Goal: Information Seeking & Learning: Learn about a topic

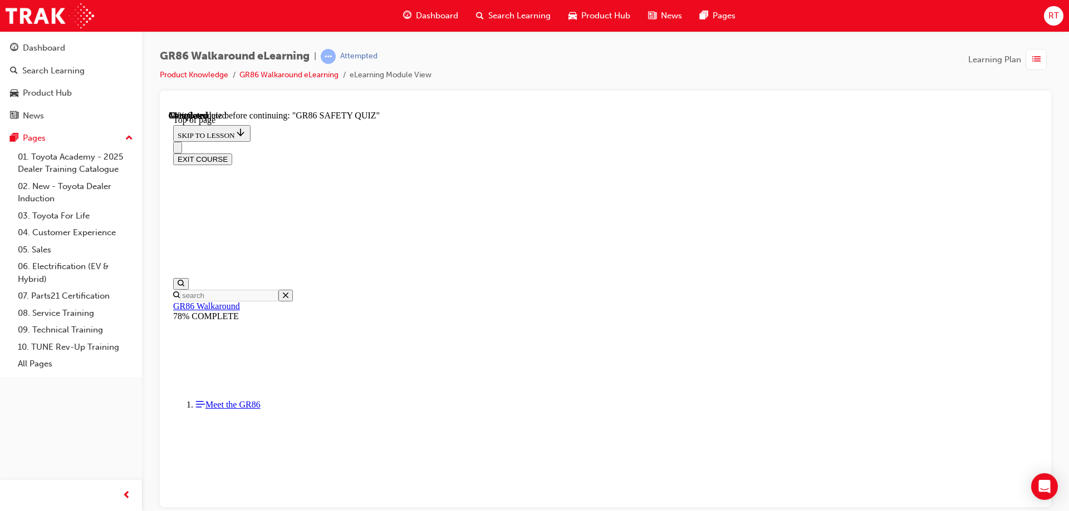
scroll to position [170, 0]
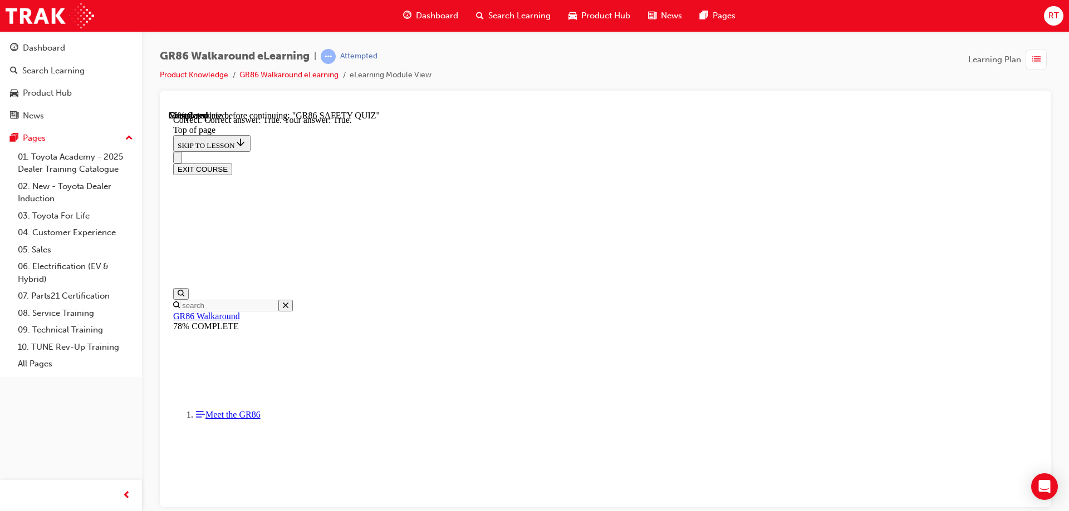
scroll to position [316, 0]
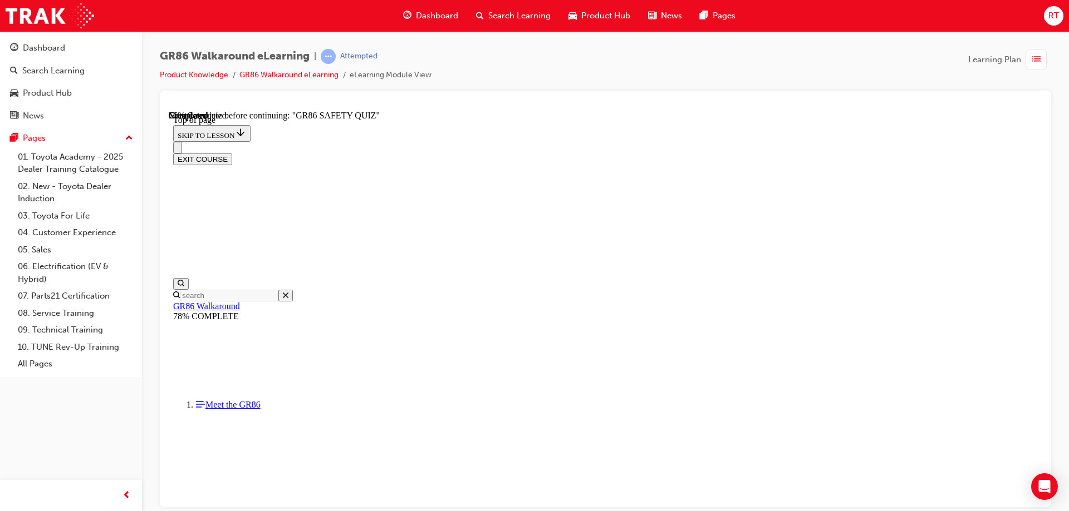
scroll to position [424, 0]
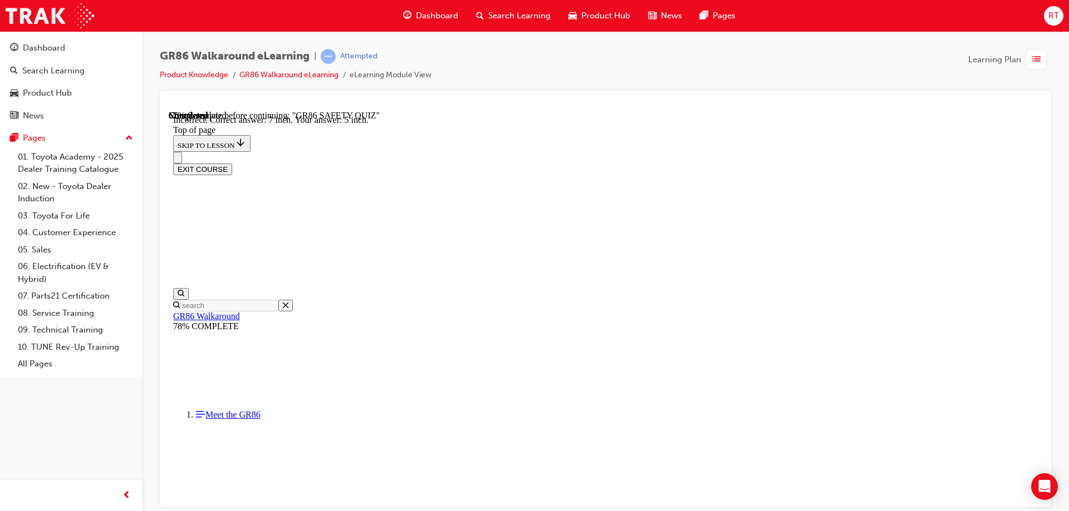
scroll to position [483, 0]
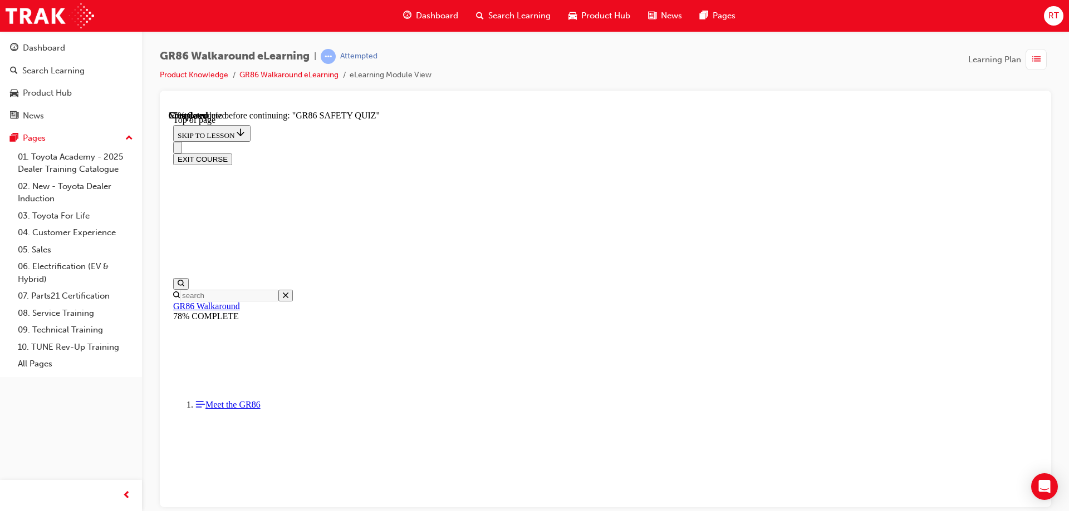
scroll to position [312, 0]
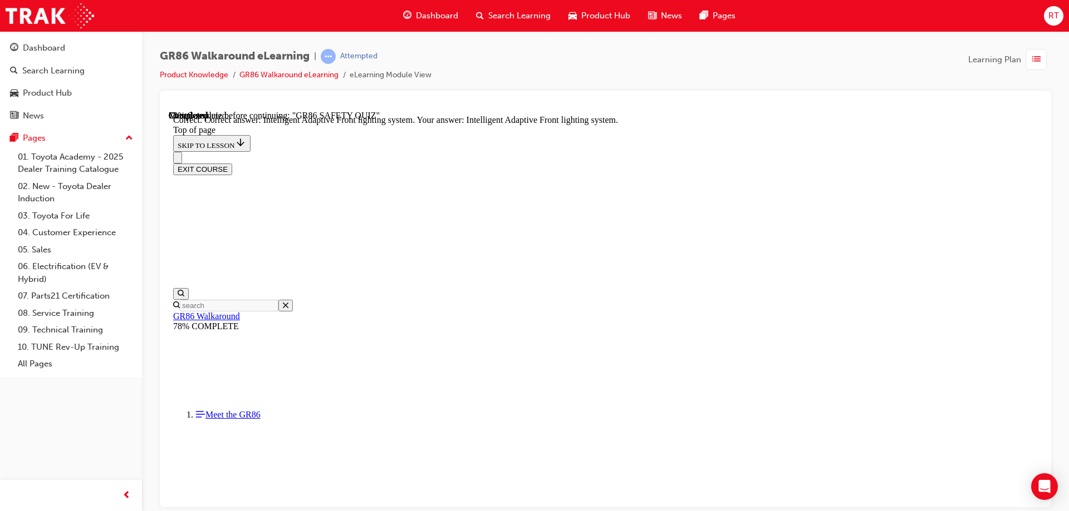
scroll to position [426, 0]
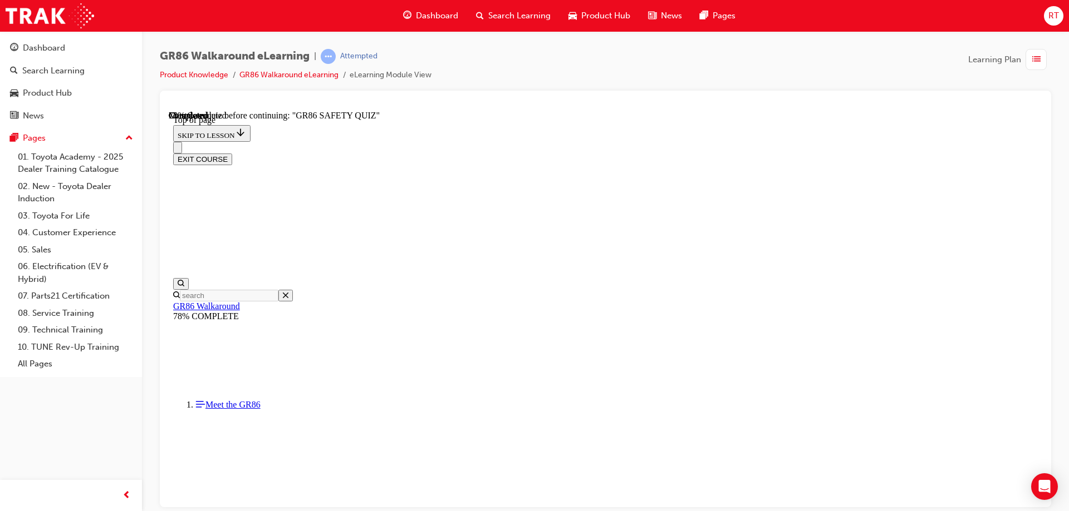
scroll to position [145, 0]
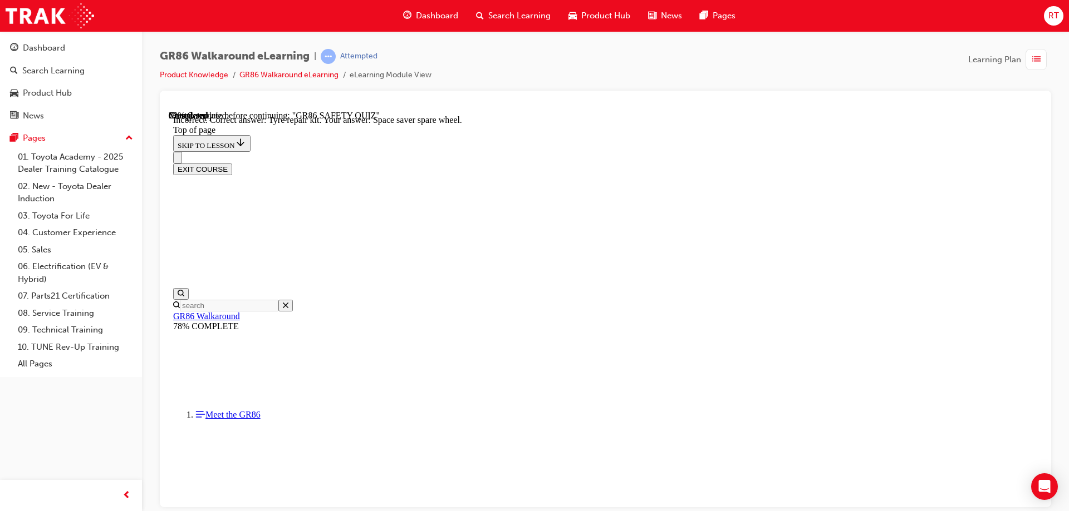
scroll to position [225, 0]
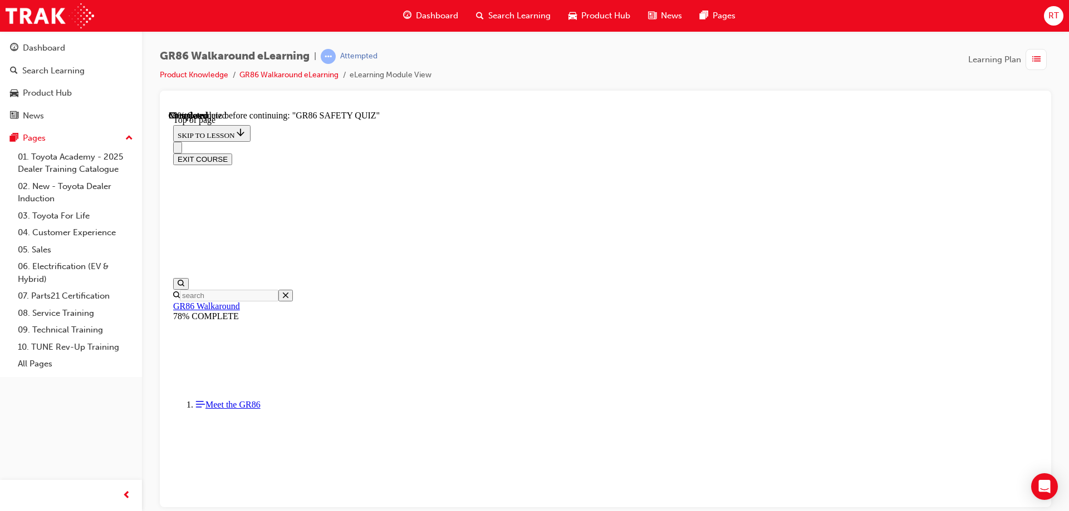
scroll to position [412, 0]
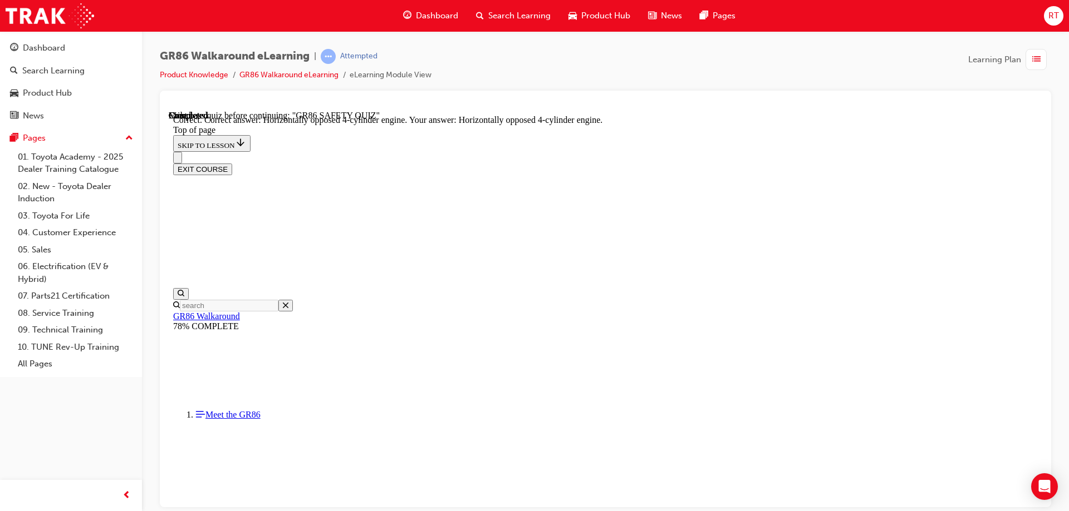
scroll to position [502, 0]
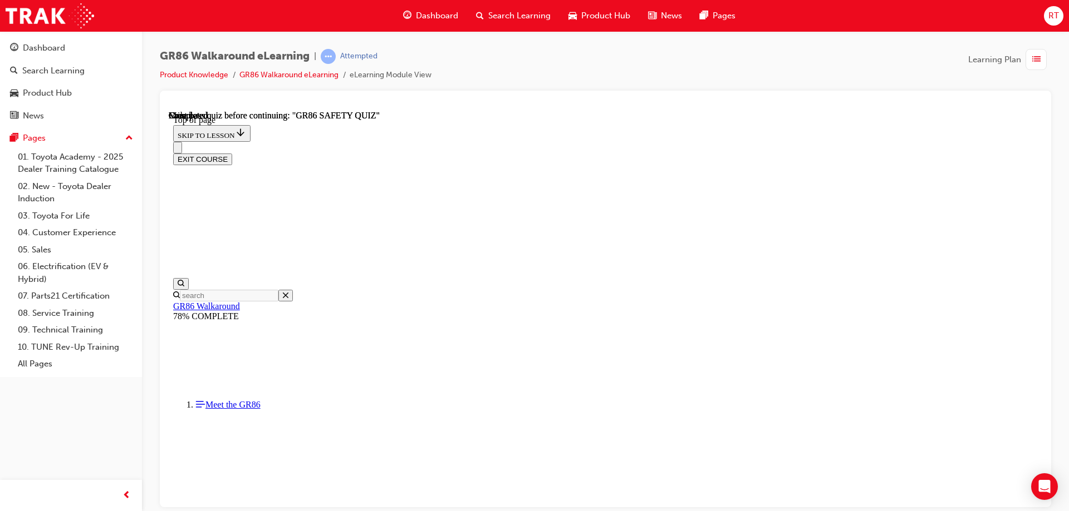
scroll to position [205, 0]
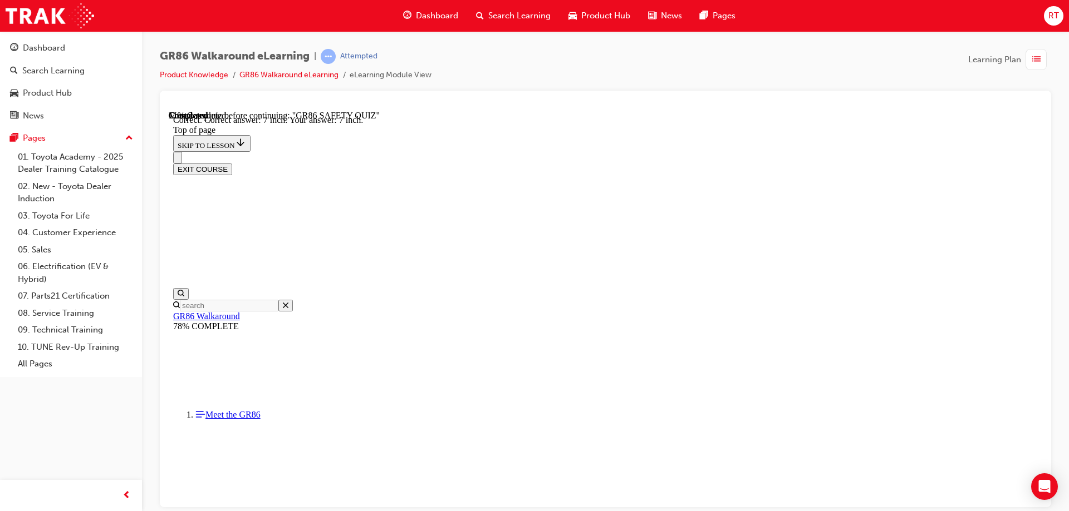
scroll to position [483, 0]
drag, startPoint x: 552, startPoint y: 377, endPoint x: 583, endPoint y: 401, distance: 39.2
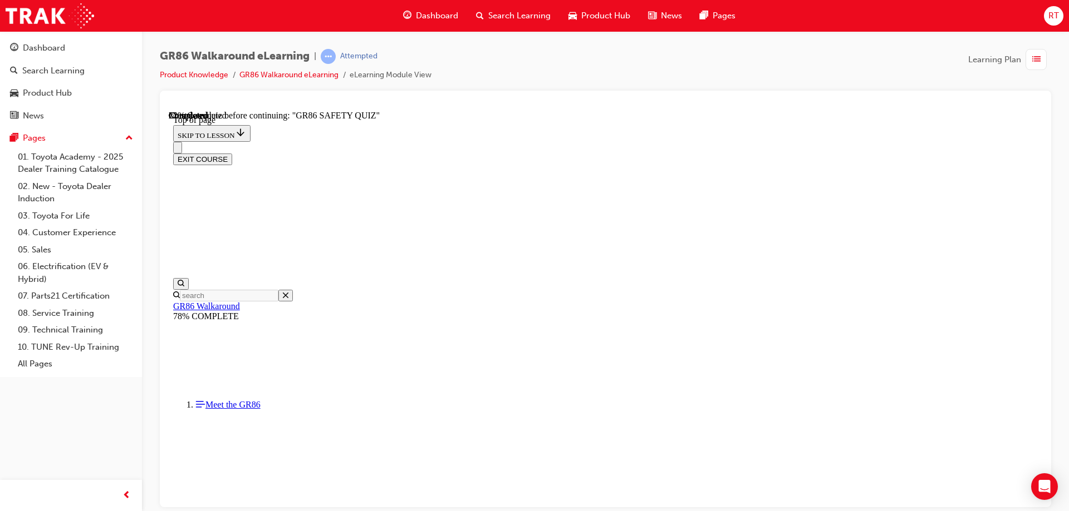
scroll to position [0, 0]
drag, startPoint x: 616, startPoint y: 301, endPoint x: 695, endPoint y: 384, distance: 114.6
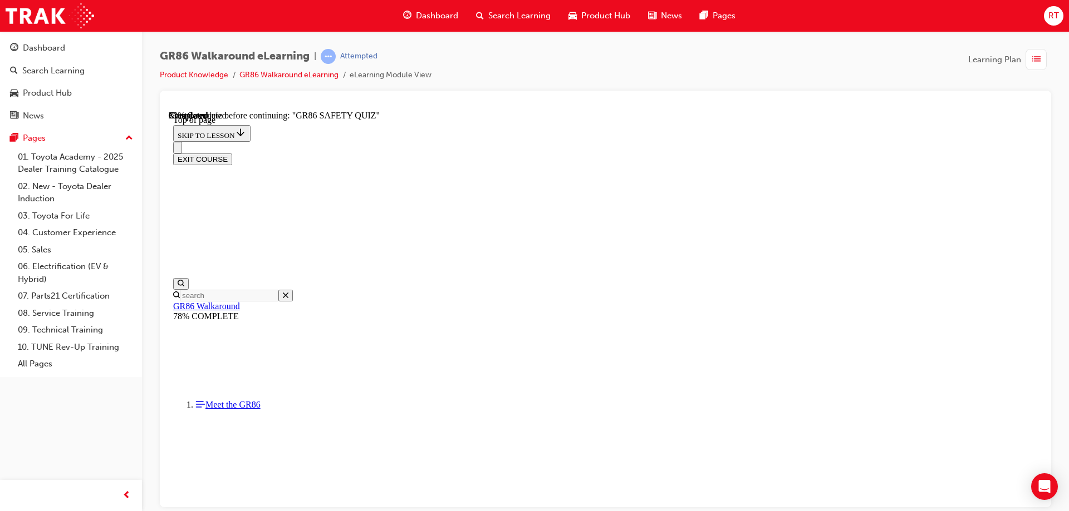
scroll to position [145, 0]
drag, startPoint x: 560, startPoint y: 349, endPoint x: 765, endPoint y: 434, distance: 222.1
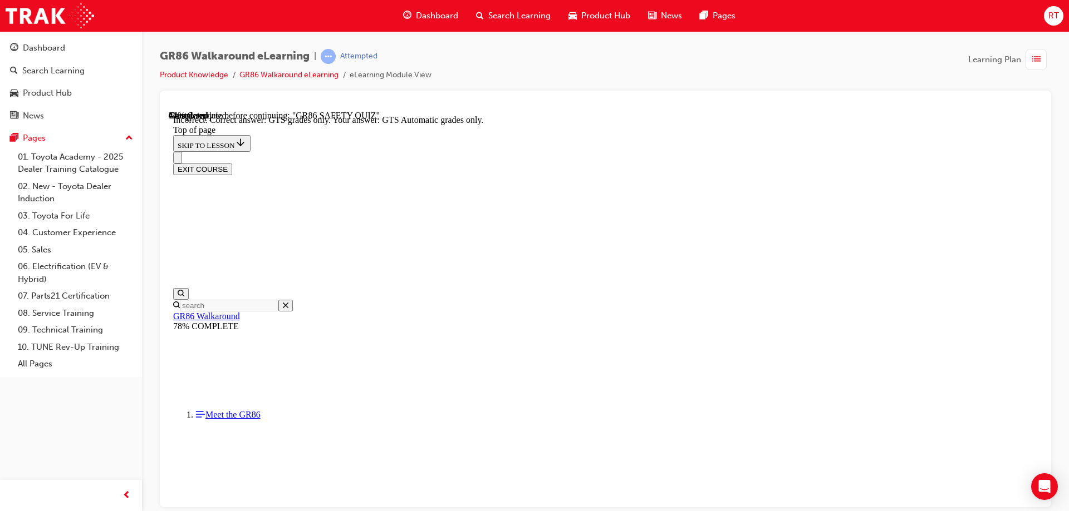
scroll to position [282, 0]
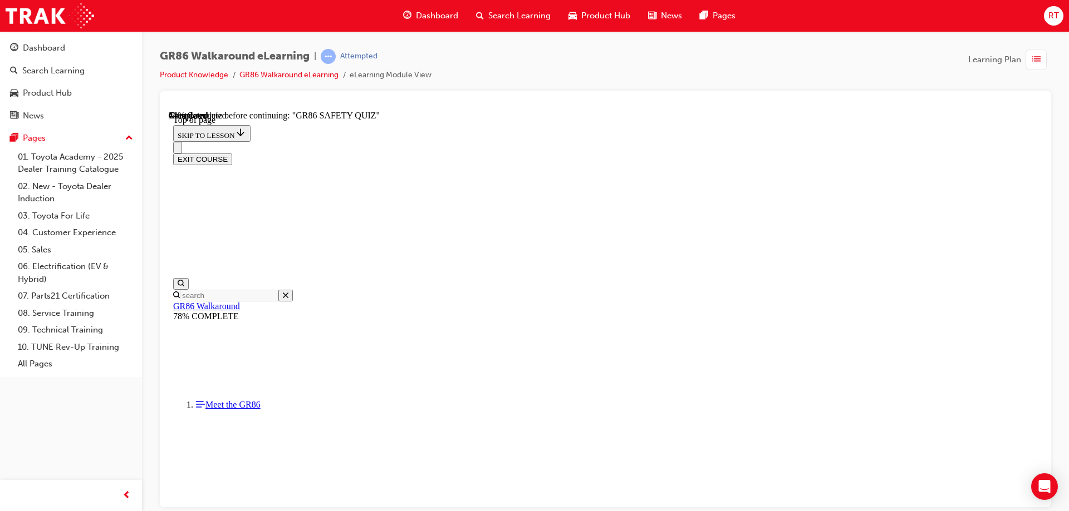
scroll to position [145, 0]
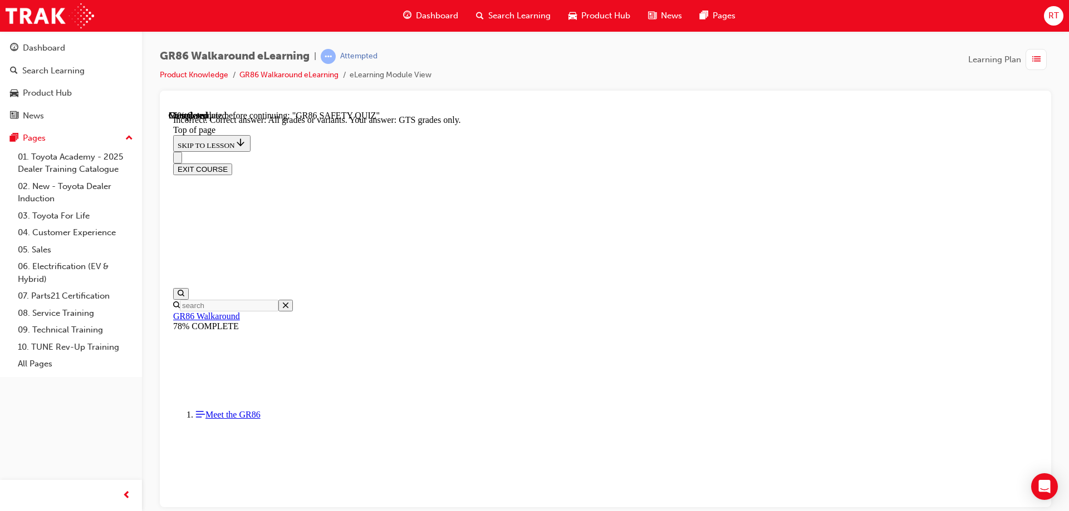
scroll to position [225, 0]
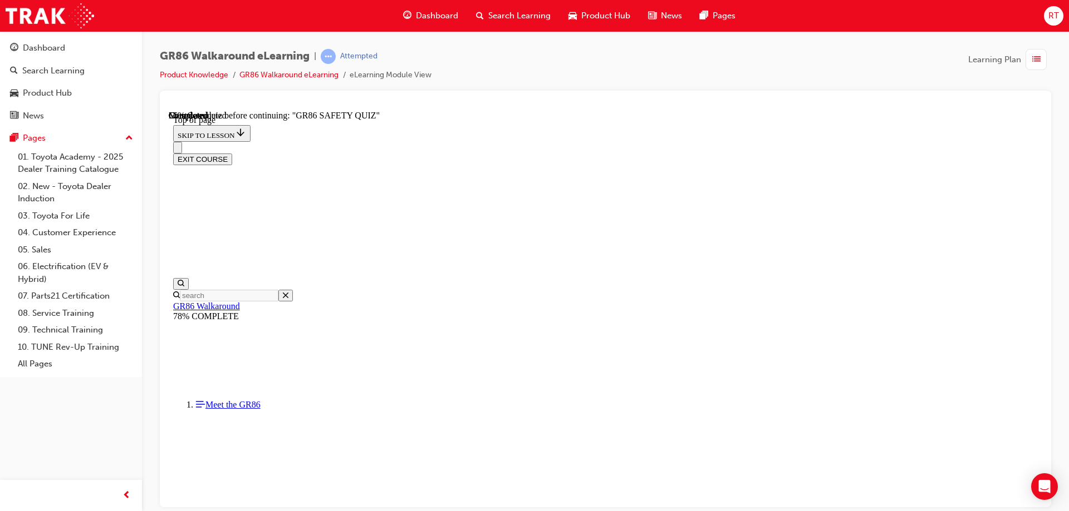
scroll to position [145, 0]
drag, startPoint x: 661, startPoint y: 481, endPoint x: 665, endPoint y: 498, distance: 17.0
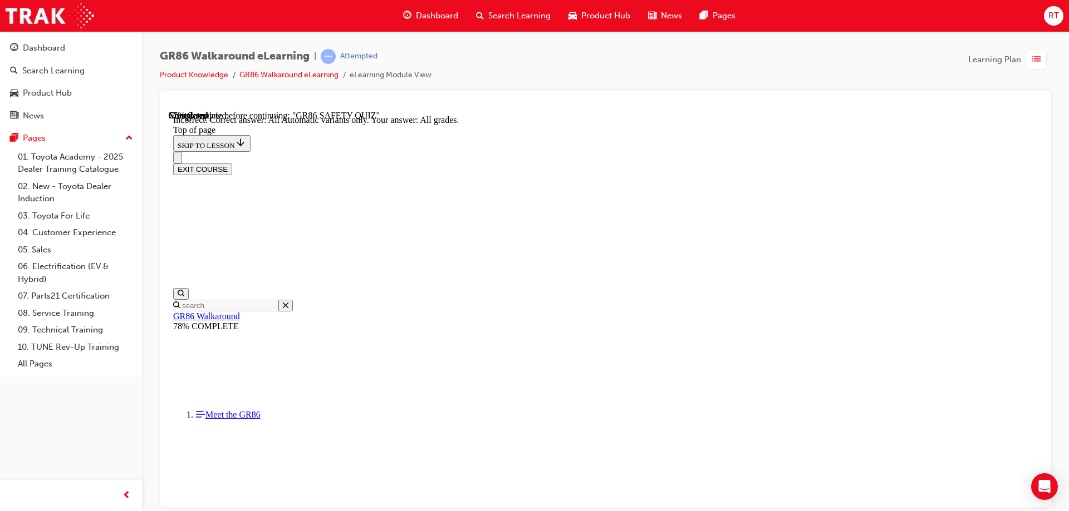
scroll to position [263, 0]
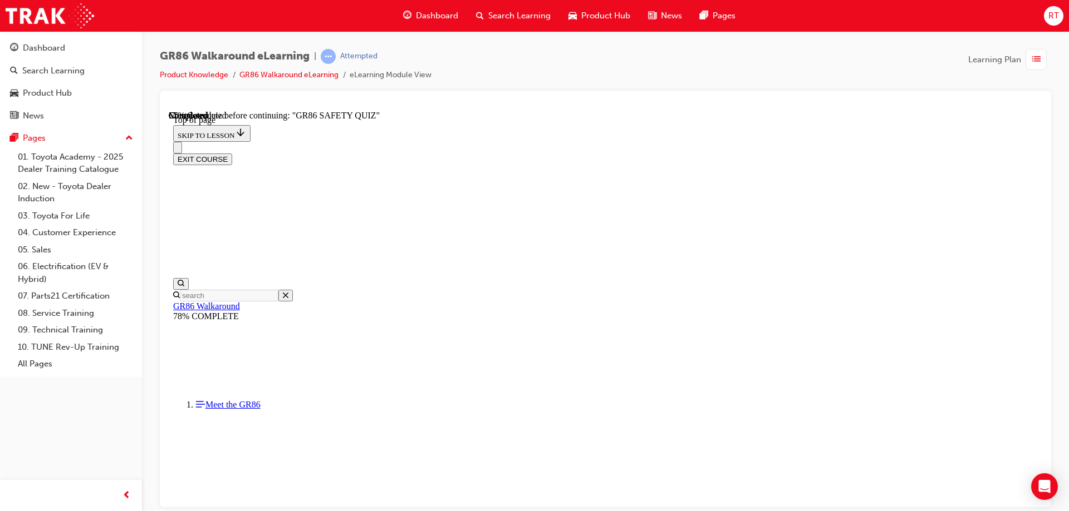
scroll to position [356, 0]
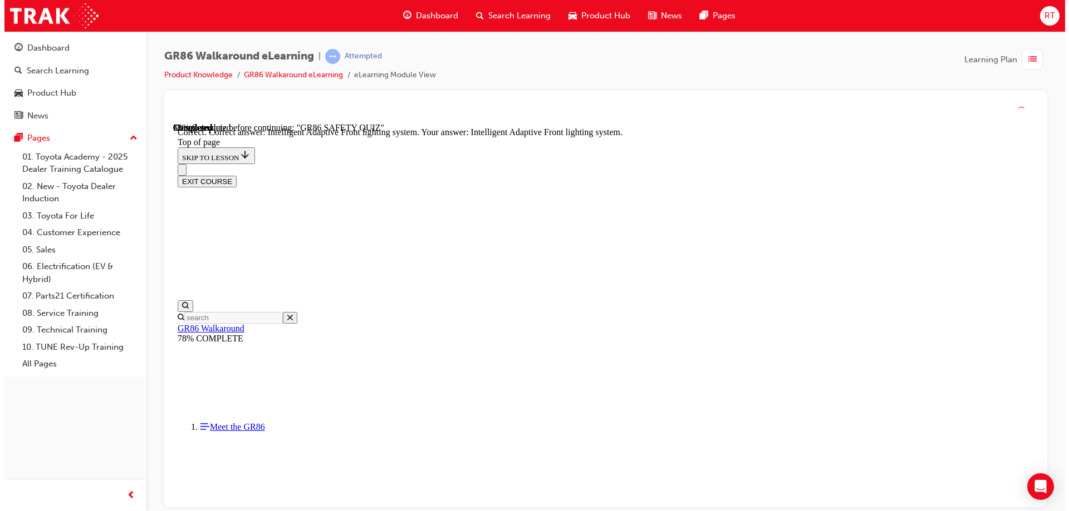
scroll to position [426, 0]
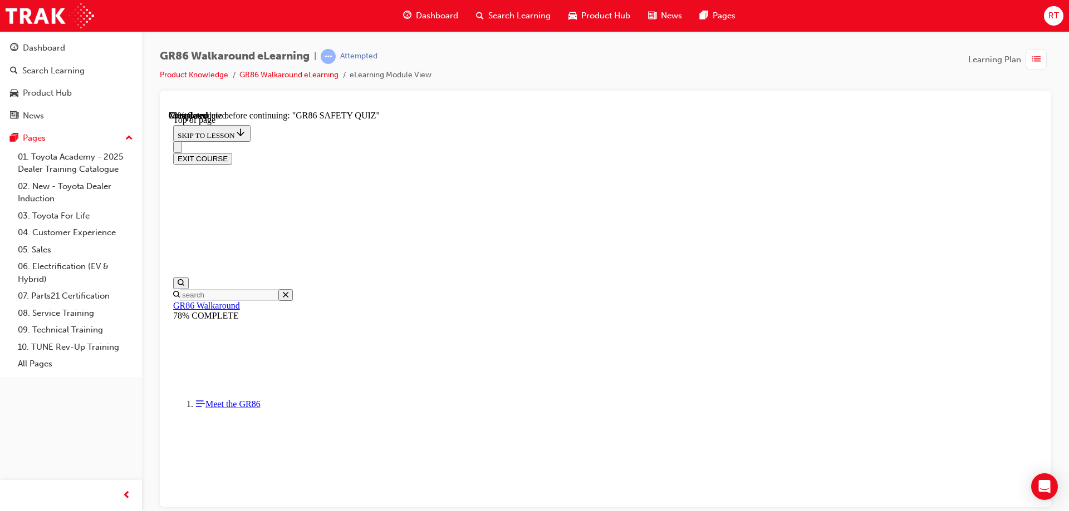
scroll to position [201, 0]
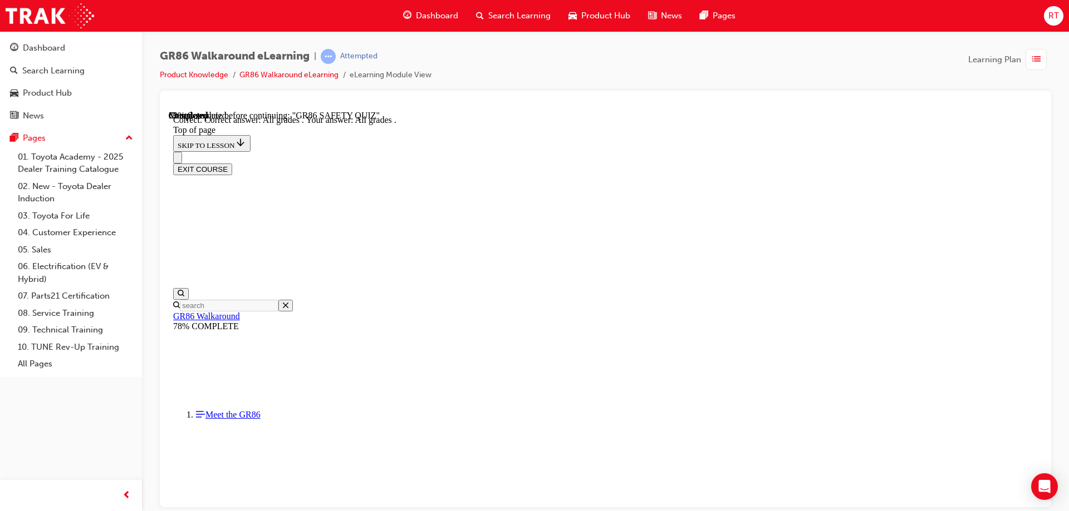
scroll to position [41, 0]
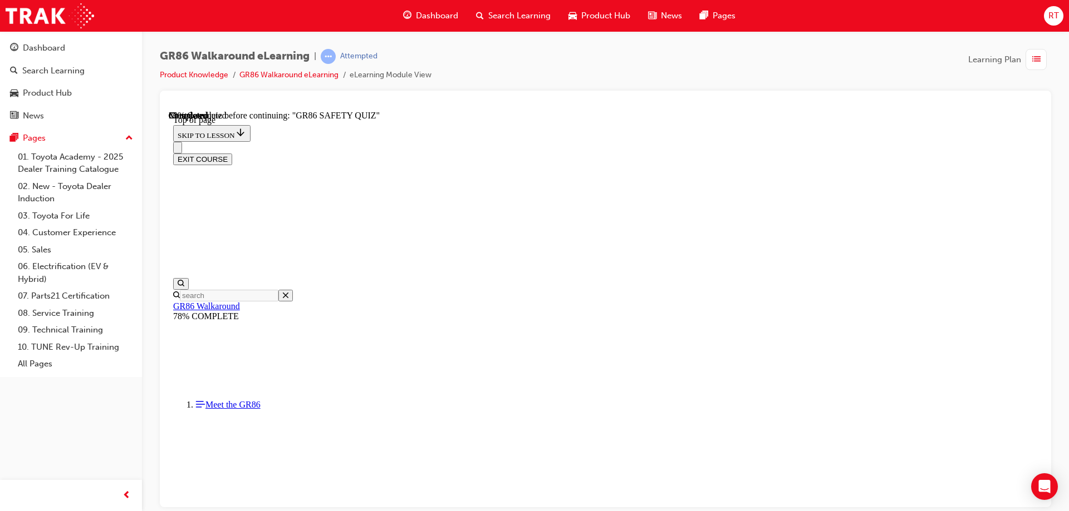
scroll to position [368, 0]
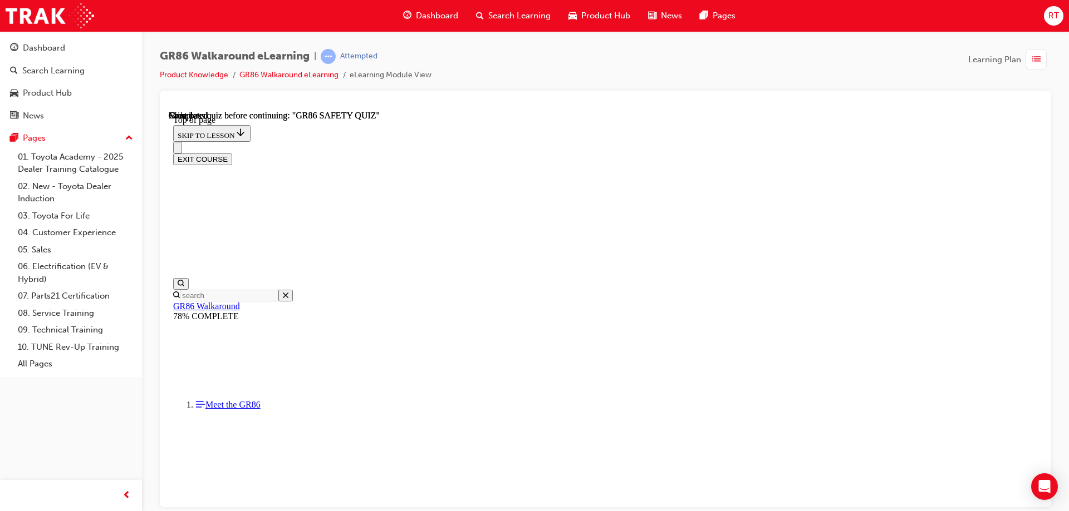
scroll to position [205, 0]
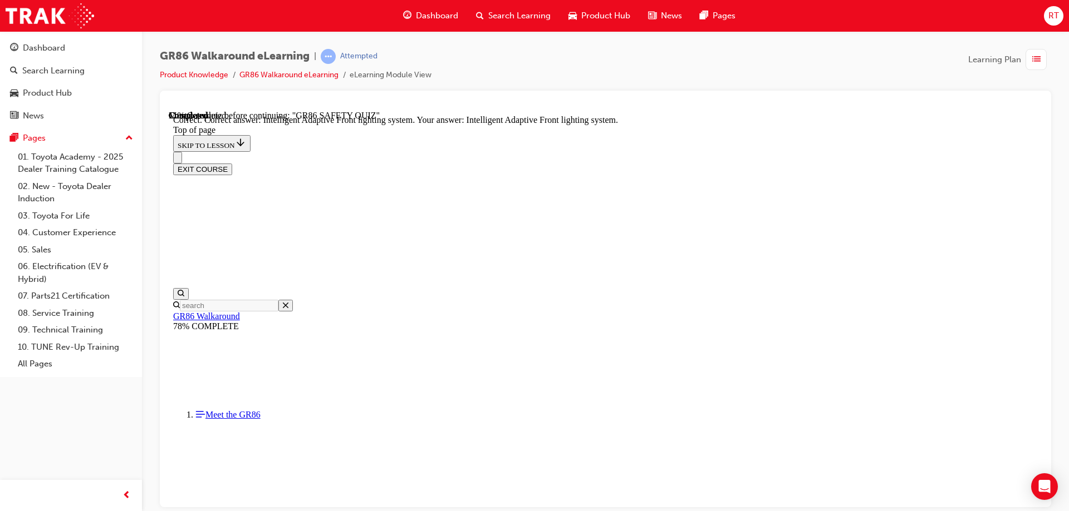
scroll to position [426, 0]
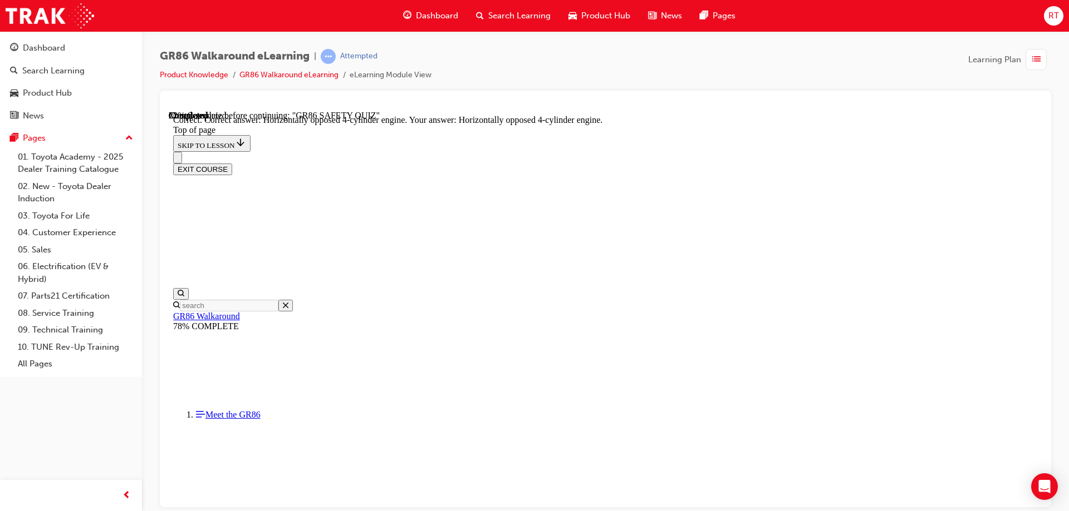
scroll to position [502, 0]
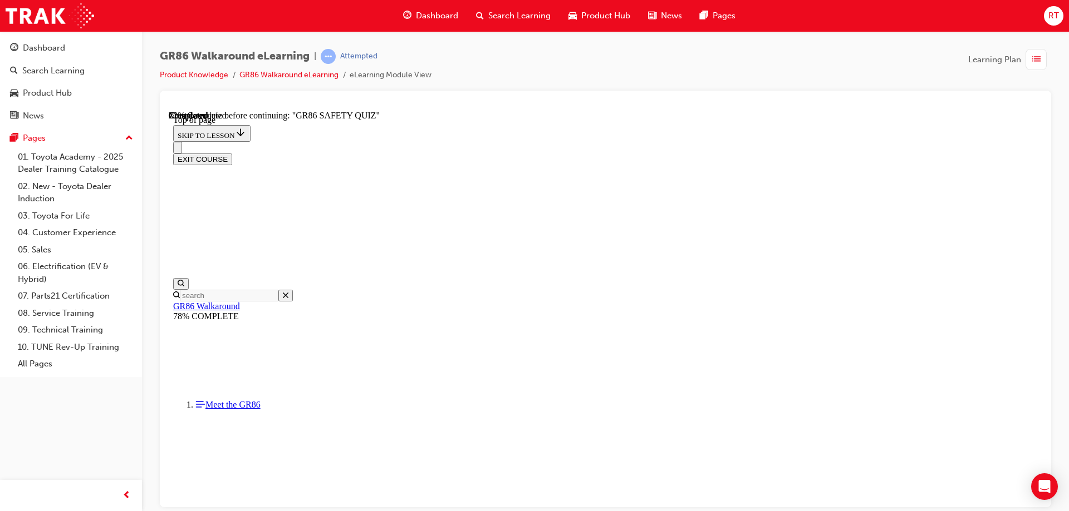
scroll to position [257, 0]
drag, startPoint x: 554, startPoint y: 367, endPoint x: 633, endPoint y: 442, distance: 108.3
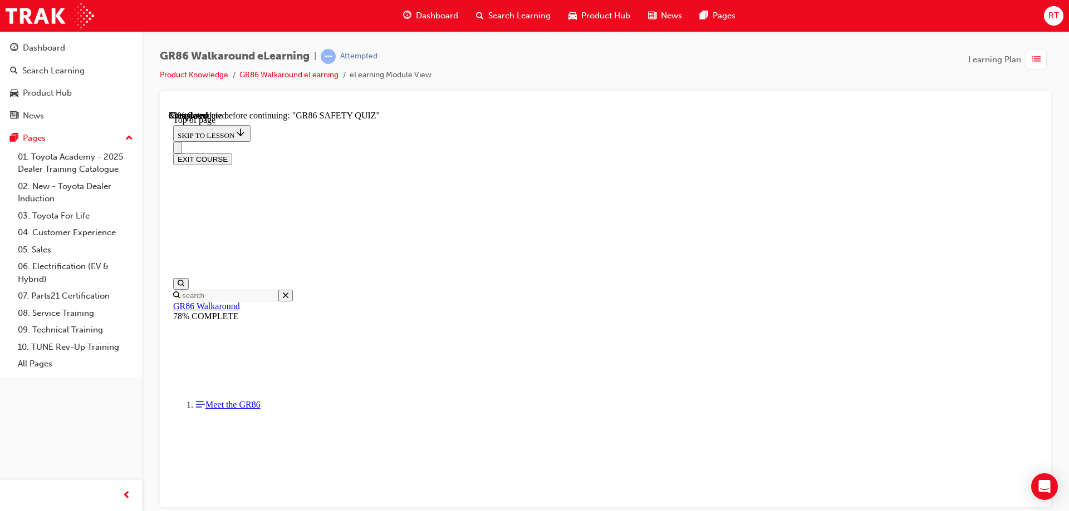
scroll to position [145, 0]
drag, startPoint x: 657, startPoint y: 164, endPoint x: 688, endPoint y: 258, distance: 98.9
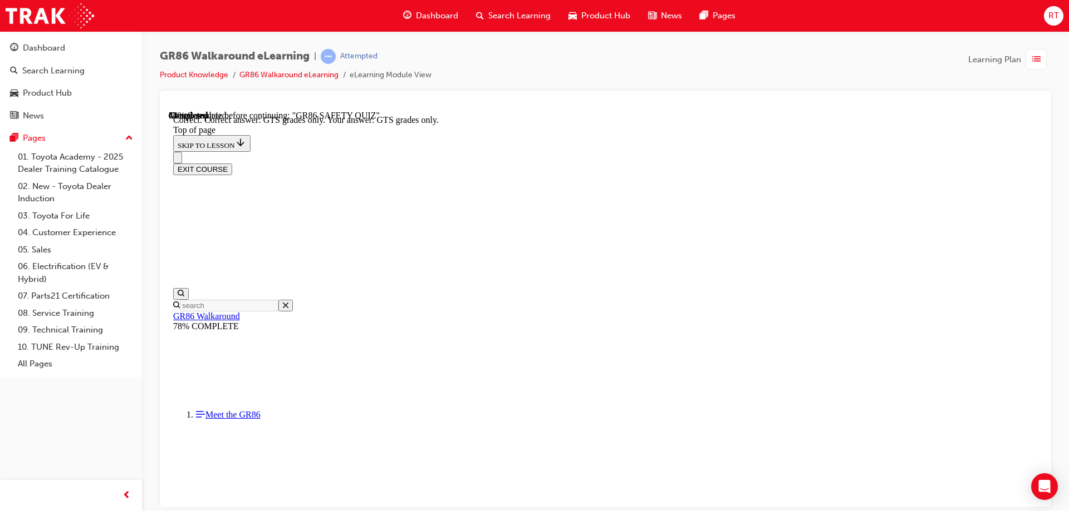
scroll to position [282, 0]
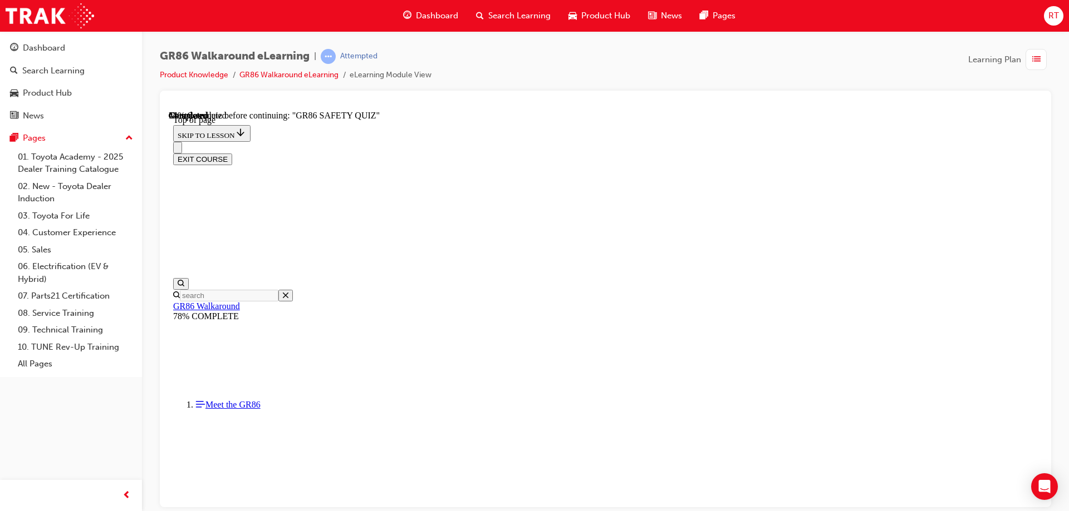
scroll to position [145, 0]
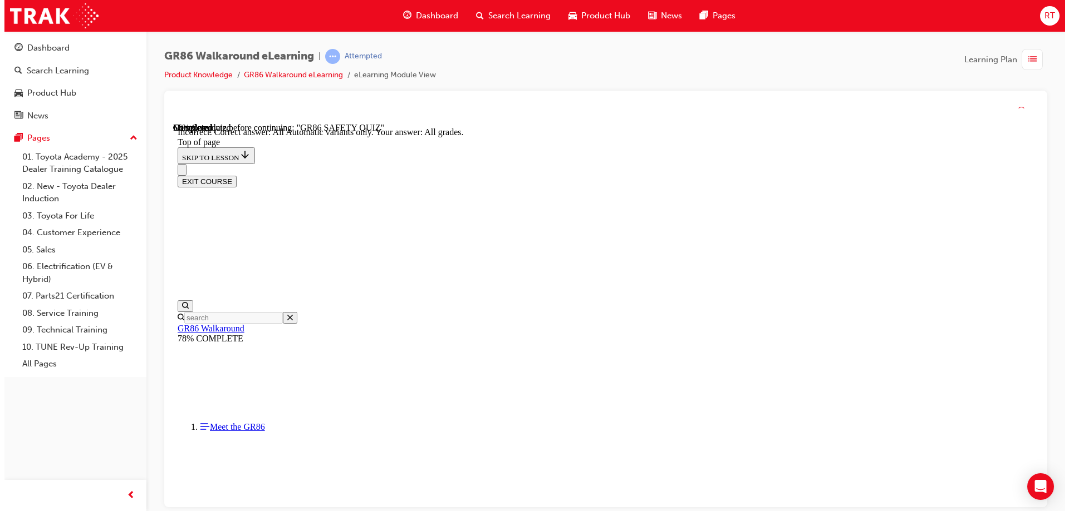
scroll to position [263, 0]
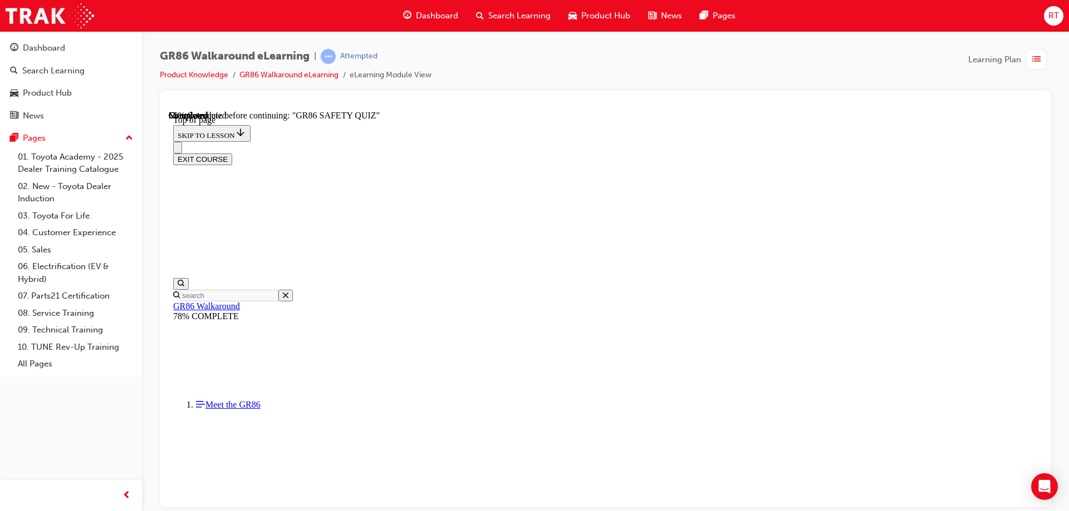
scroll to position [90, 0]
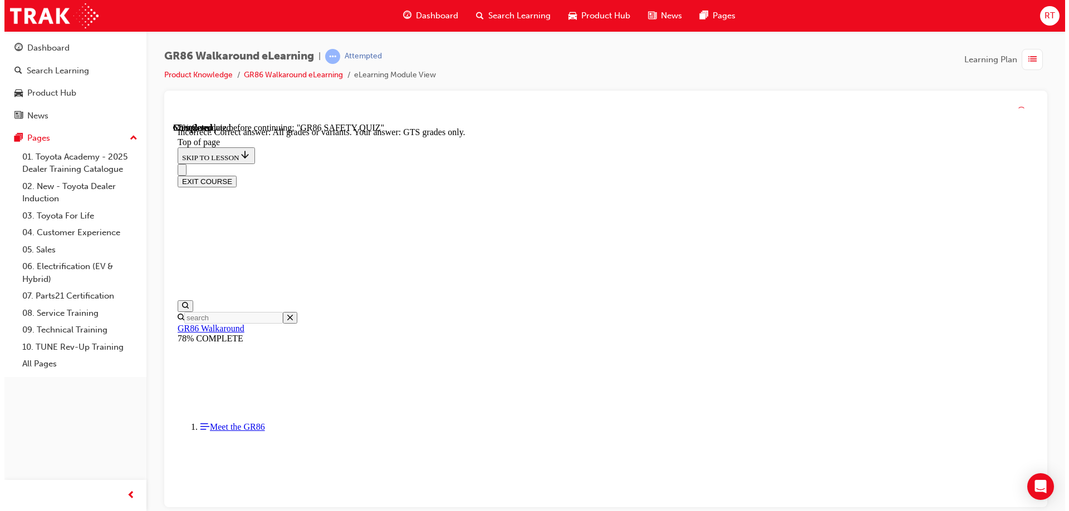
scroll to position [225, 0]
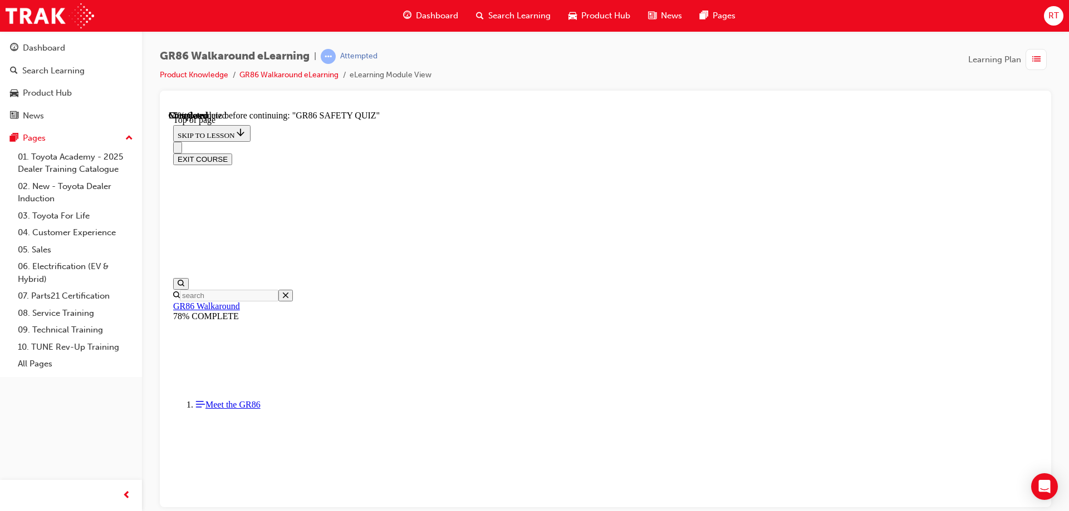
scroll to position [145, 0]
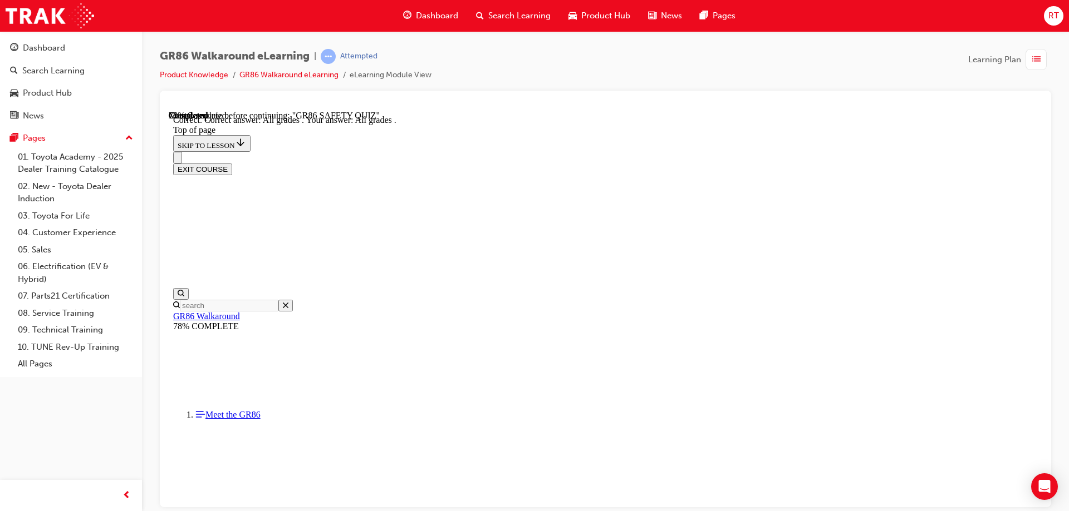
scroll to position [263, 0]
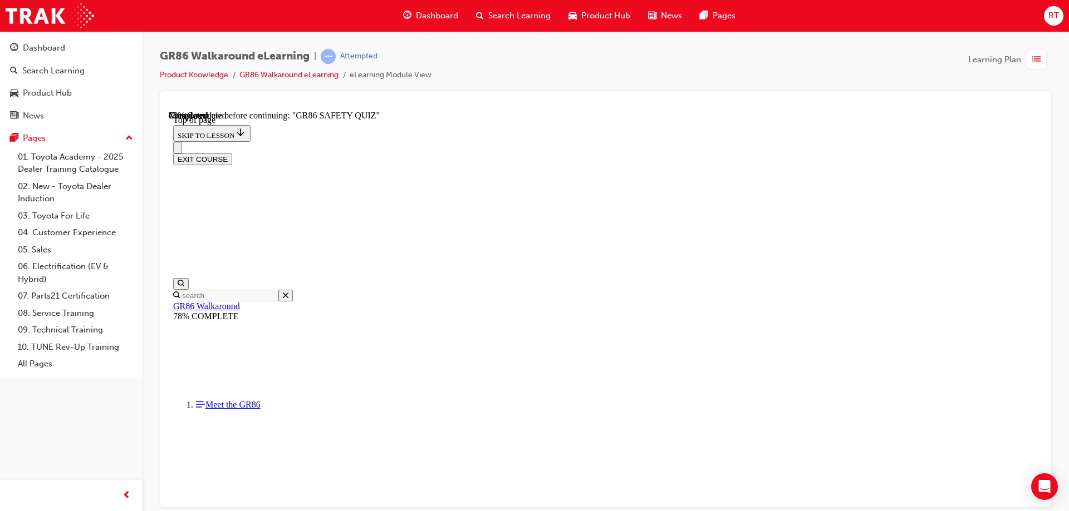
scroll to position [145, 0]
drag, startPoint x: 581, startPoint y: 336, endPoint x: 637, endPoint y: 399, distance: 83.9
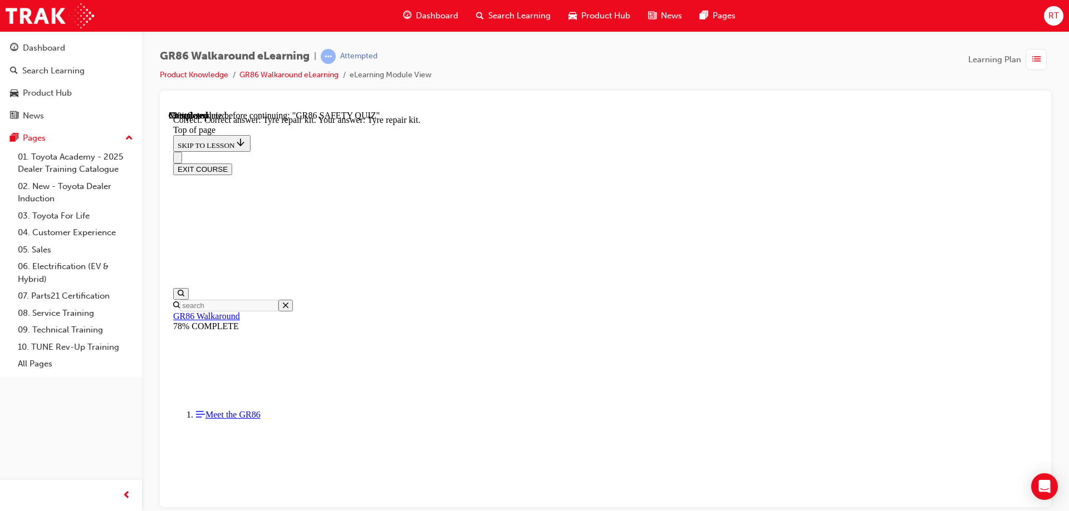
scroll to position [225, 0]
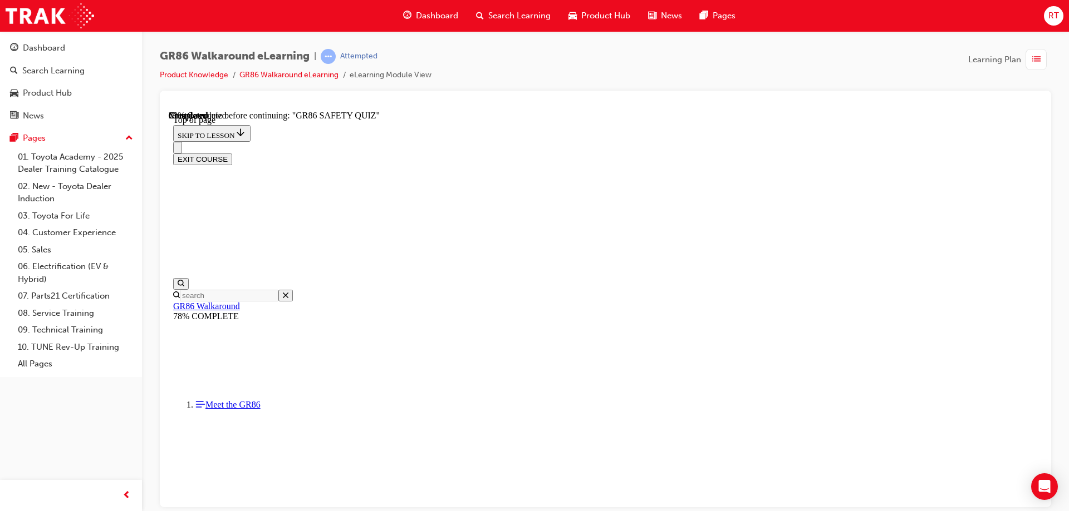
scroll to position [448, 0]
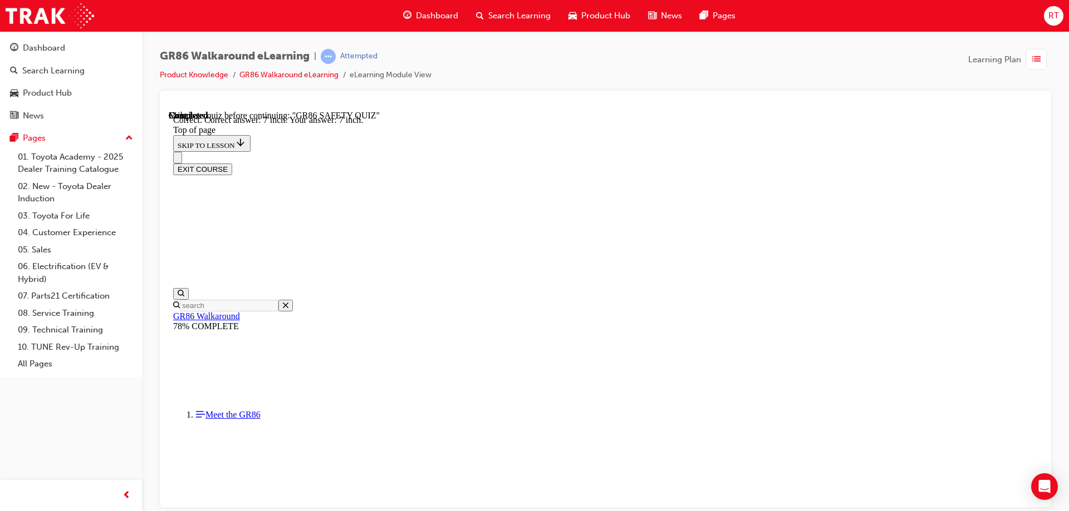
scroll to position [483, 0]
drag, startPoint x: 675, startPoint y: 447, endPoint x: 678, endPoint y: 458, distance: 11.1
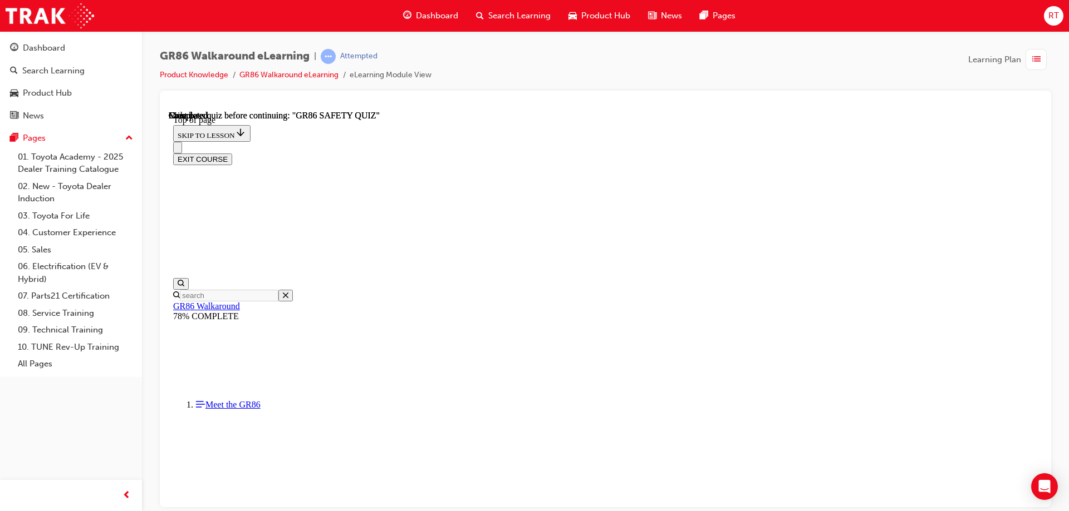
scroll to position [205, 0]
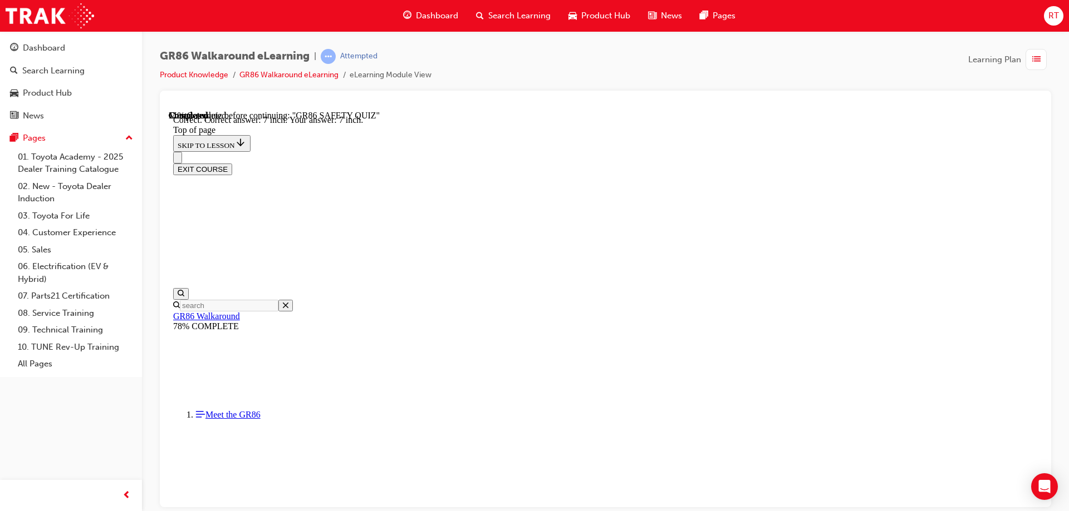
scroll to position [483, 0]
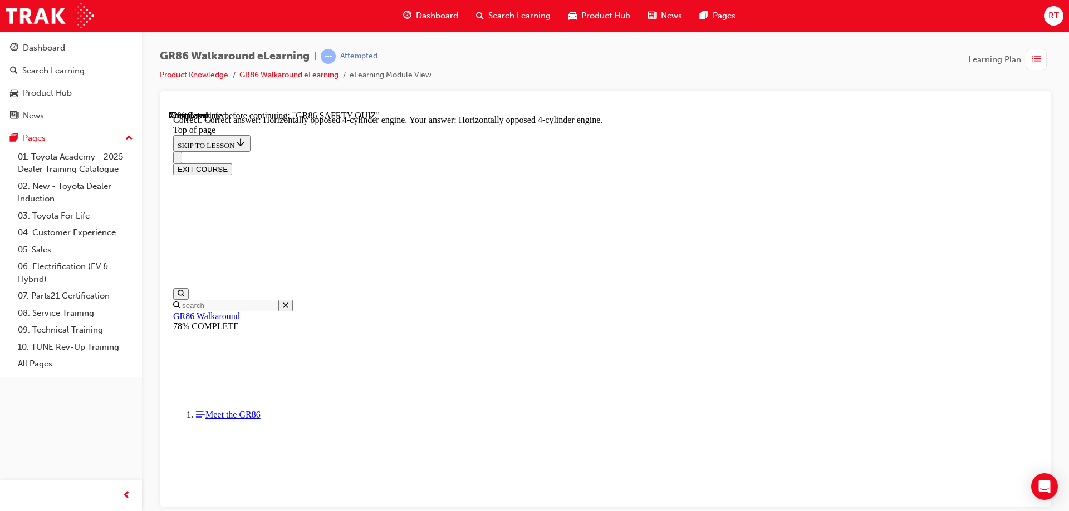
scroll to position [502, 0]
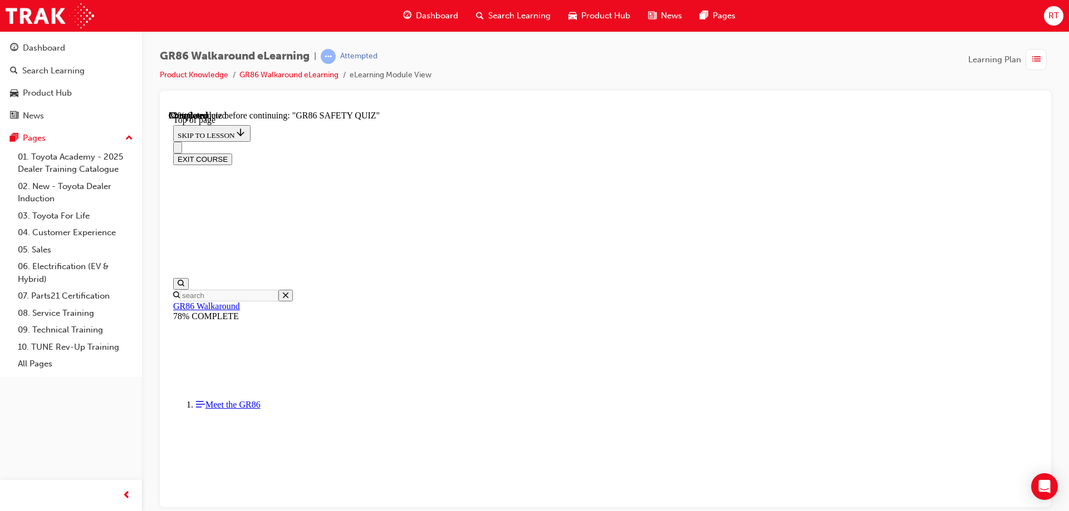
scroll to position [281, 0]
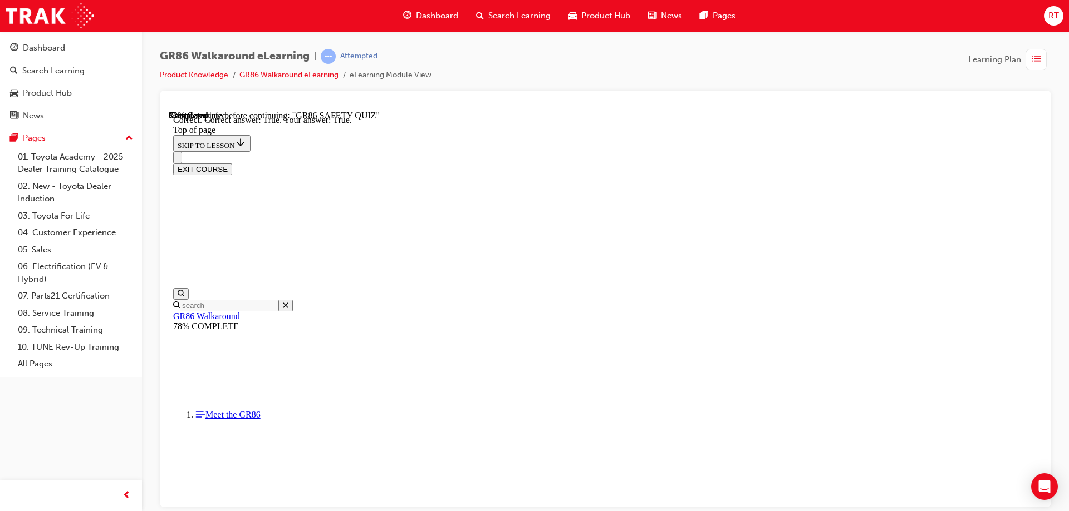
scroll to position [316, 0]
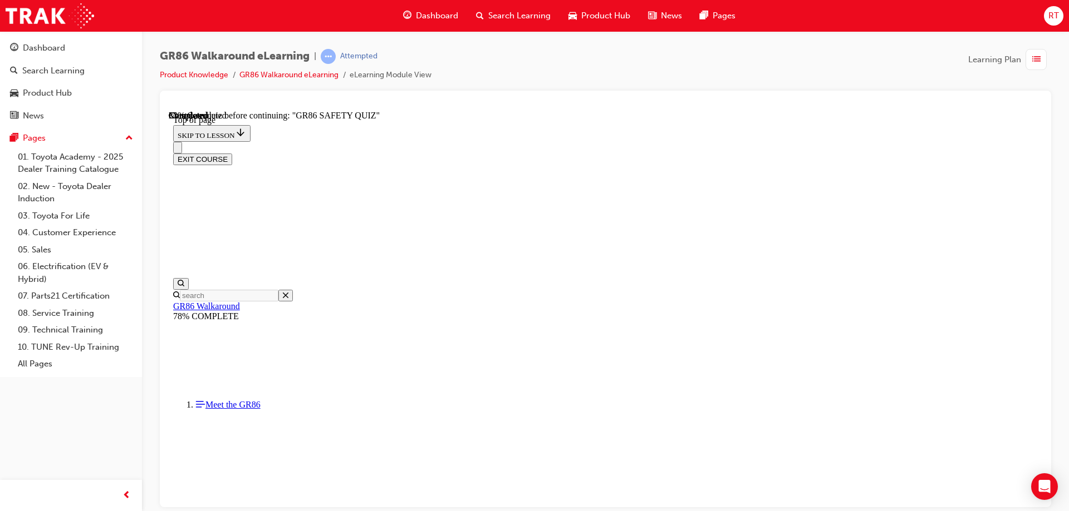
scroll to position [145, 0]
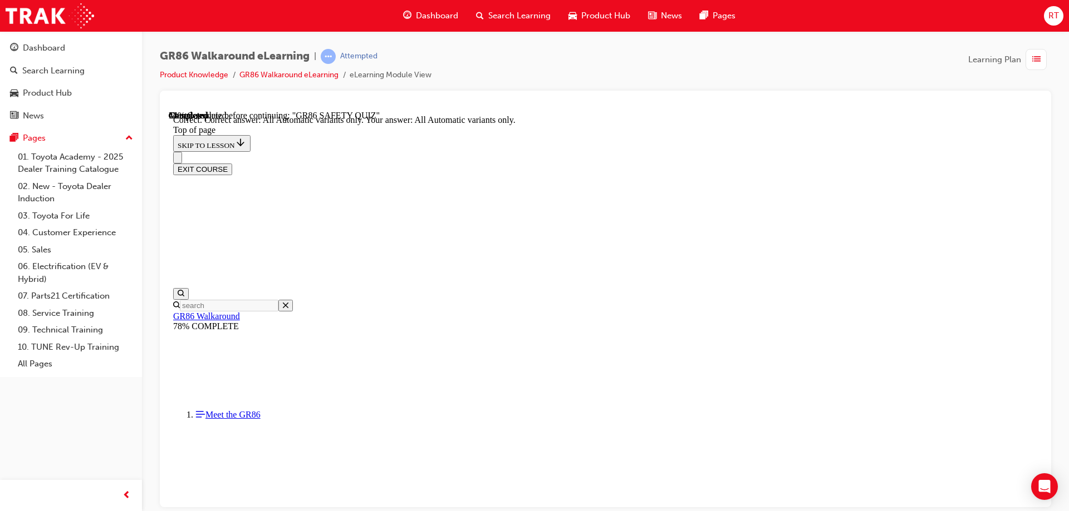
scroll to position [263, 0]
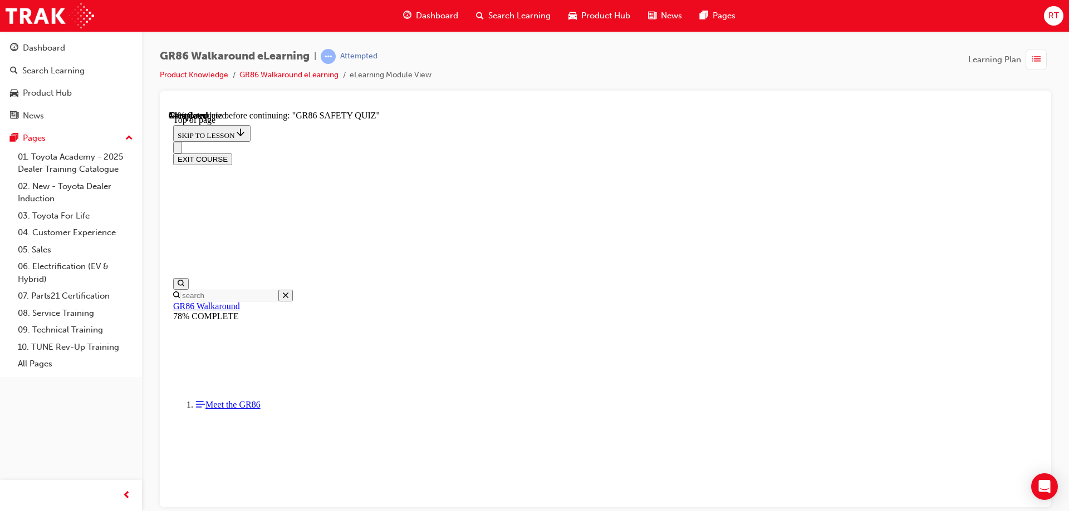
scroll to position [201, 0]
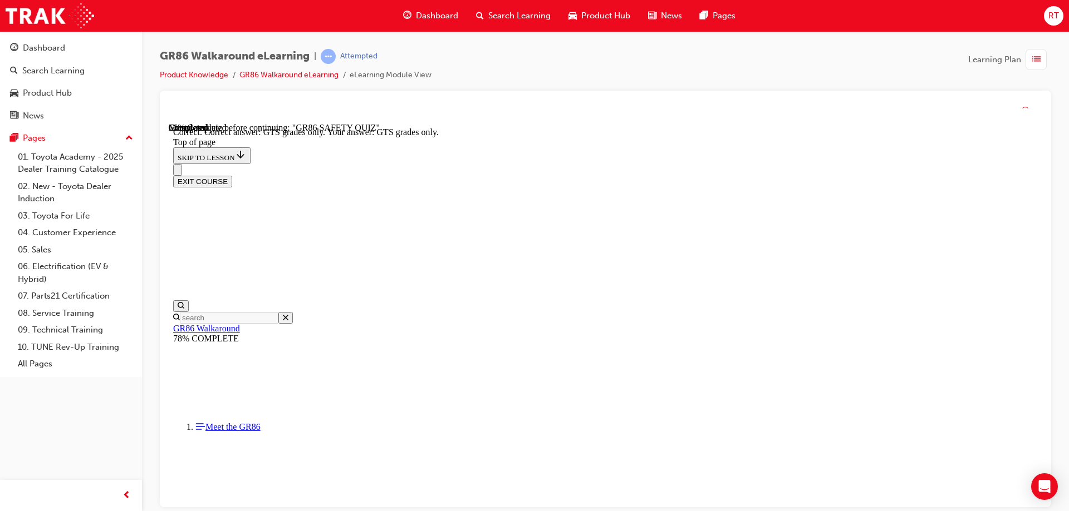
scroll to position [282, 0]
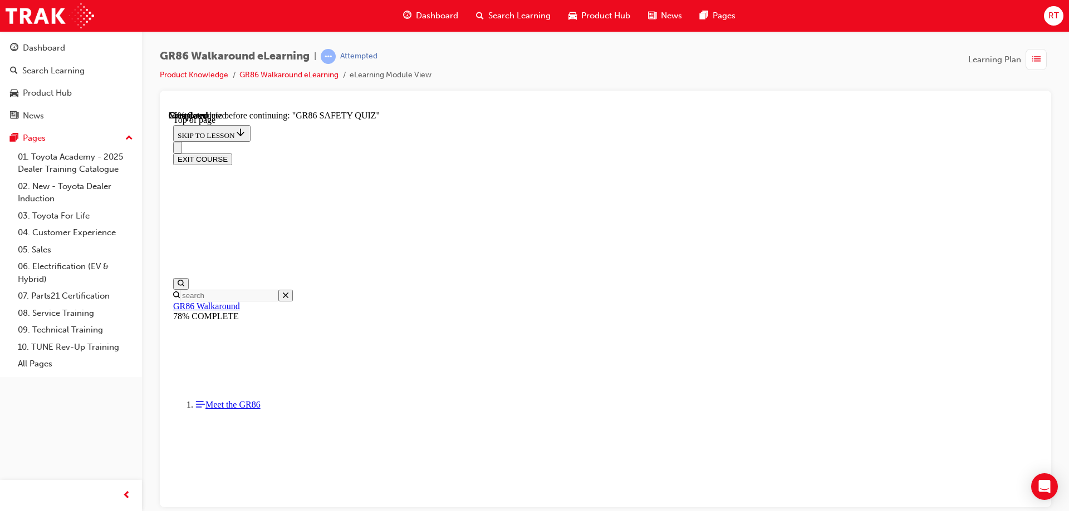
scroll to position [145, 0]
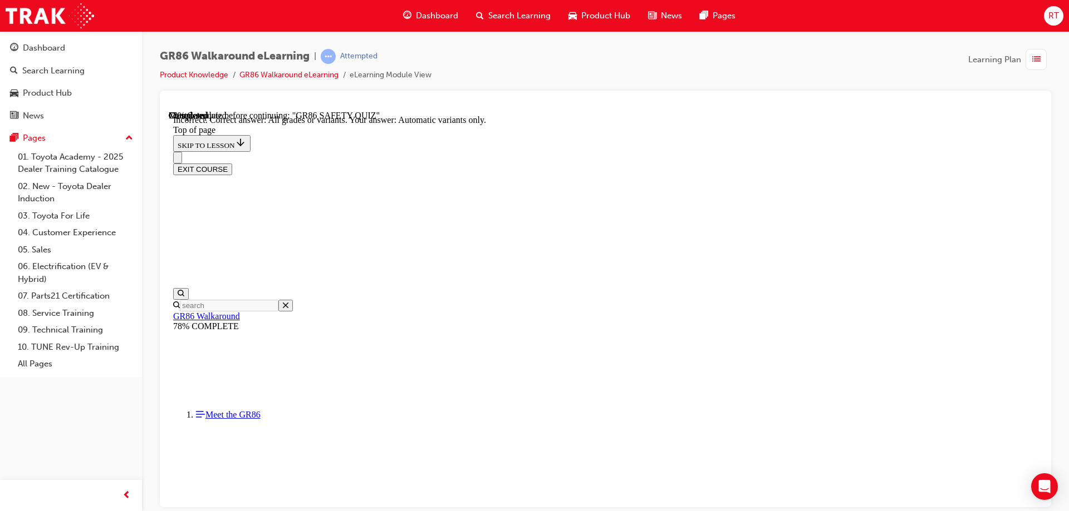
scroll to position [225, 0]
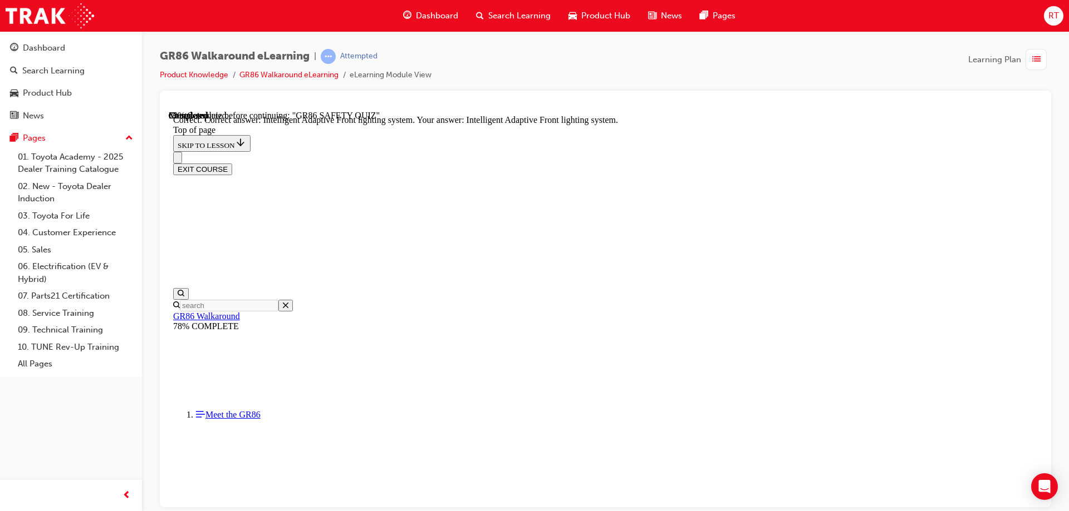
scroll to position [426, 0]
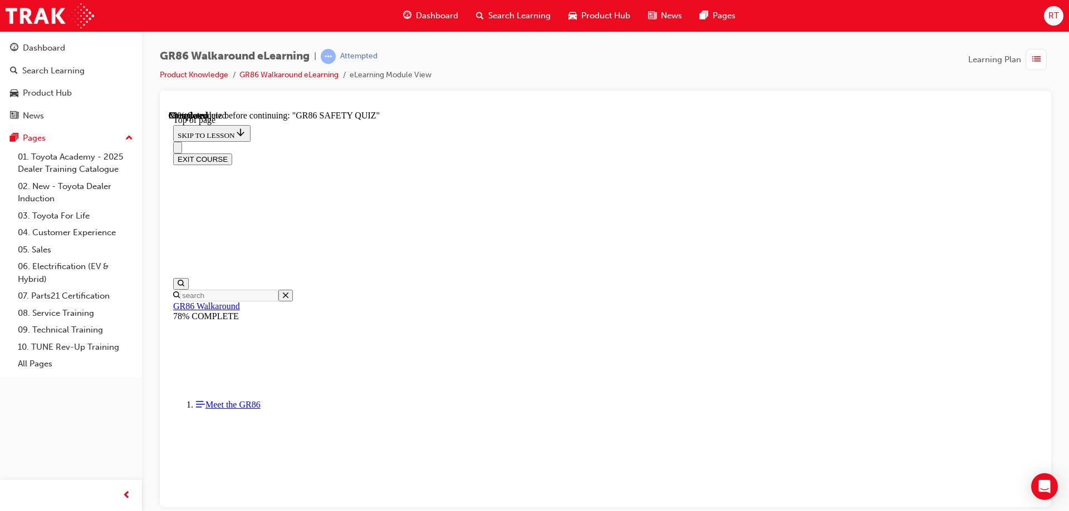
scroll to position [90, 0]
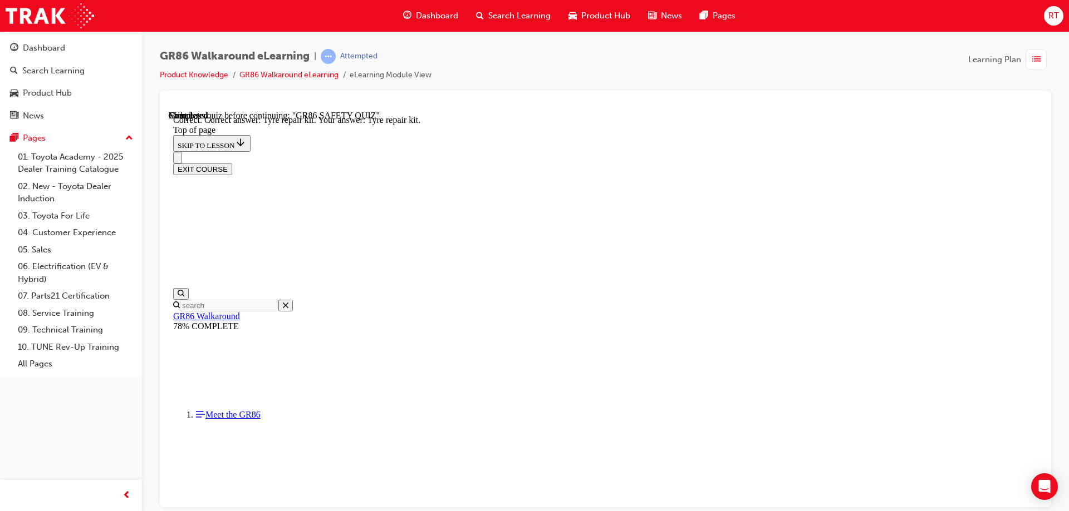
scroll to position [225, 0]
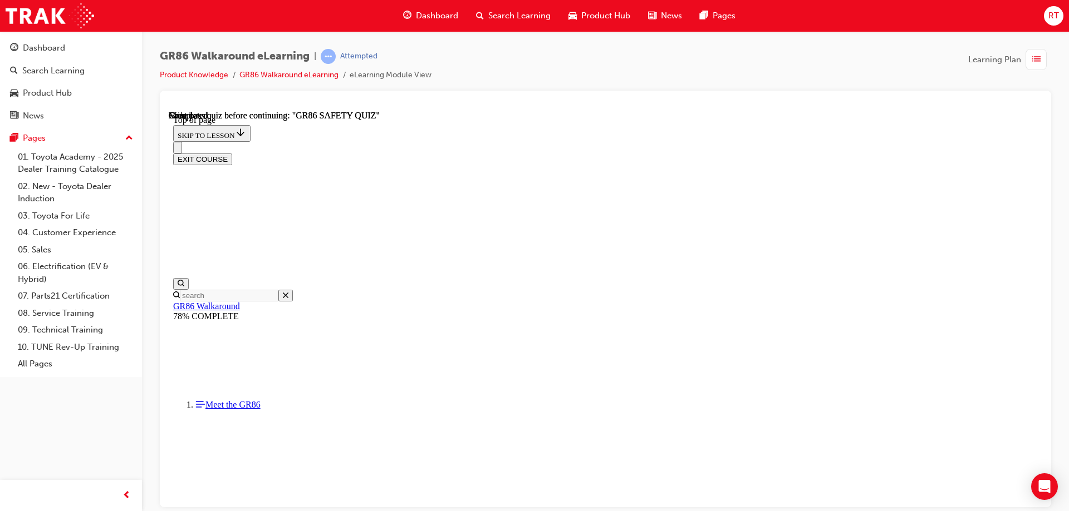
scroll to position [205, 0]
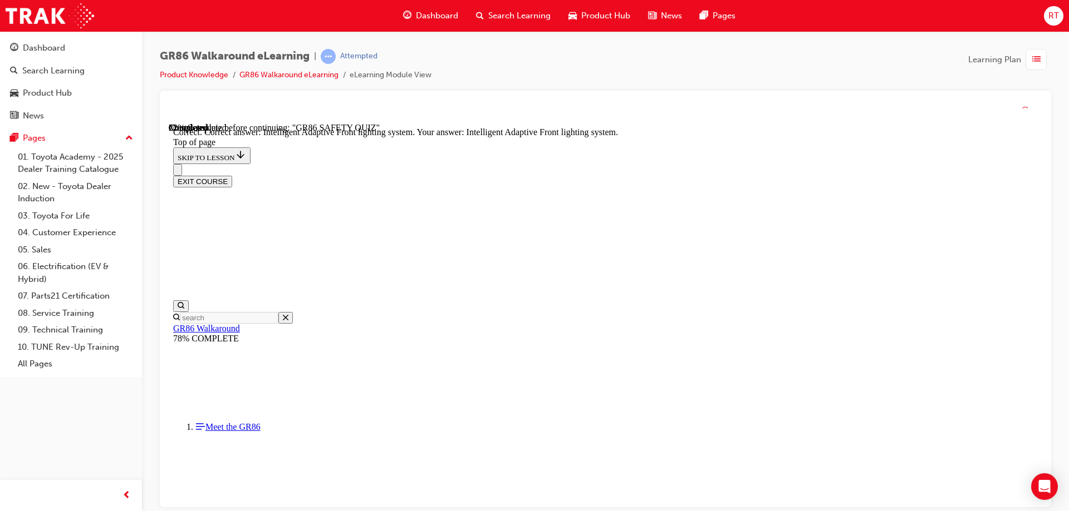
scroll to position [426, 0]
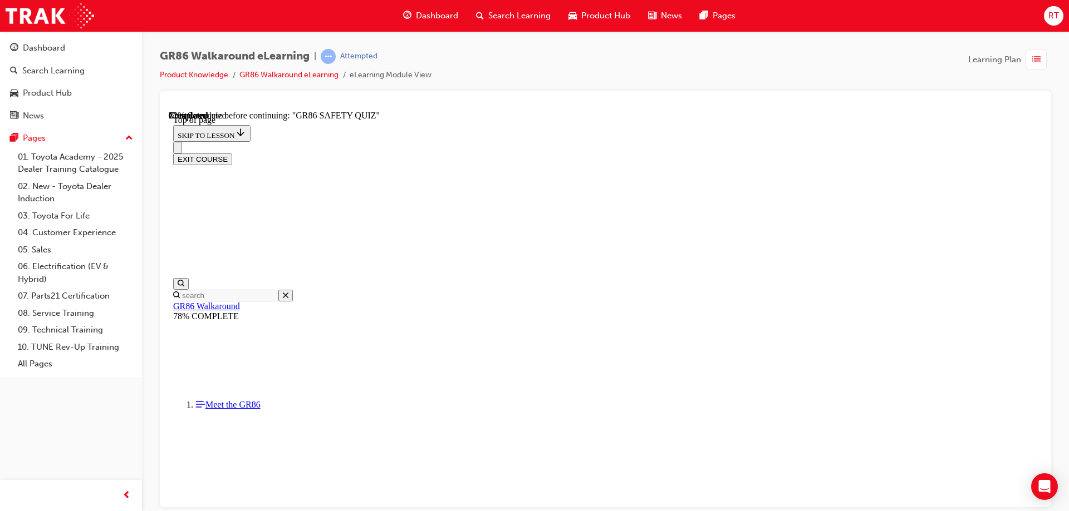
scroll to position [467, 0]
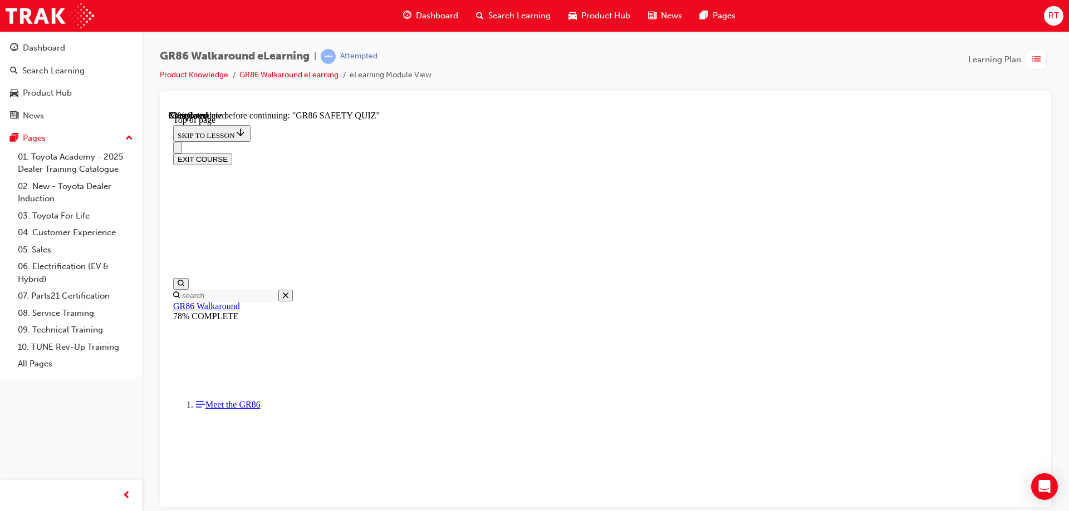
scroll to position [190, 0]
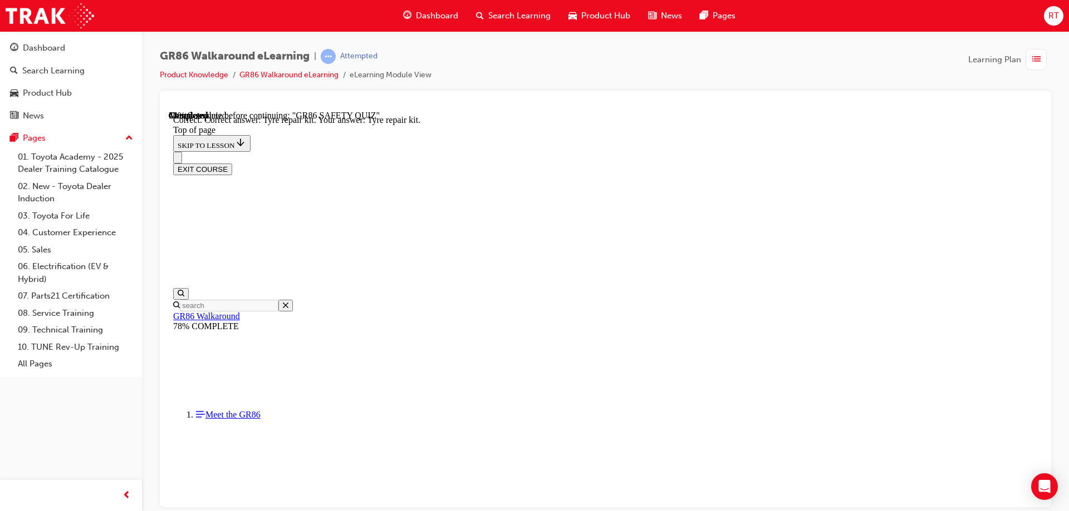
scroll to position [225, 0]
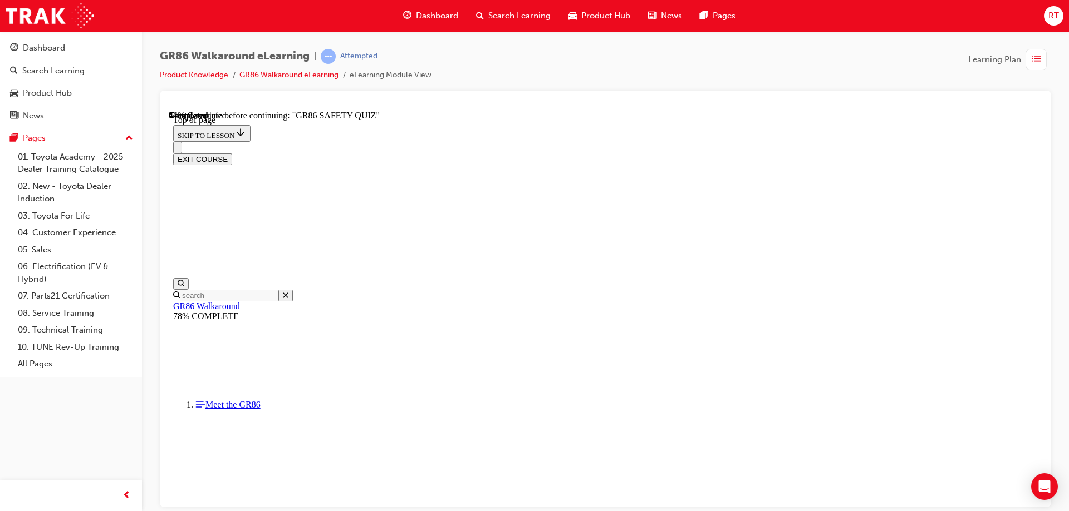
scroll to position [201, 0]
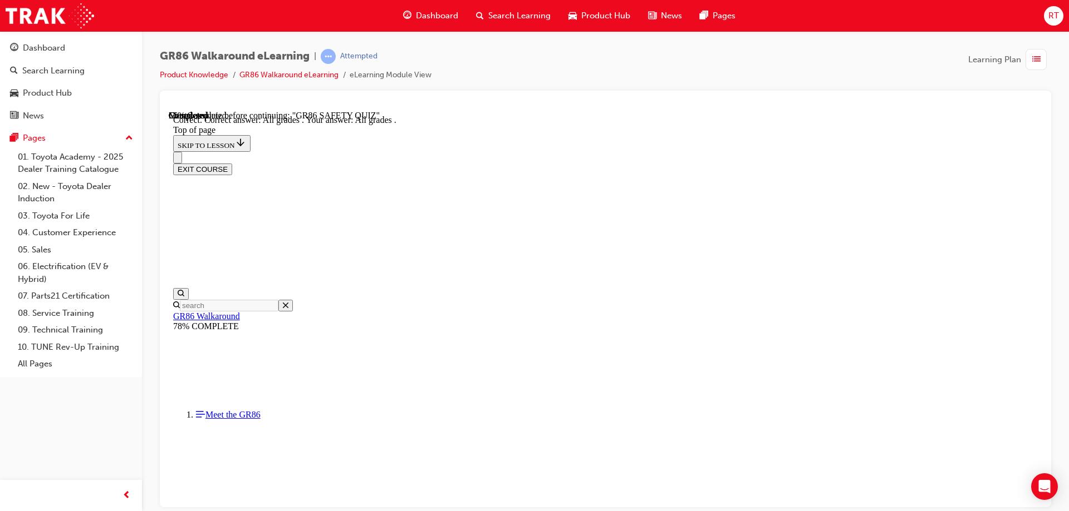
scroll to position [263, 0]
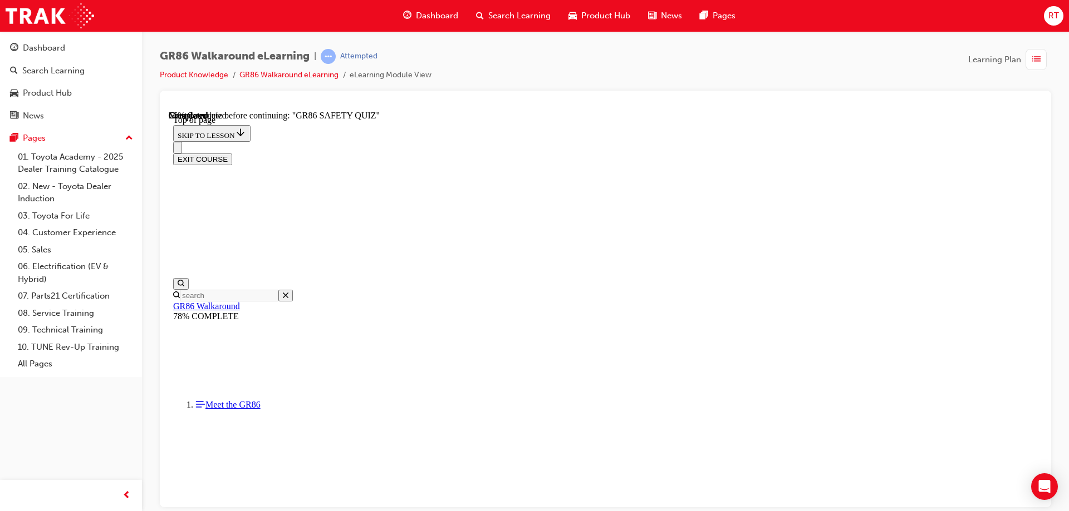
scroll to position [251, 0]
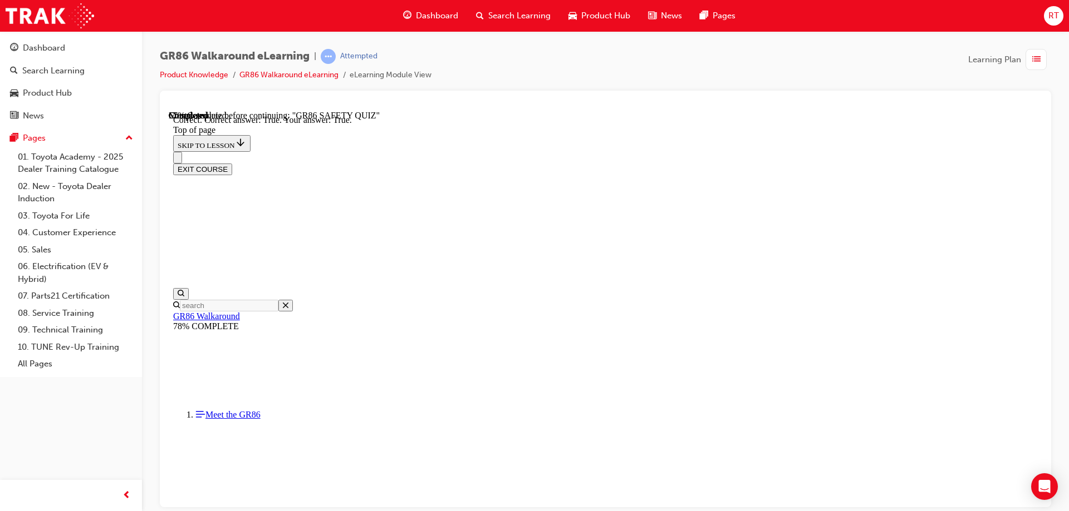
scroll to position [316, 0]
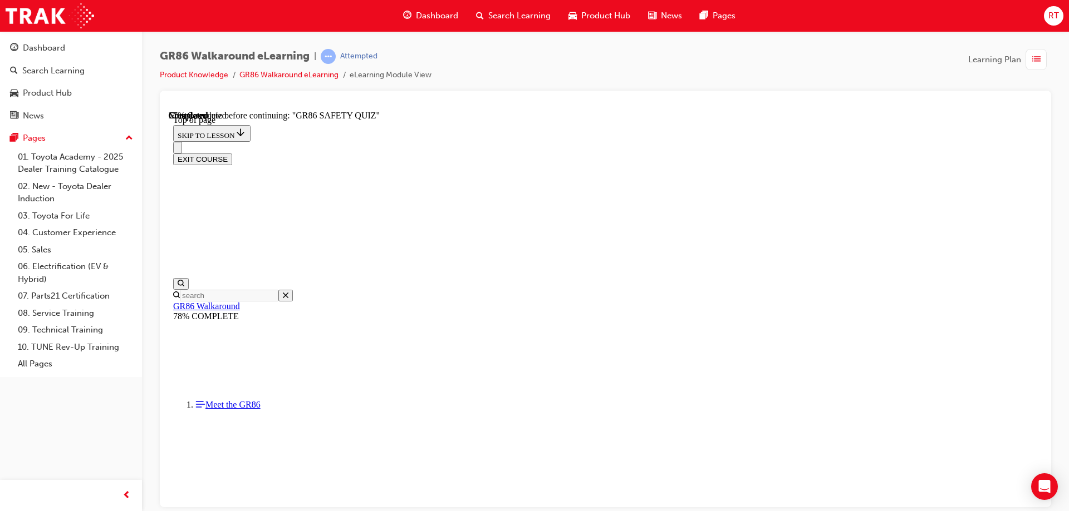
scroll to position [145, 0]
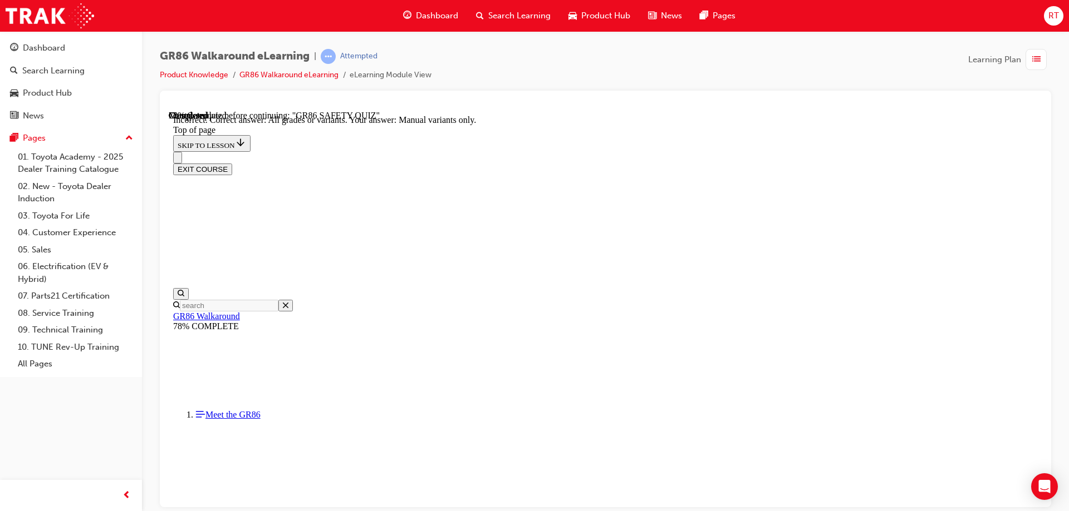
scroll to position [225, 0]
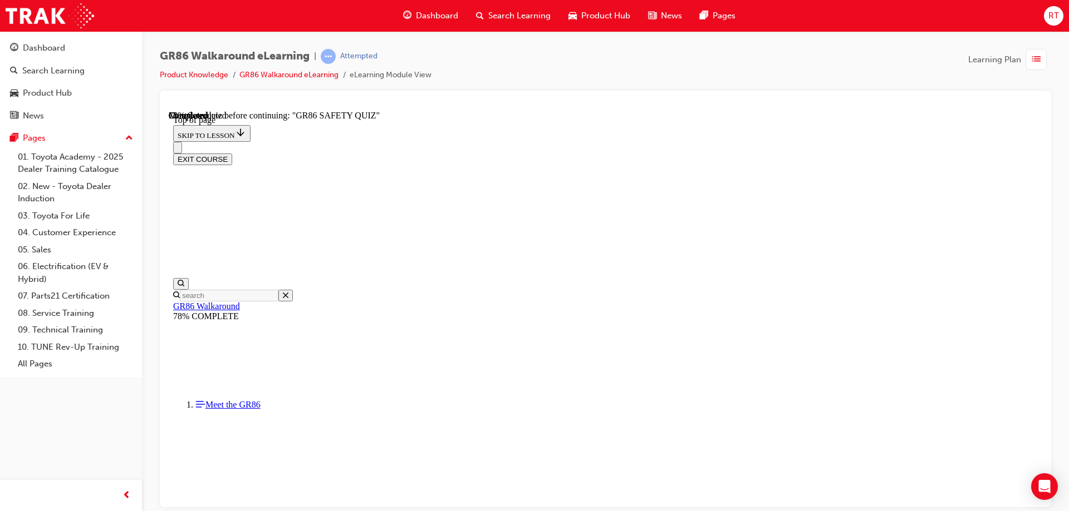
scroll to position [136, 0]
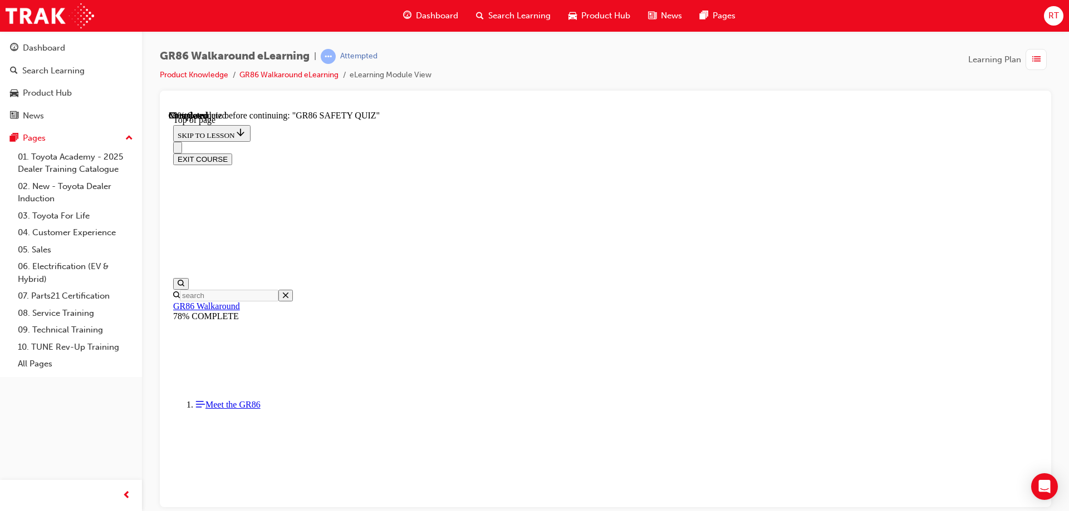
scroll to position [145, 0]
drag, startPoint x: 572, startPoint y: 375, endPoint x: 681, endPoint y: 451, distance: 132.8
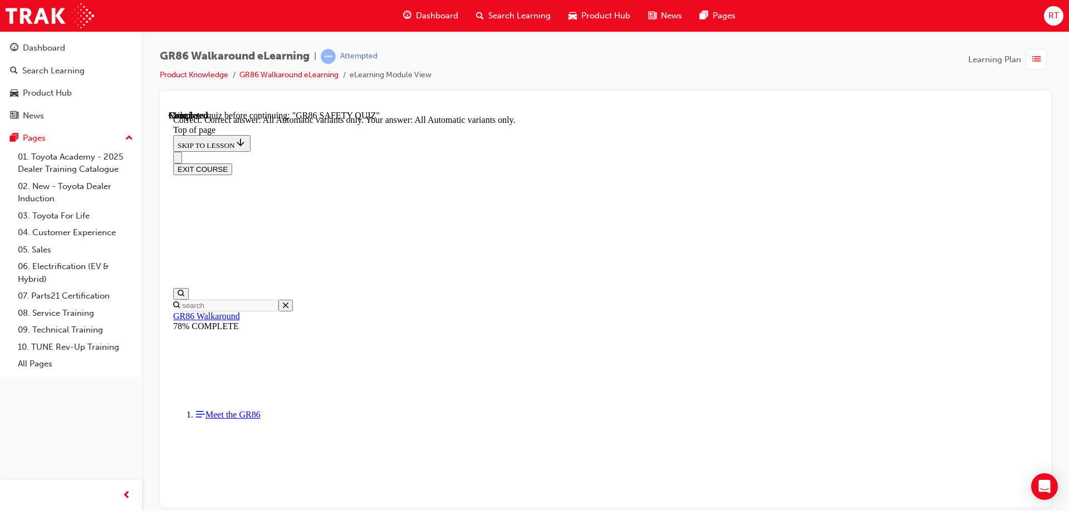
scroll to position [263, 0]
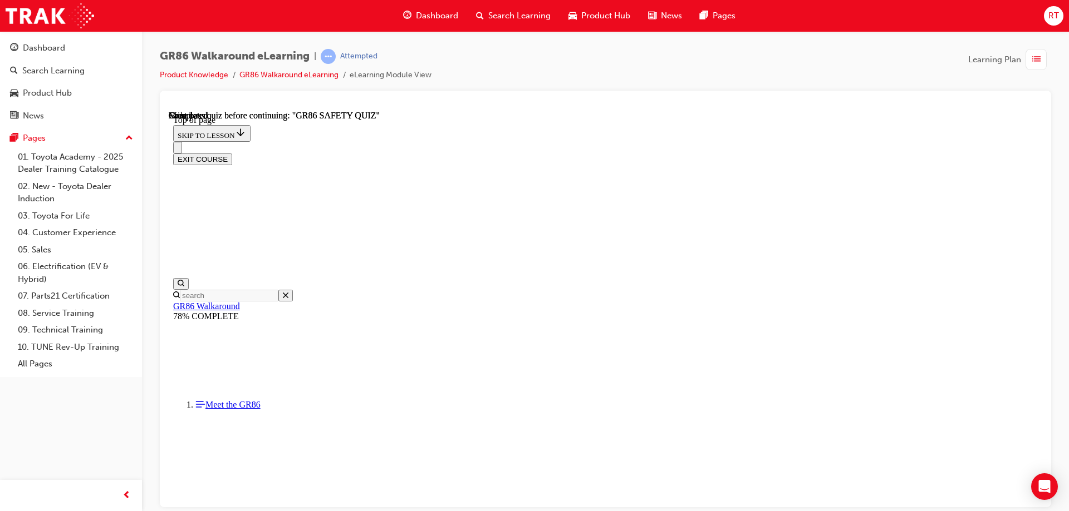
scroll to position [205, 0]
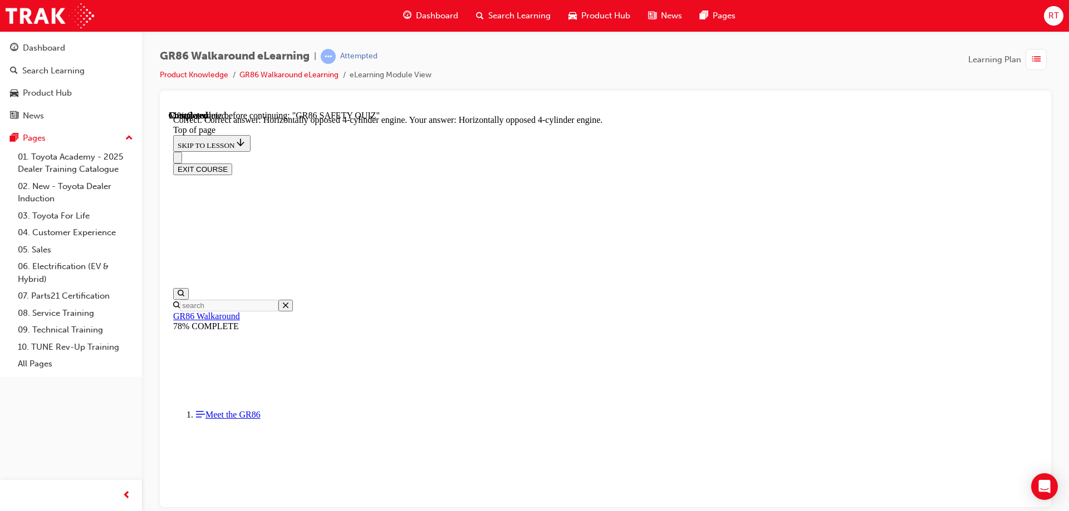
scroll to position [502, 0]
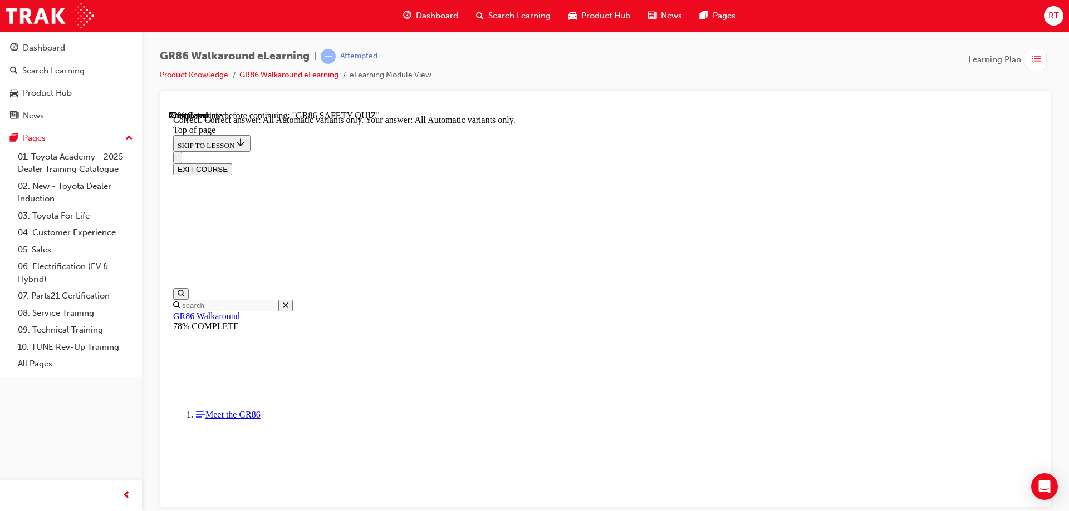
scroll to position [263, 0]
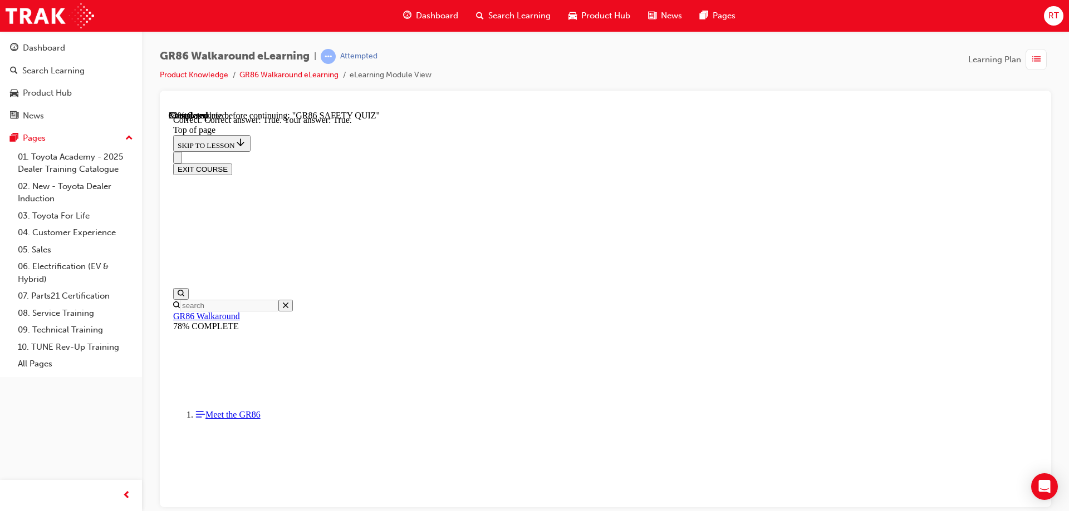
scroll to position [316, 0]
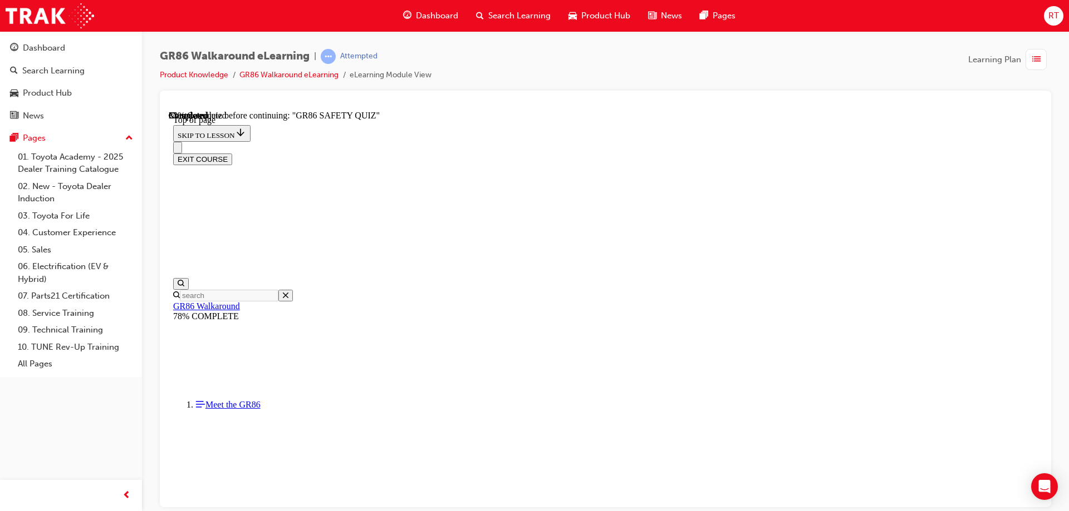
scroll to position [201, 0]
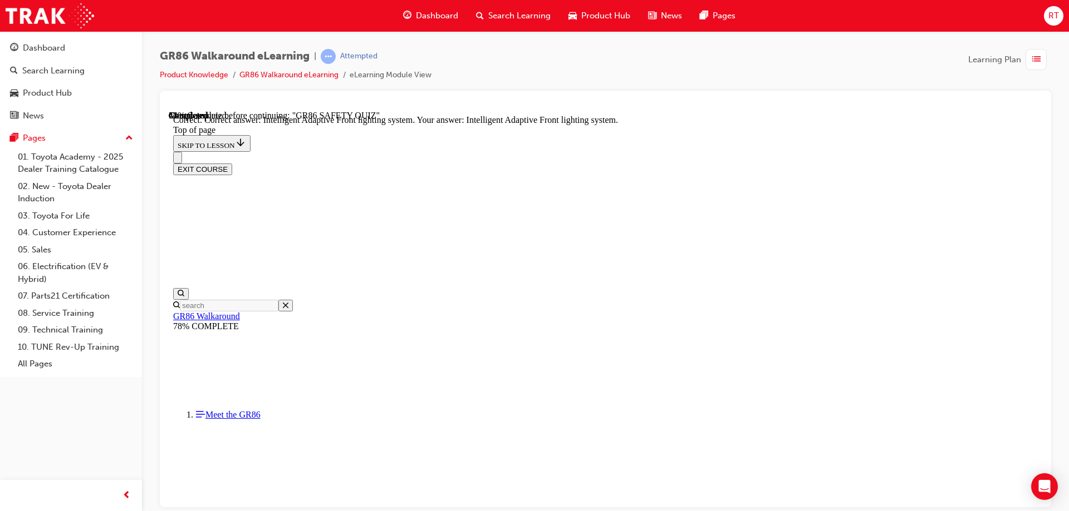
scroll to position [426, 0]
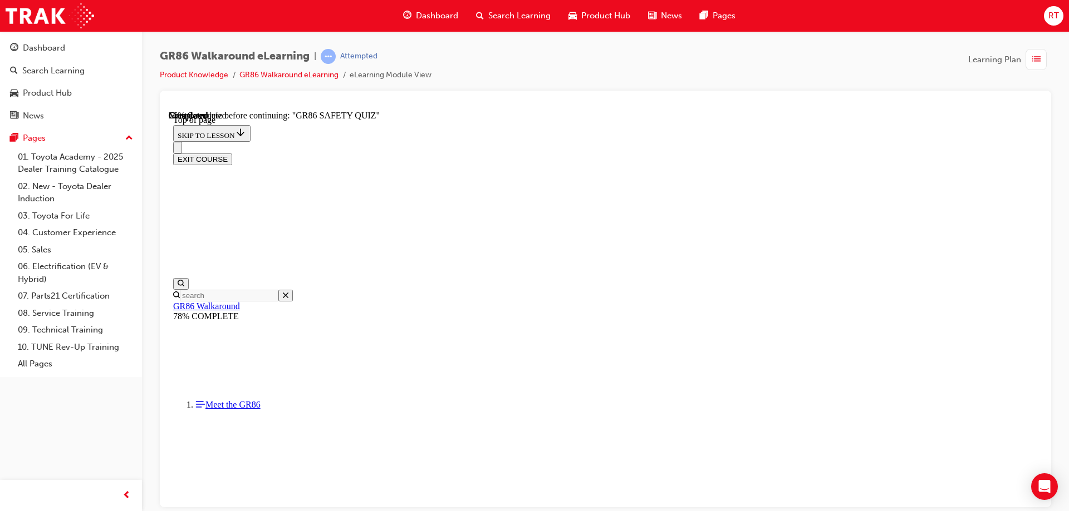
scroll to position [356, 0]
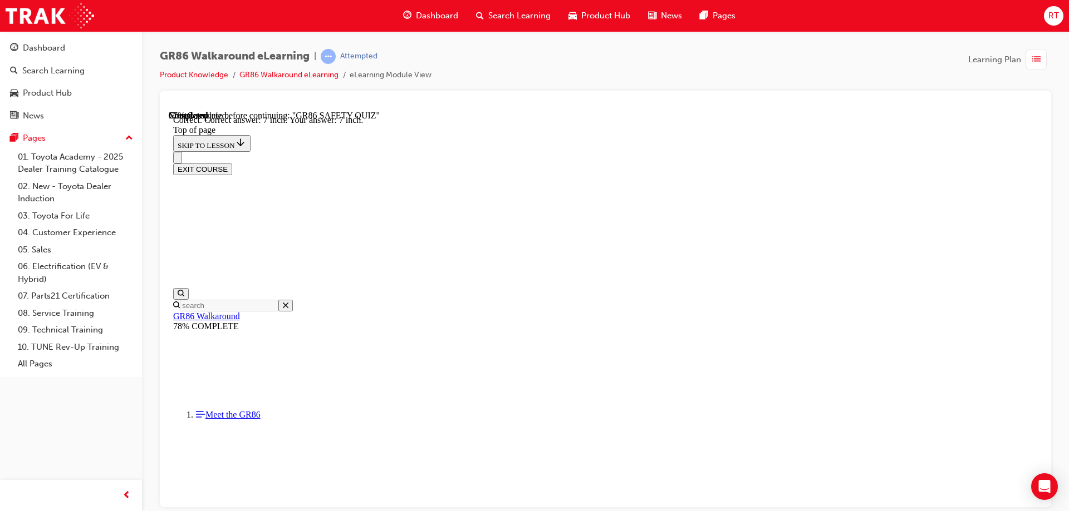
scroll to position [483, 0]
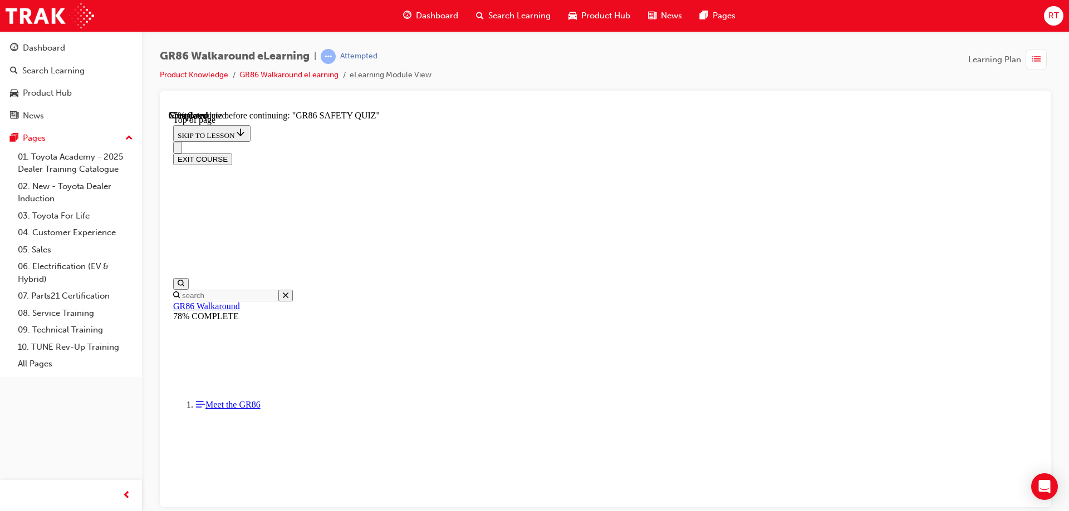
scroll to position [145, 0]
drag, startPoint x: 579, startPoint y: 426, endPoint x: 602, endPoint y: 447, distance: 31.9
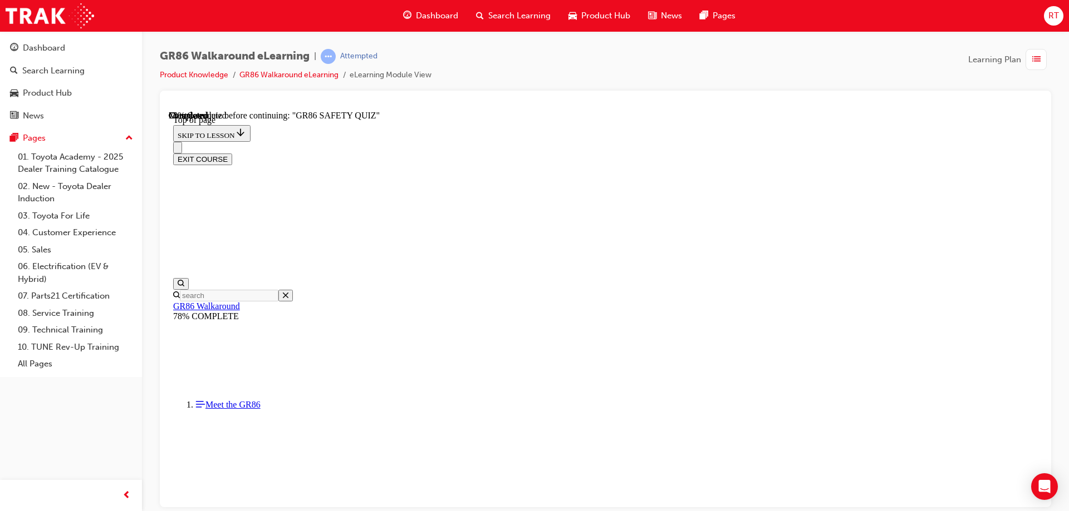
drag, startPoint x: 518, startPoint y: 186, endPoint x: 589, endPoint y: 190, distance: 71.9
copy span "Hill Start Assist"
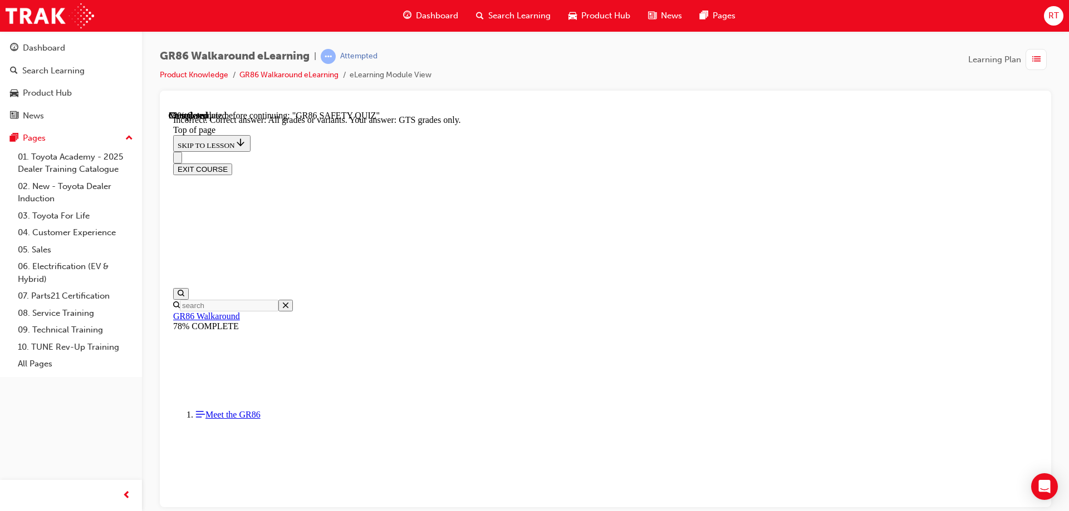
scroll to position [225, 0]
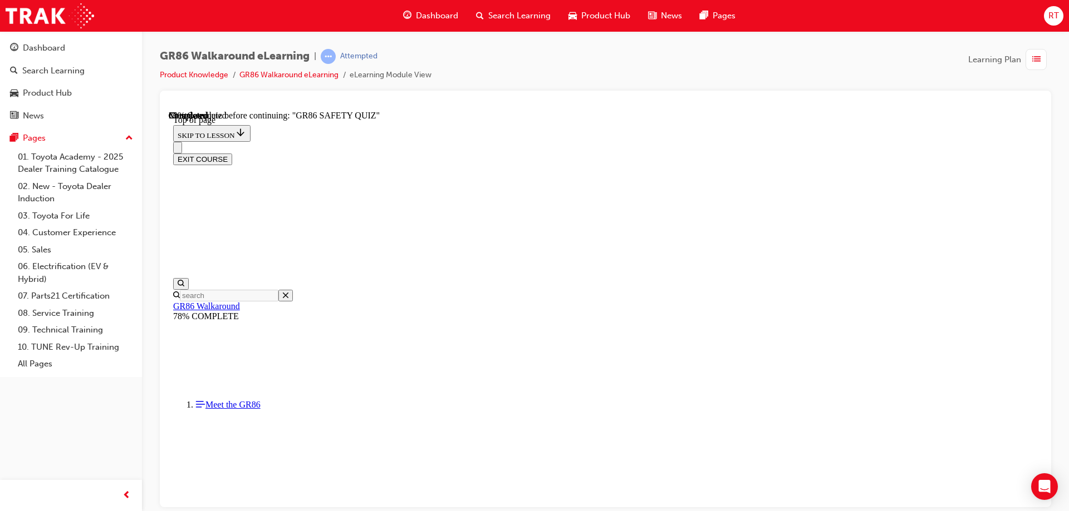
scroll to position [145, 0]
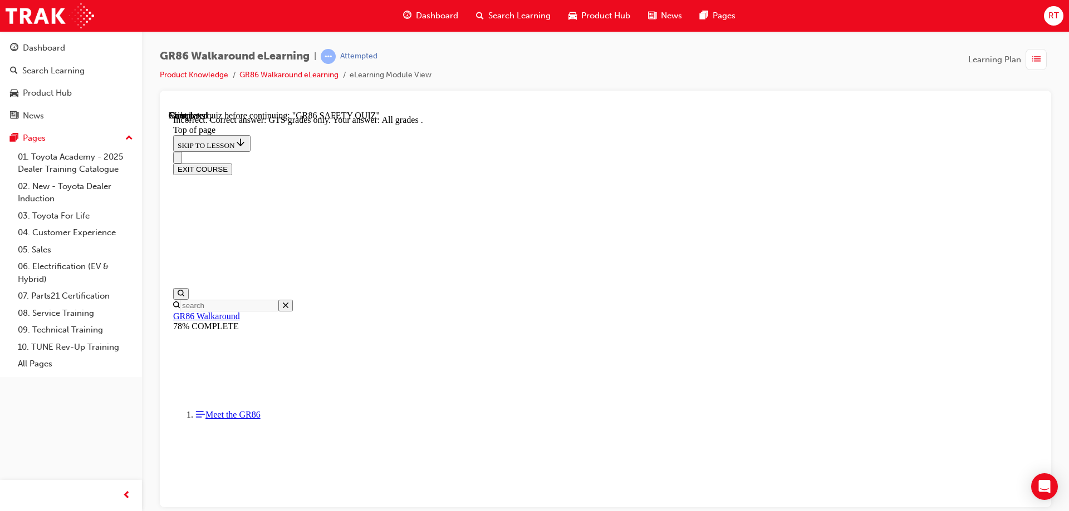
scroll to position [282, 0]
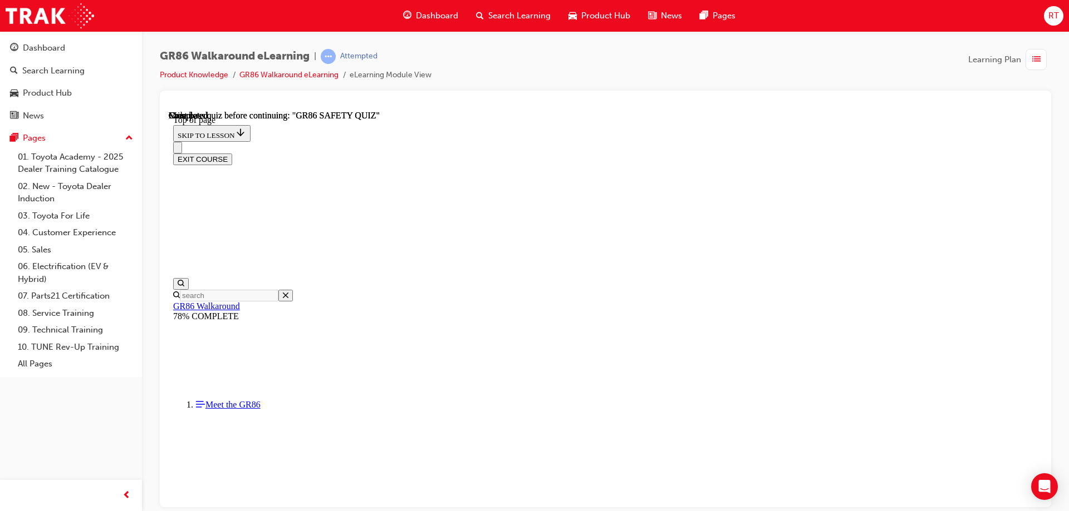
scroll to position [205, 0]
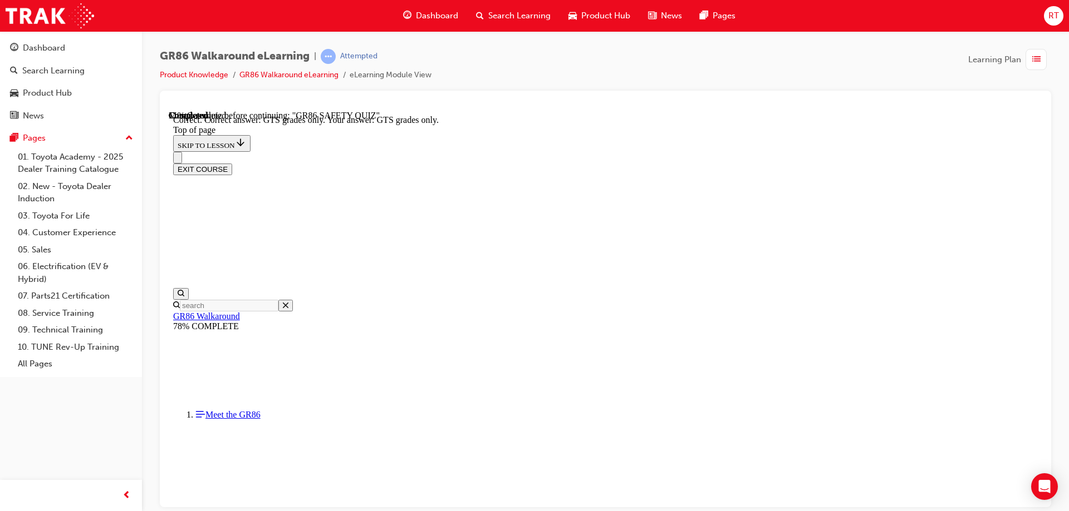
scroll to position [282, 0]
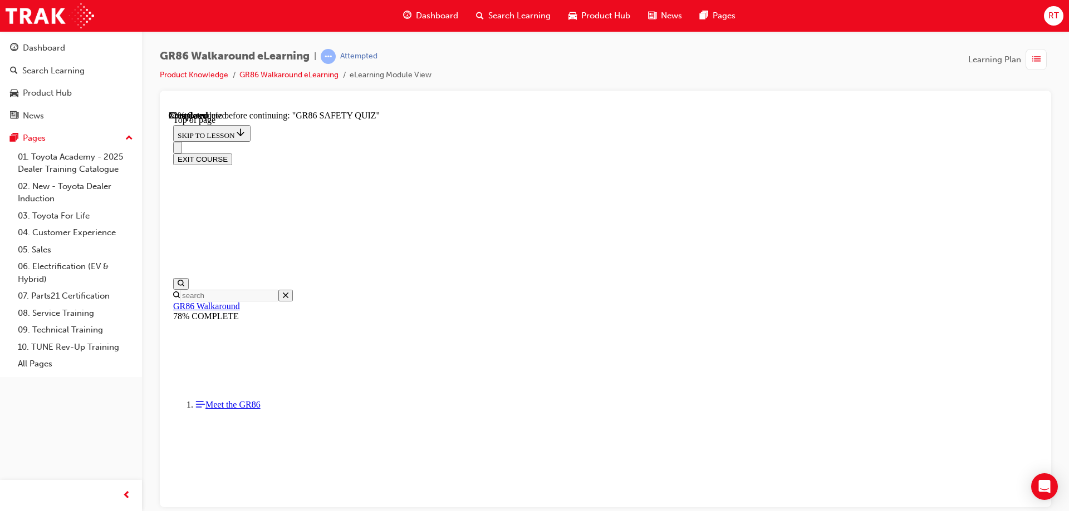
scroll to position [201, 0]
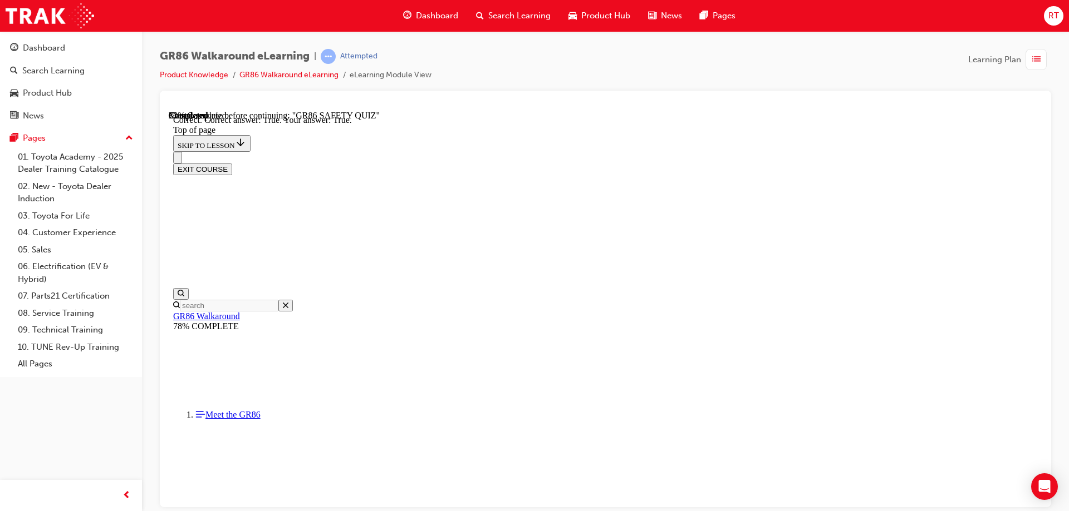
scroll to position [316, 0]
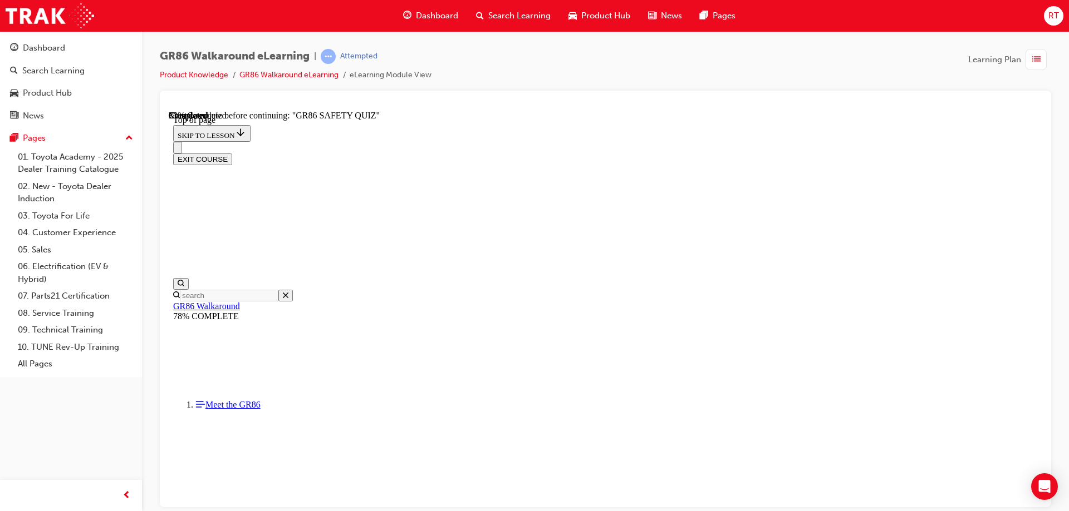
scroll to position [412, 0]
drag, startPoint x: 604, startPoint y: 352, endPoint x: 692, endPoint y: 469, distance: 146.2
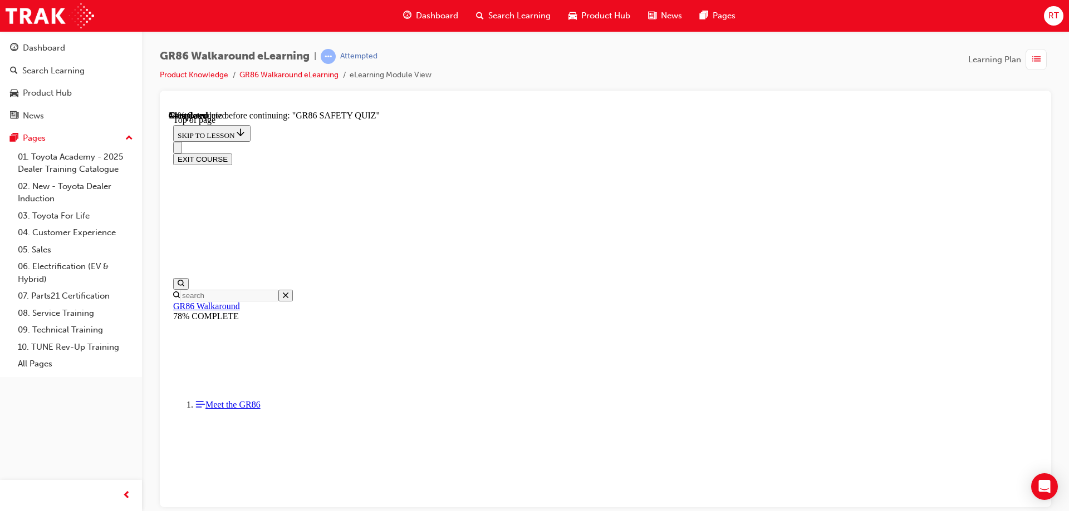
scroll to position [145, 0]
drag, startPoint x: 666, startPoint y: 473, endPoint x: 668, endPoint y: 485, distance: 11.9
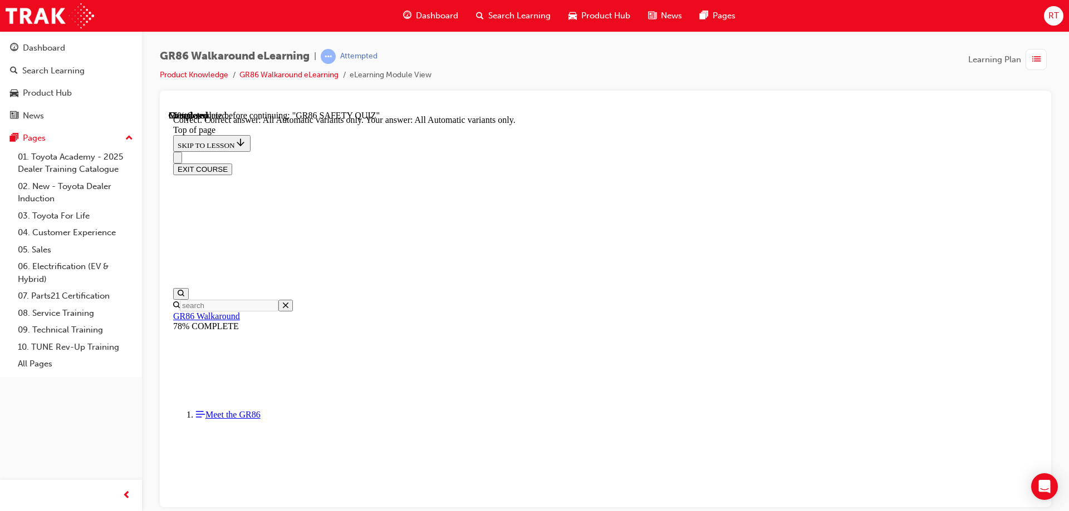
scroll to position [263, 0]
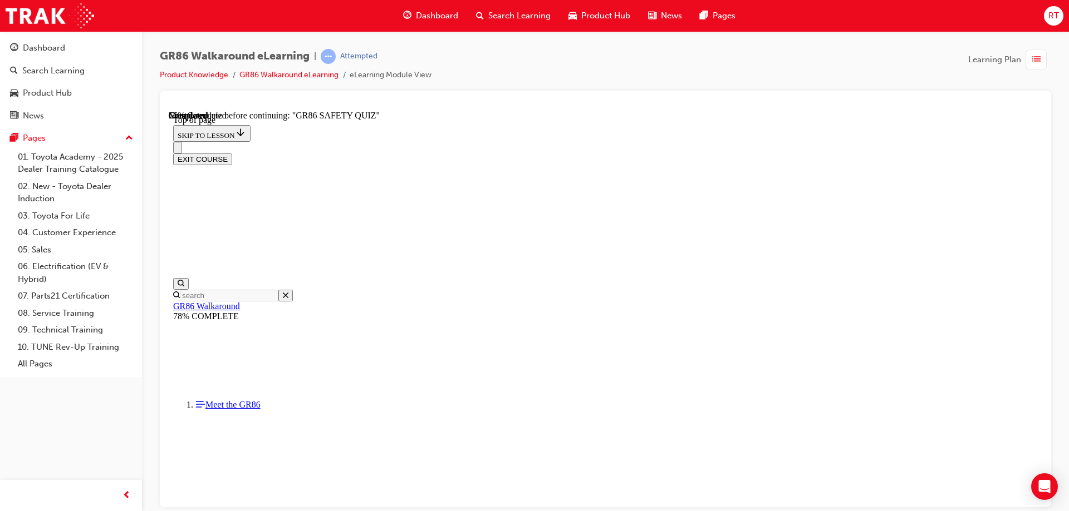
scroll to position [145, 0]
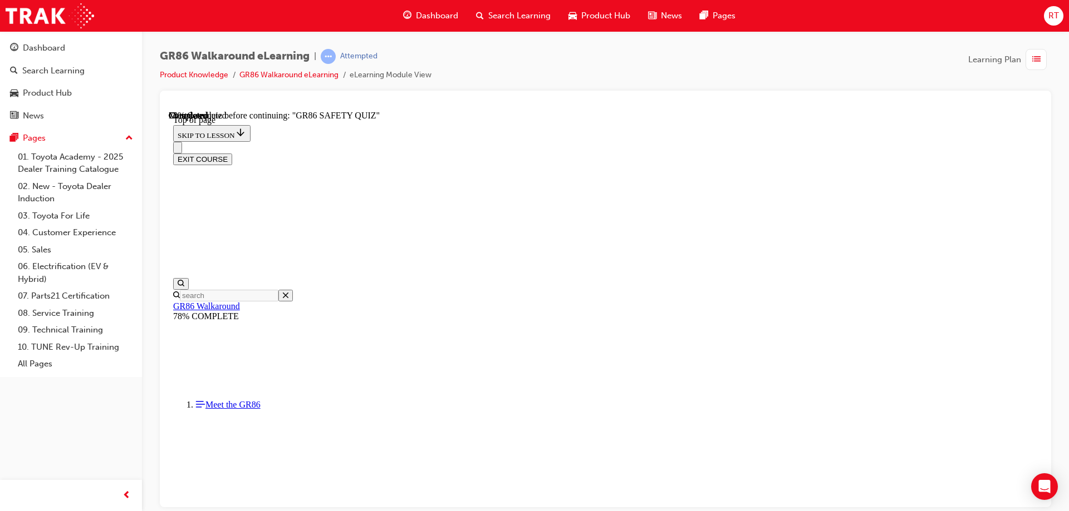
scroll to position [190, 0]
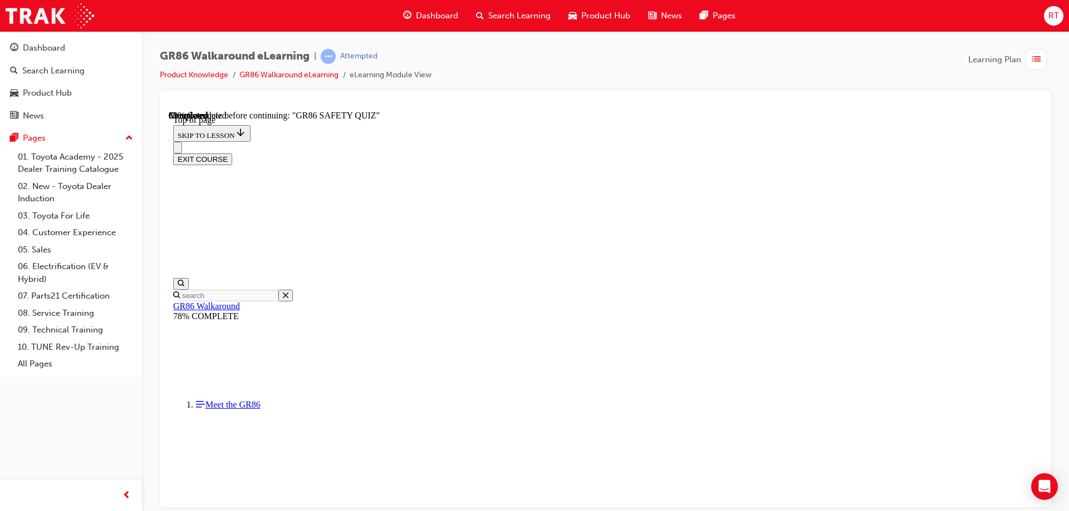
scroll to position [368, 0]
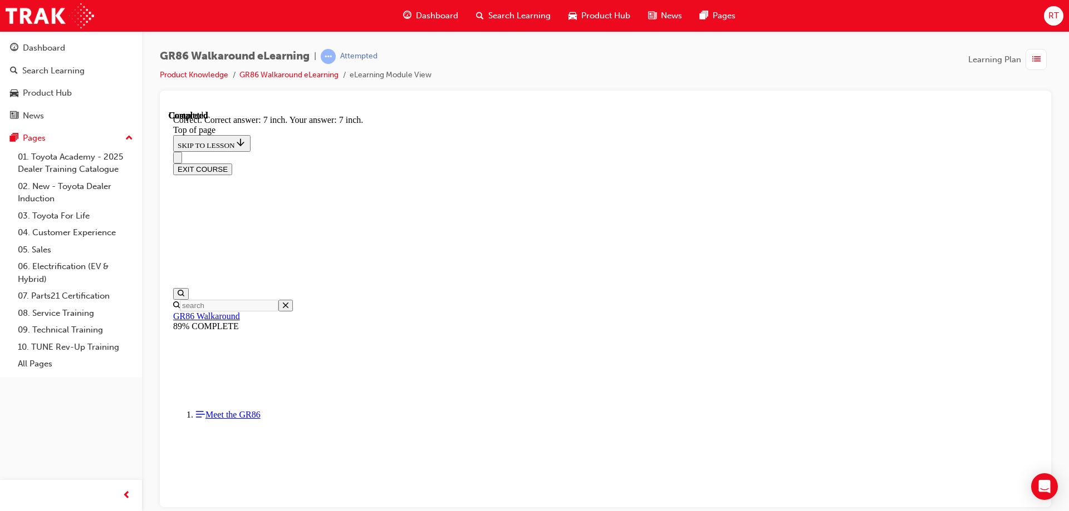
scroll to position [483, 0]
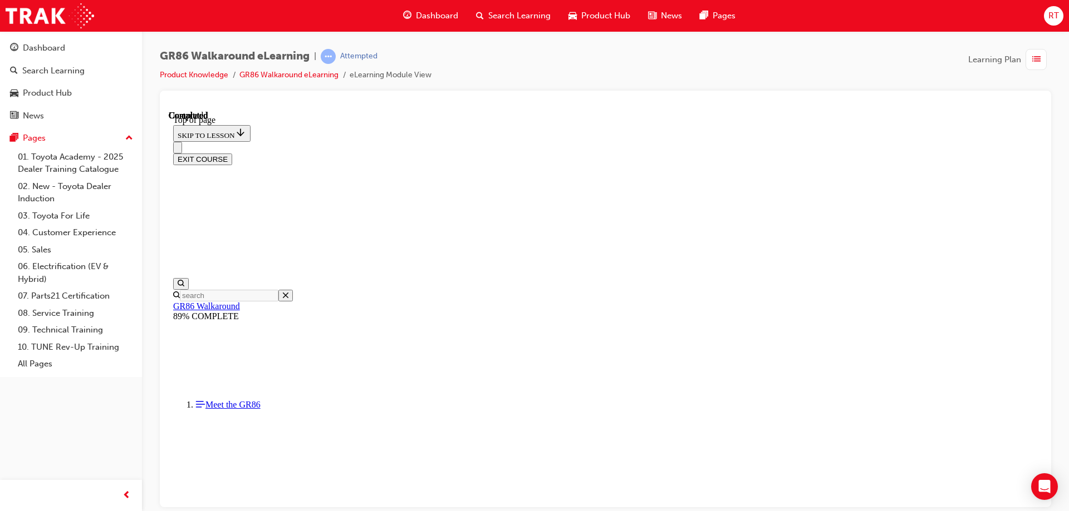
scroll to position [205, 0]
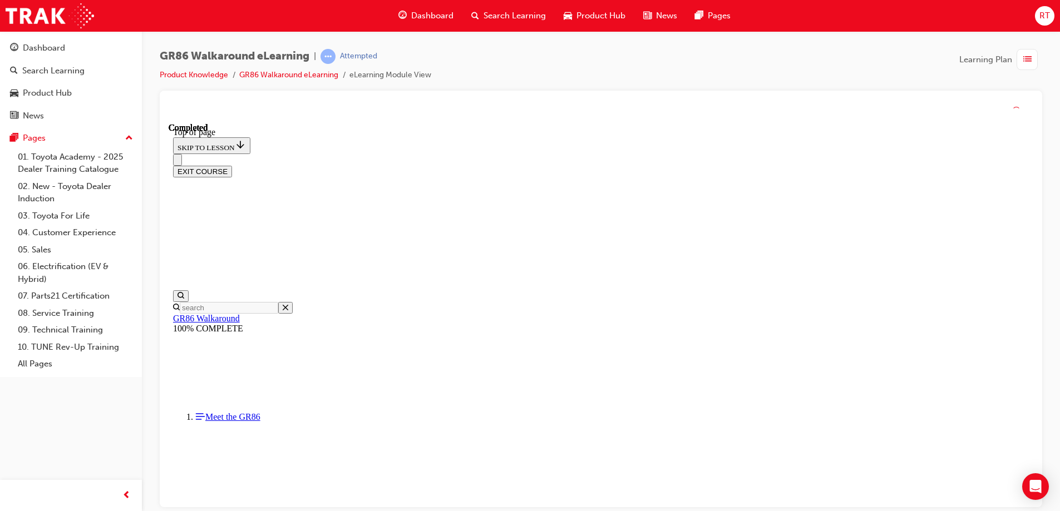
scroll to position [195, 0]
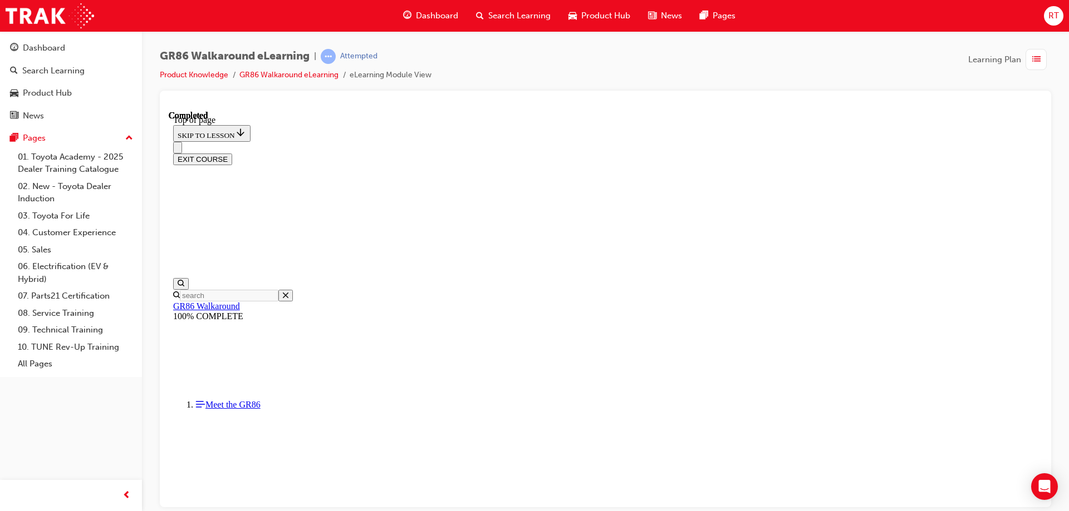
click at [232, 153] on button "EXIT COURSE" at bounding box center [202, 159] width 59 height 12
click at [66, 18] on img at bounding box center [50, 15] width 88 height 25
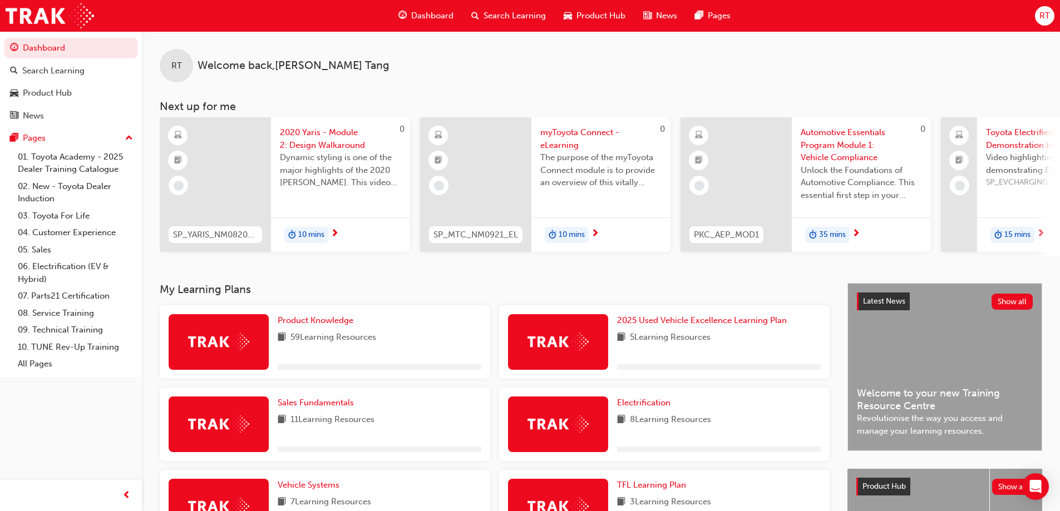
click at [424, 13] on span "Dashboard" at bounding box center [432, 15] width 42 height 13
click at [429, 8] on div "Dashboard" at bounding box center [426, 15] width 73 height 23
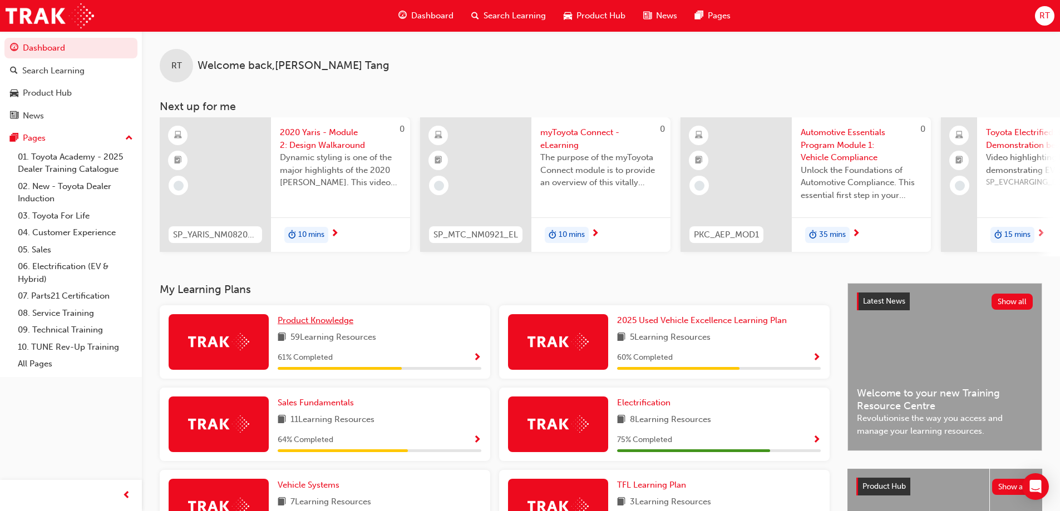
click at [318, 327] on link "Product Knowledge" at bounding box center [318, 320] width 80 height 13
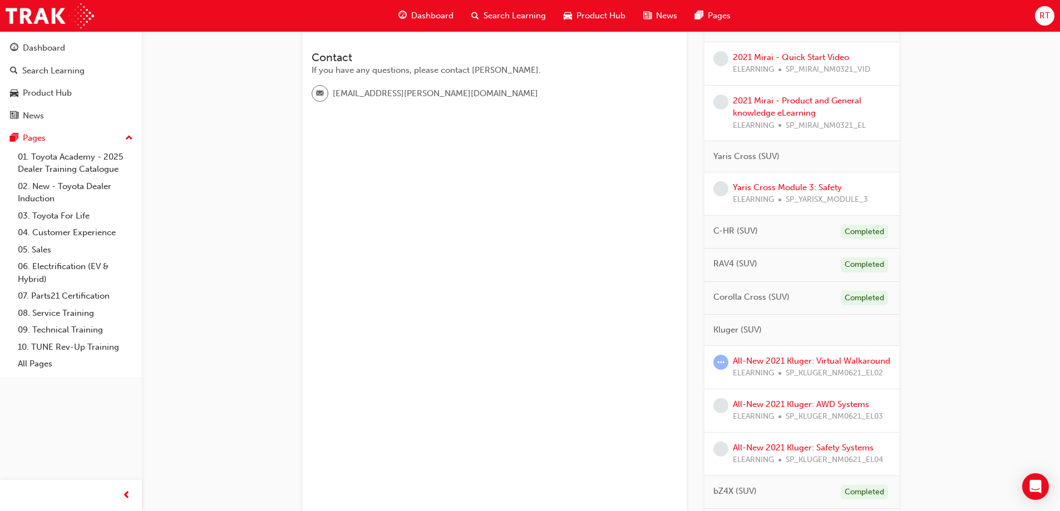
scroll to position [56, 0]
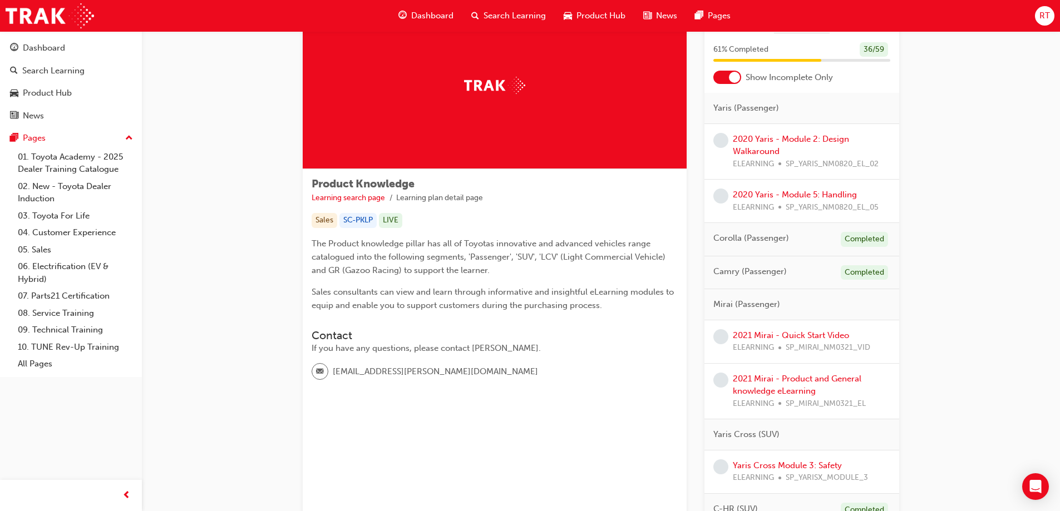
click at [759, 145] on div "2020 Yaris - Module 2: Design Walkaround ELEARNING SP_YARIS_NM0820_EL_02" at bounding box center [812, 152] width 158 height 38
click at [762, 138] on link "2020 Yaris - Module 2: Design Walkaround" at bounding box center [791, 145] width 116 height 23
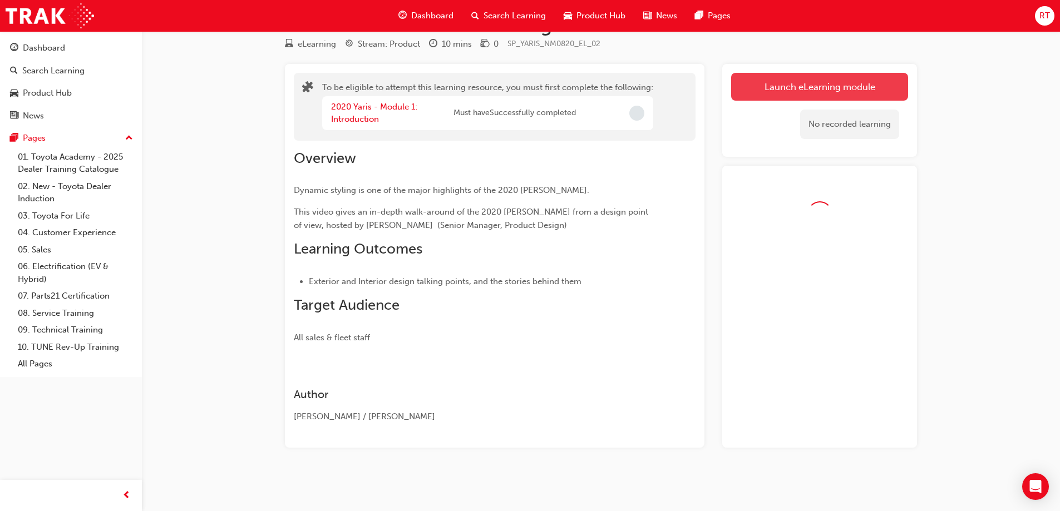
click at [832, 80] on button "Launch eLearning module" at bounding box center [819, 87] width 177 height 28
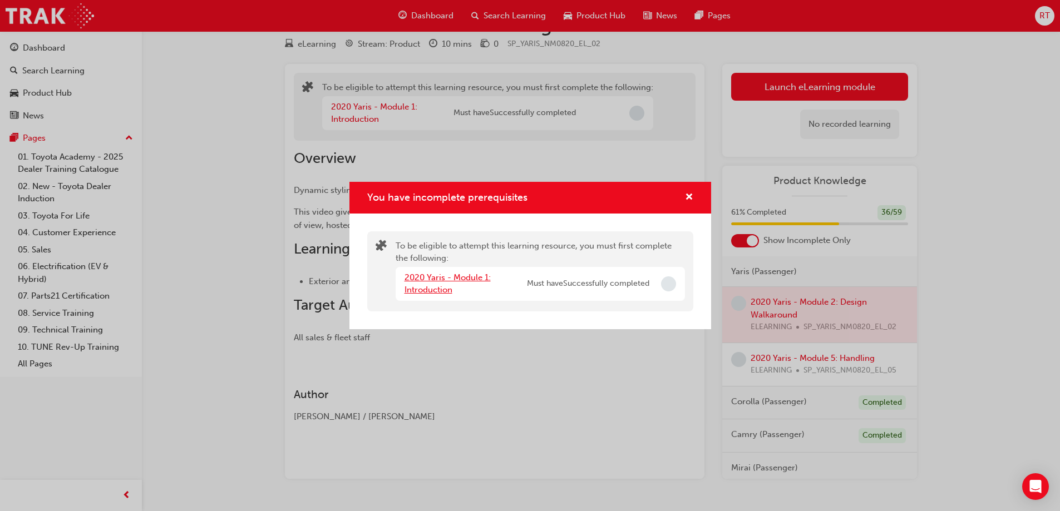
click at [460, 274] on link "2020 Yaris - Module 1: Introduction" at bounding box center [448, 284] width 86 height 23
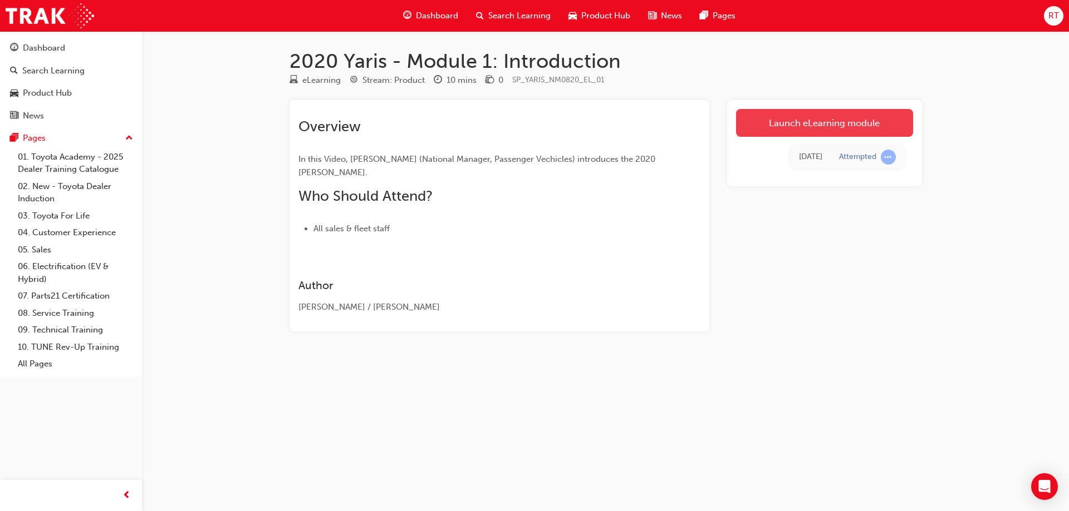
click at [821, 117] on link "Launch eLearning module" at bounding box center [824, 123] width 177 height 28
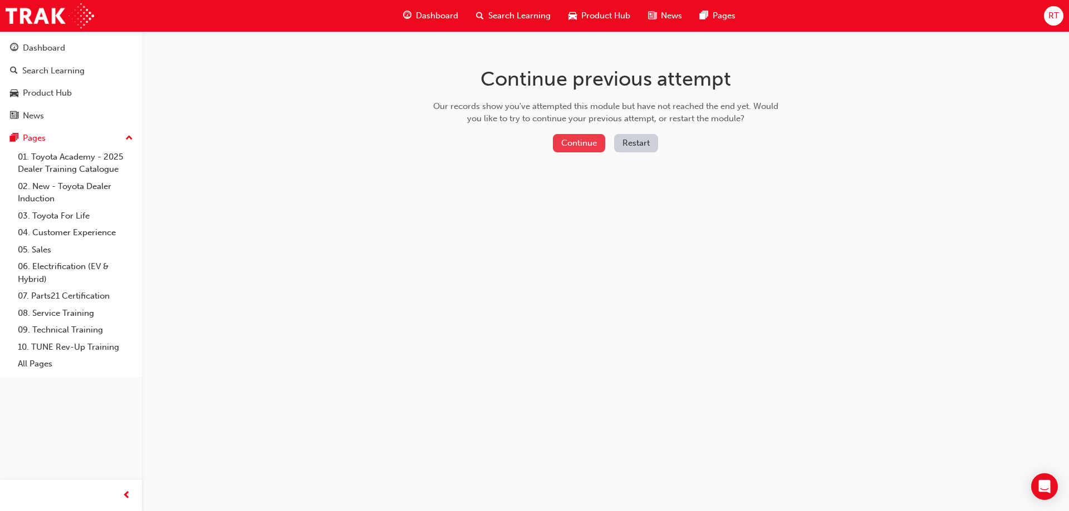
click at [592, 142] on button "Continue" at bounding box center [579, 143] width 52 height 18
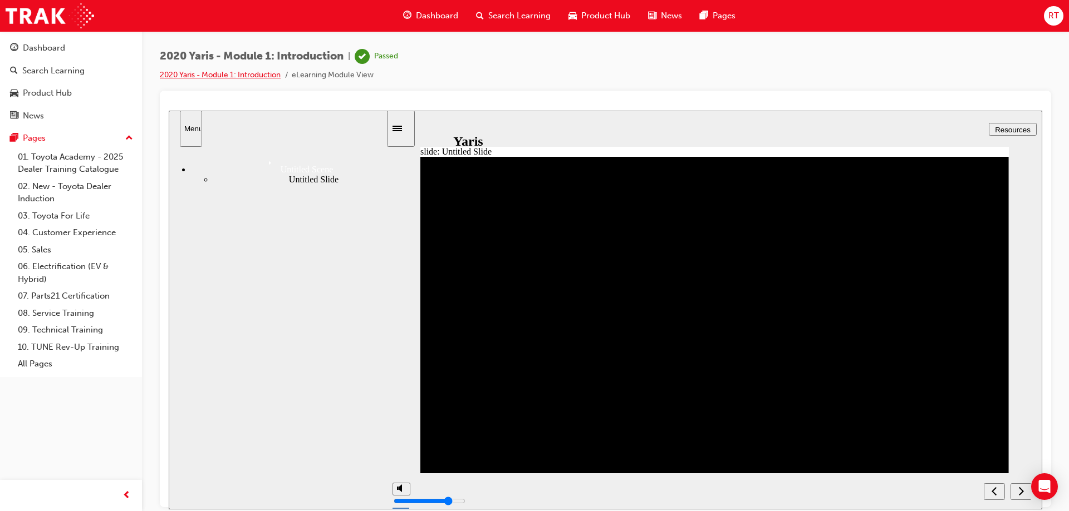
click at [245, 75] on link "2020 Yaris - Module 1: Introduction" at bounding box center [220, 74] width 121 height 9
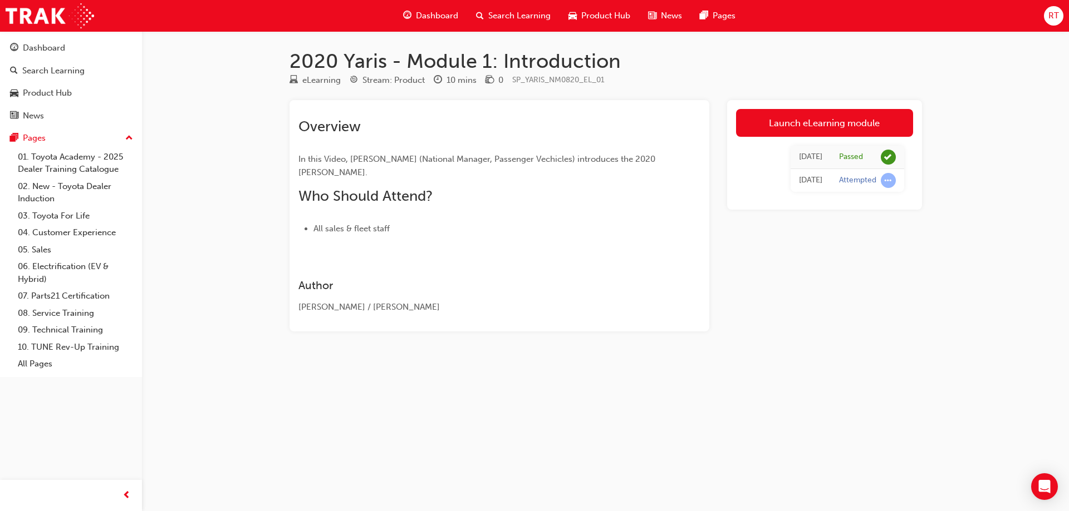
click at [869, 181] on div "Attempted" at bounding box center [857, 180] width 37 height 11
click at [832, 109] on div "Launch eLearning module [DATE] Passed [DATE] Attempted" at bounding box center [824, 155] width 195 height 110
click at [48, 16] on img at bounding box center [50, 15] width 88 height 25
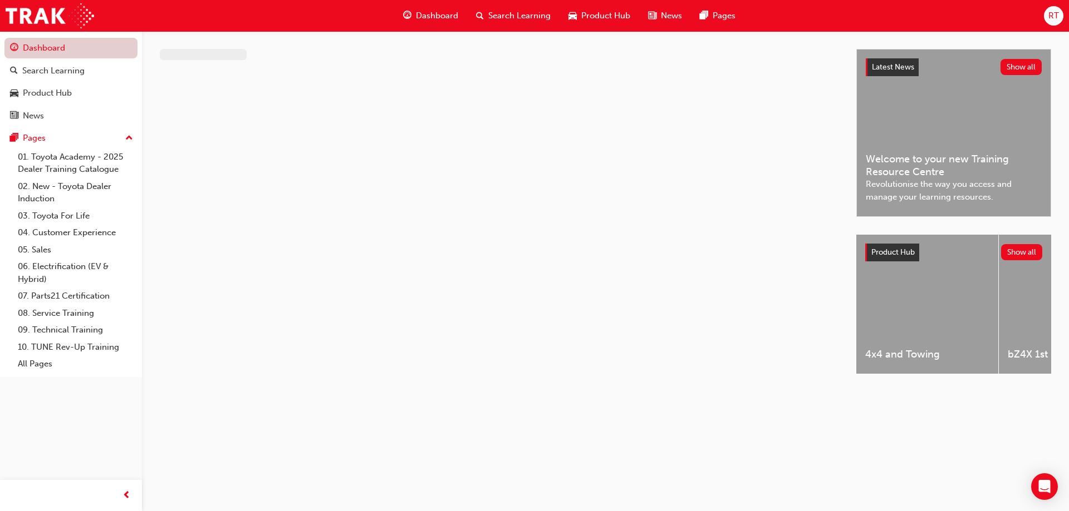
click at [47, 49] on link "Dashboard" at bounding box center [70, 48] width 133 height 21
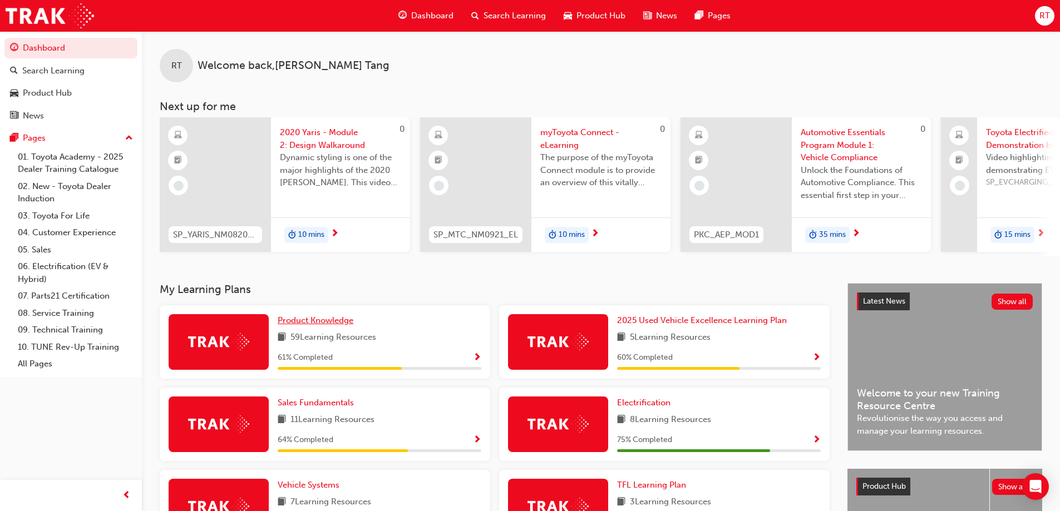
click at [314, 323] on span "Product Knowledge" at bounding box center [316, 321] width 76 height 10
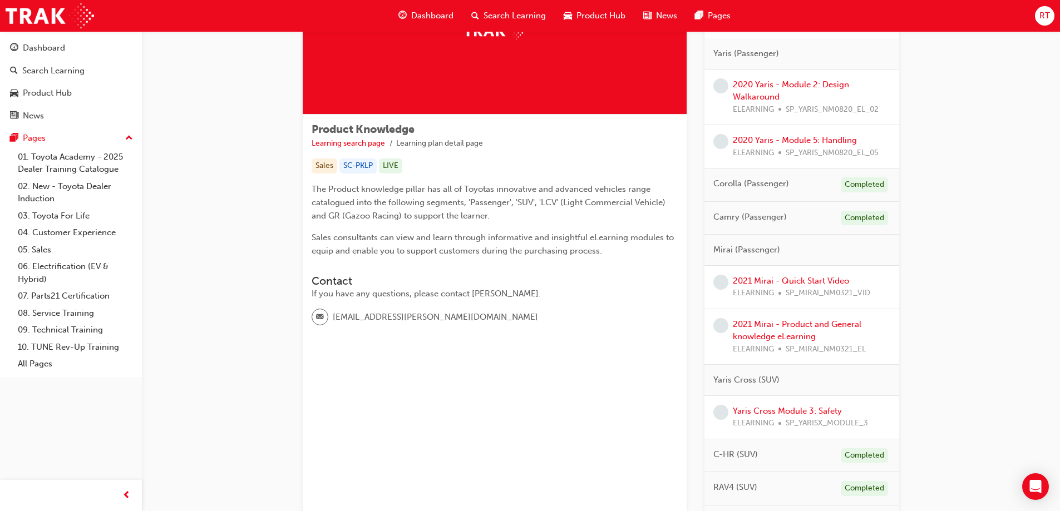
scroll to position [111, 0]
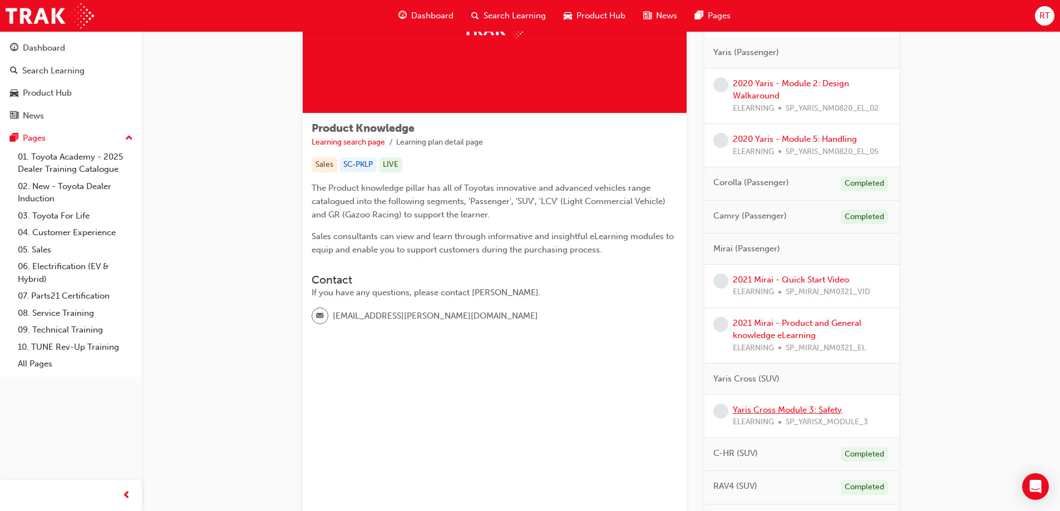
click at [787, 408] on link "Yaris Cross Module 3: Safety" at bounding box center [787, 410] width 109 height 10
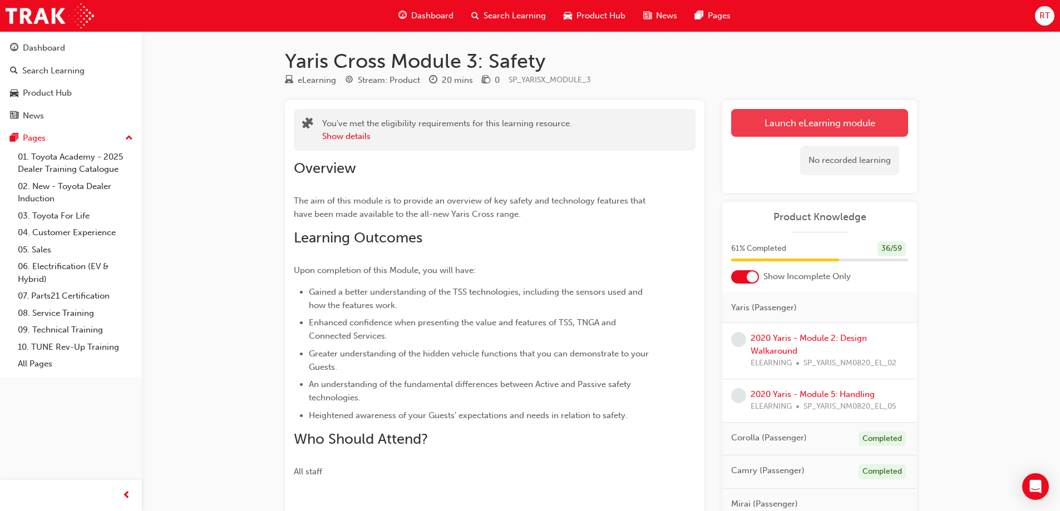
click at [809, 126] on link "Launch eLearning module" at bounding box center [819, 123] width 177 height 28
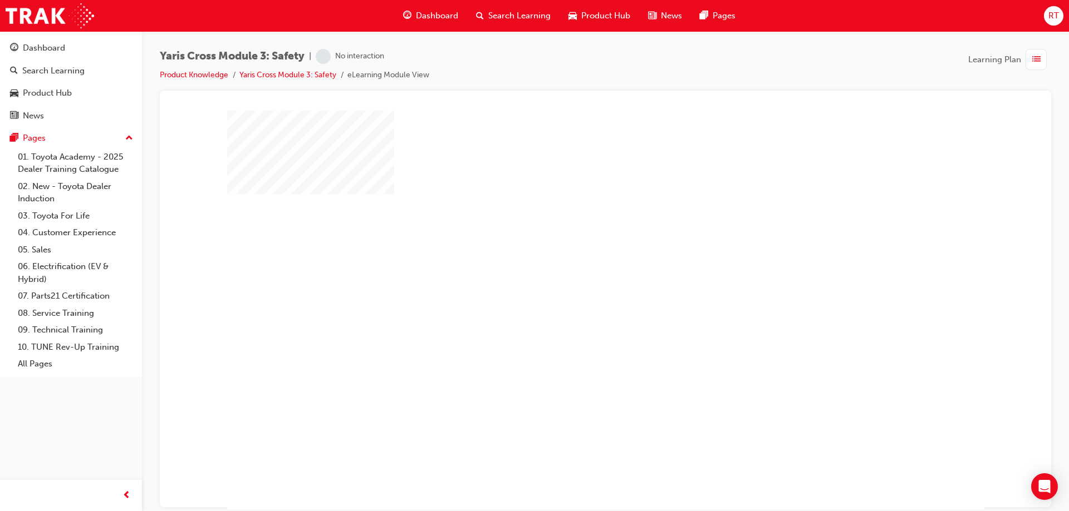
click at [573, 278] on div "play" at bounding box center [573, 278] width 0 height 0
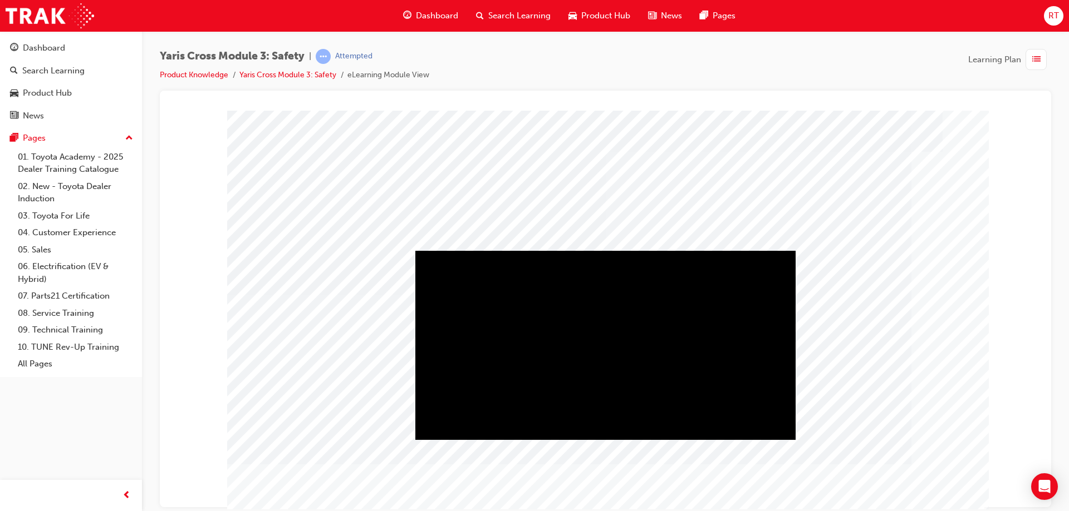
click at [603, 250] on div "Play" at bounding box center [605, 250] width 380 height 0
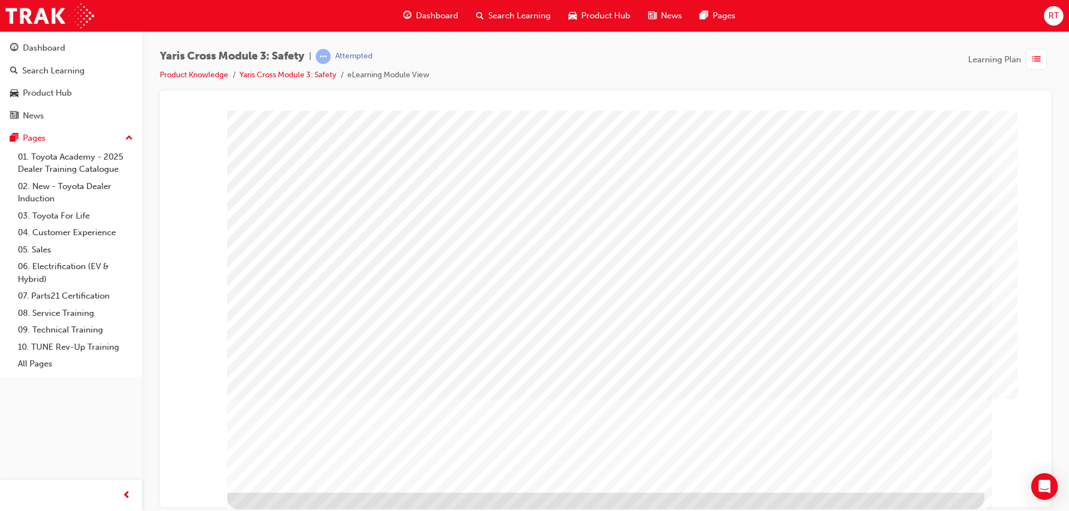
scroll to position [0, 0]
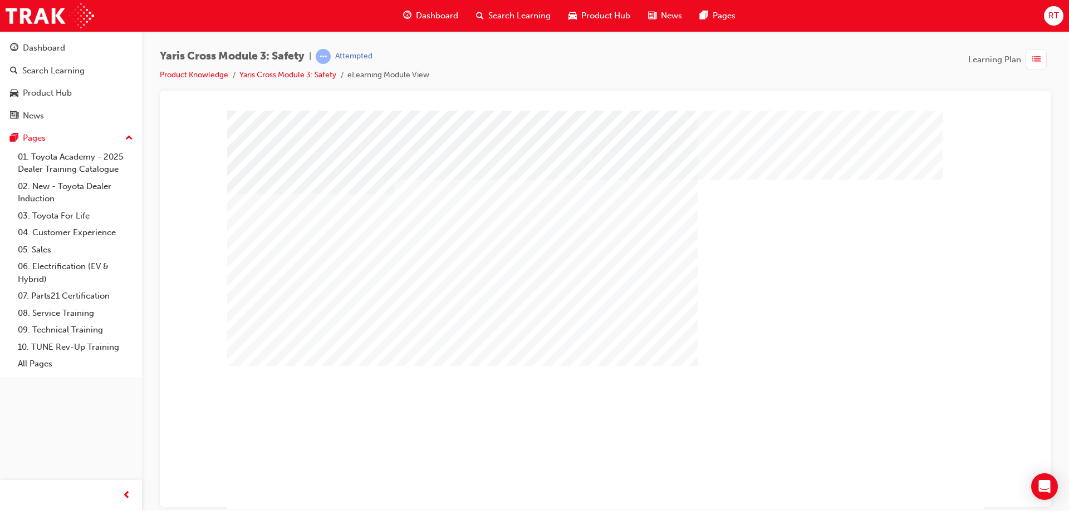
click at [299, 486] on div "multistate" at bounding box center [263, 478] width 72 height 22
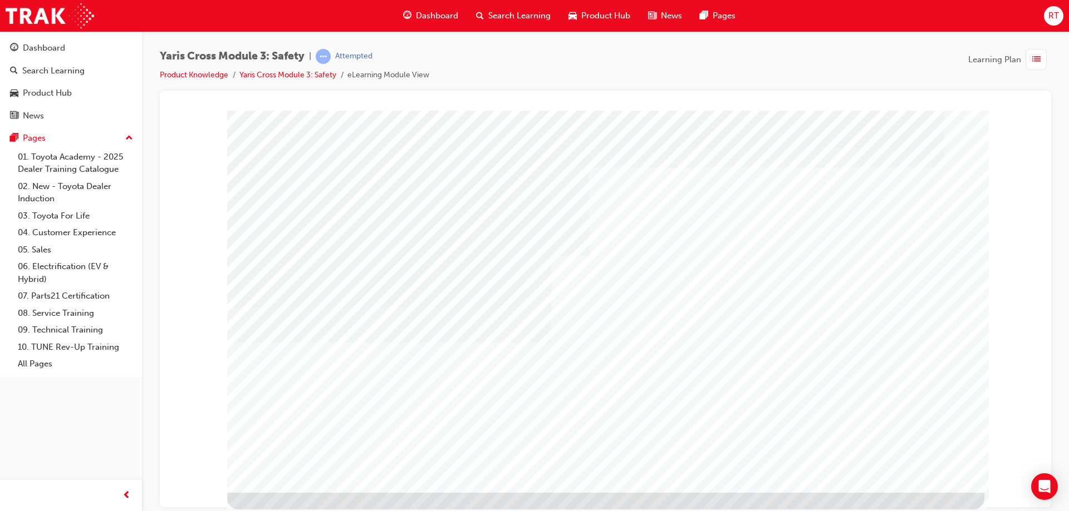
click at [908, 471] on div at bounding box center [605, 292] width 757 height 401
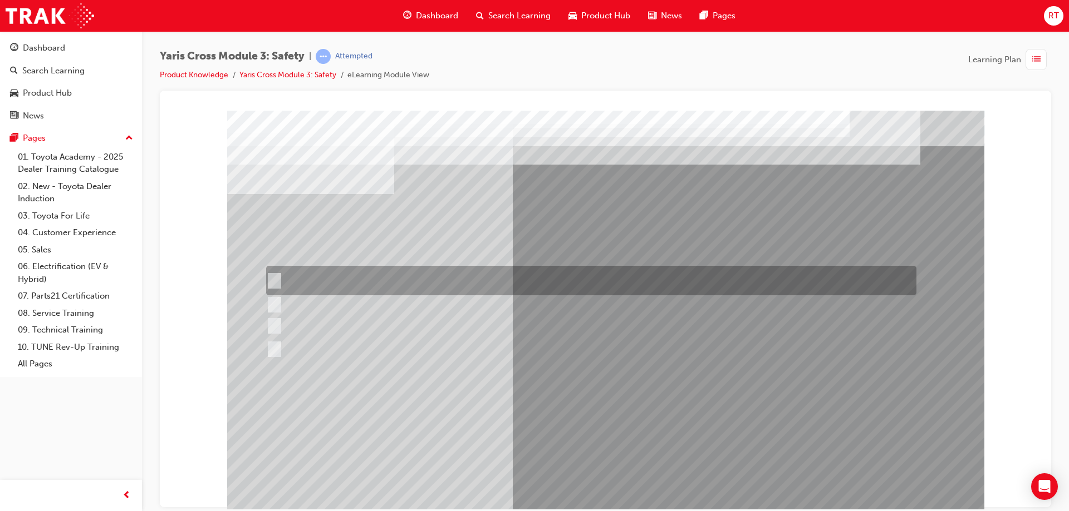
click at [397, 280] on div at bounding box center [588, 280] width 650 height 29
checkbox input "true"
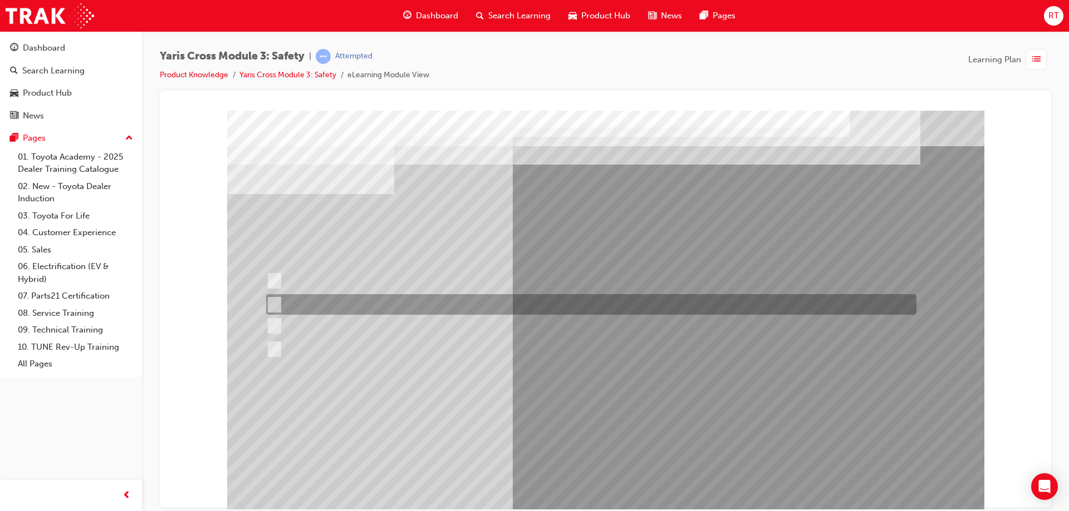
click at [314, 302] on div at bounding box center [588, 304] width 650 height 21
checkbox input "true"
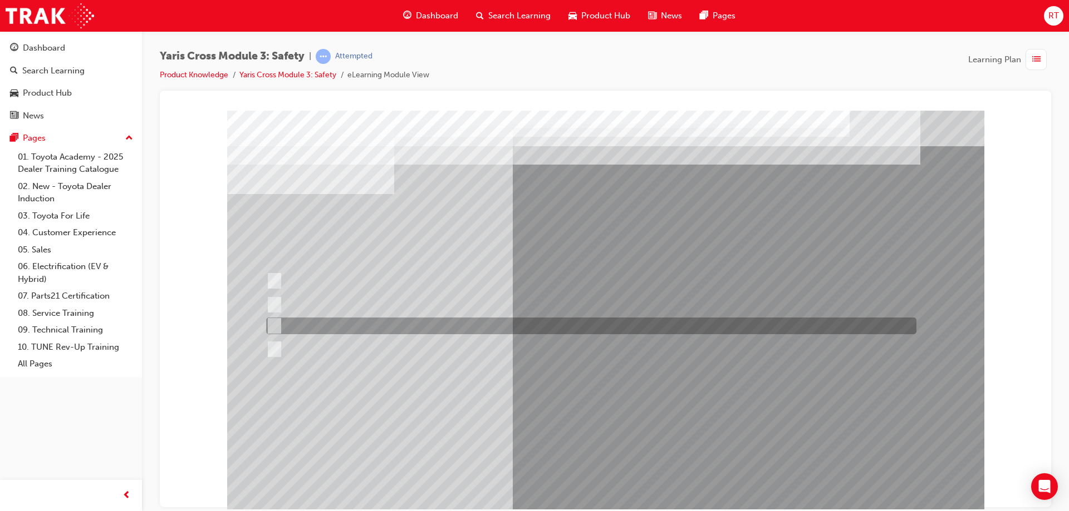
click at [353, 326] on div at bounding box center [588, 326] width 650 height 17
checkbox input "true"
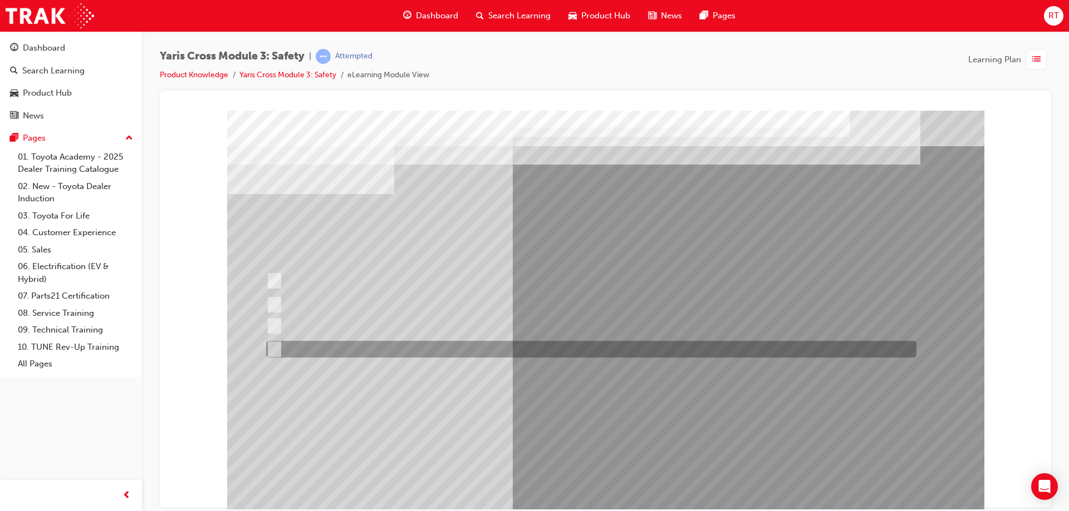
click at [371, 347] on div at bounding box center [588, 349] width 650 height 17
checkbox input "true"
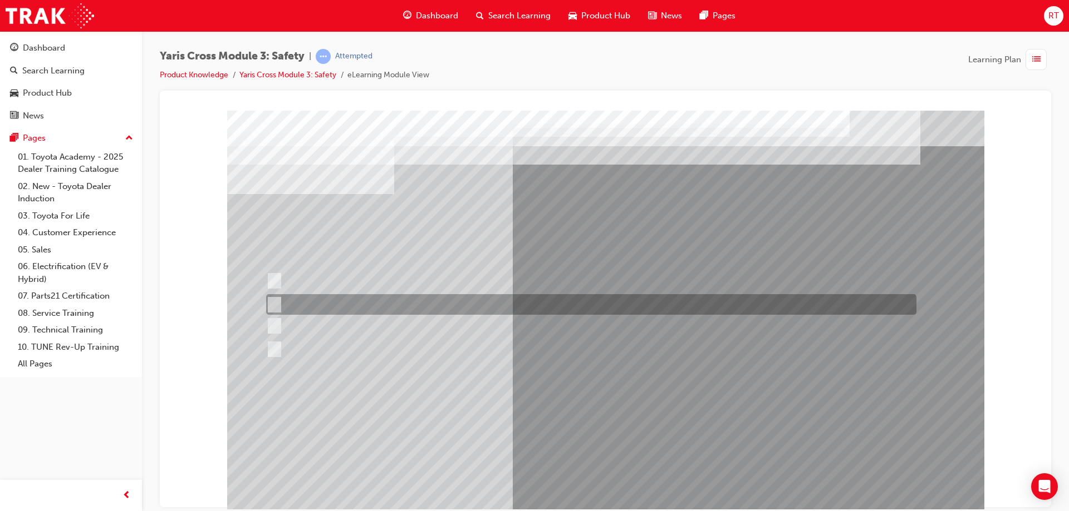
drag, startPoint x: 325, startPoint y: 302, endPoint x: 361, endPoint y: 317, distance: 39.4
click at [325, 302] on div at bounding box center [588, 304] width 650 height 21
radio input "true"
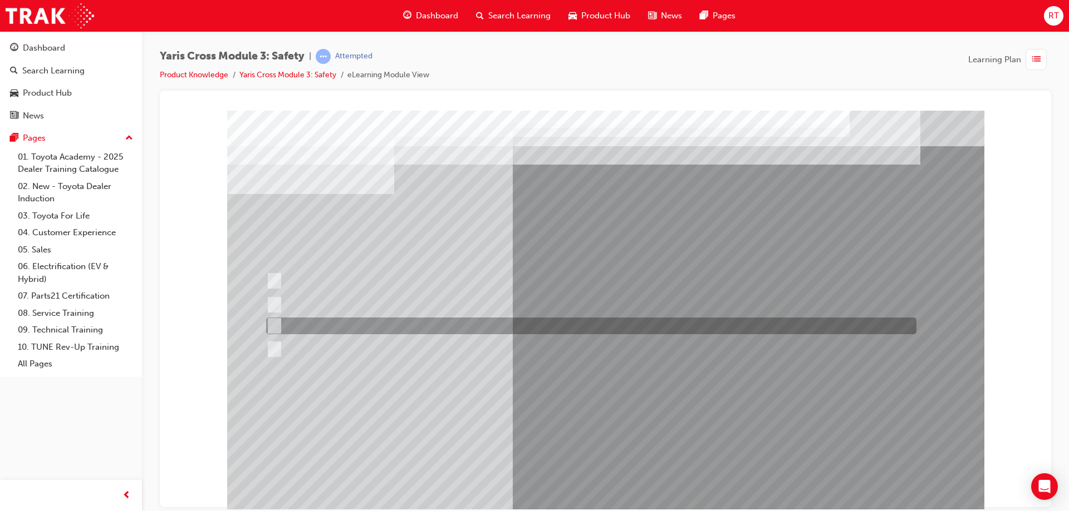
click at [338, 329] on div at bounding box center [588, 326] width 650 height 17
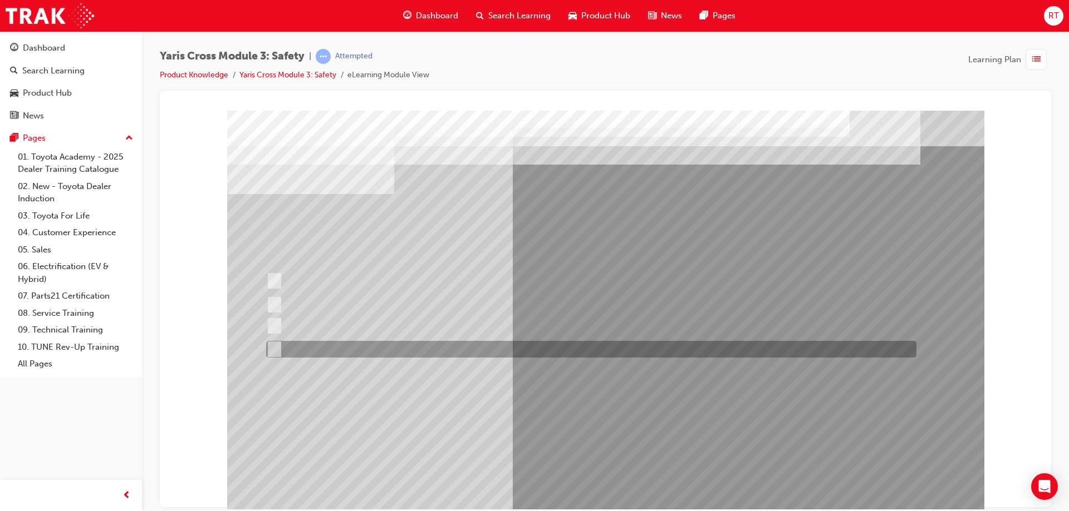
click at [337, 350] on div at bounding box center [588, 349] width 650 height 17
radio input "false"
radio input "true"
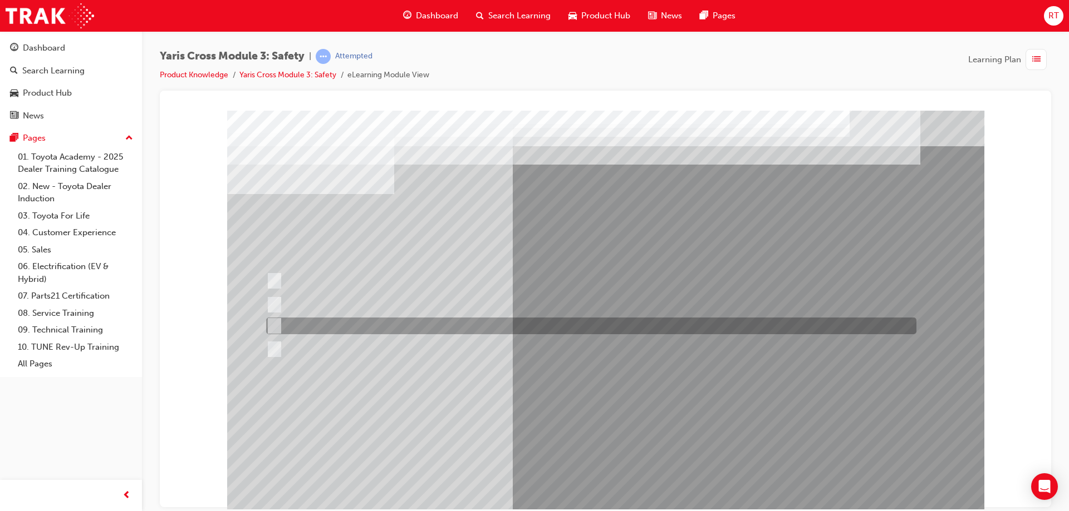
click at [340, 326] on div at bounding box center [588, 326] width 650 height 17
radio input "true"
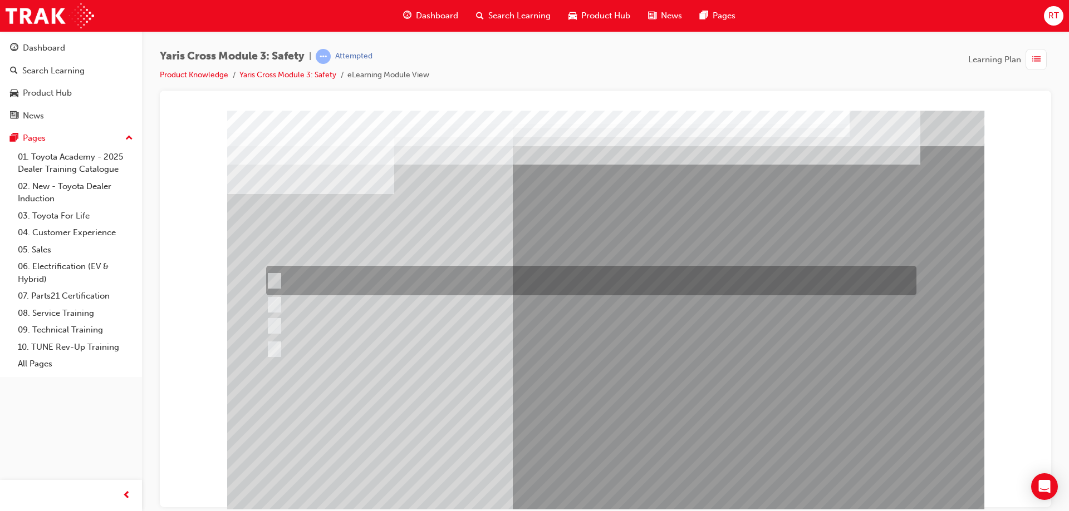
click at [456, 280] on div at bounding box center [588, 280] width 650 height 29
radio input "true"
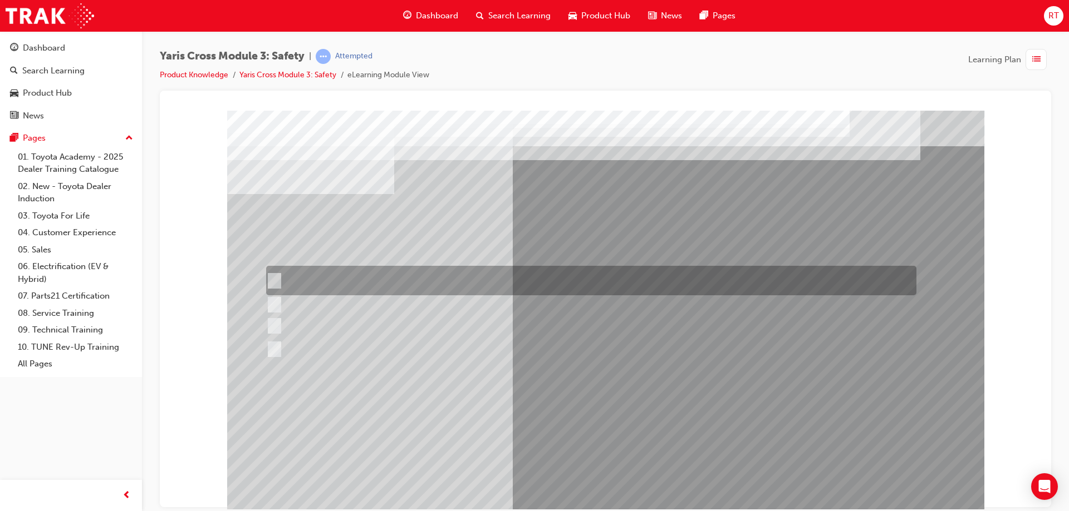
click at [330, 277] on div at bounding box center [588, 280] width 650 height 29
radio input "true"
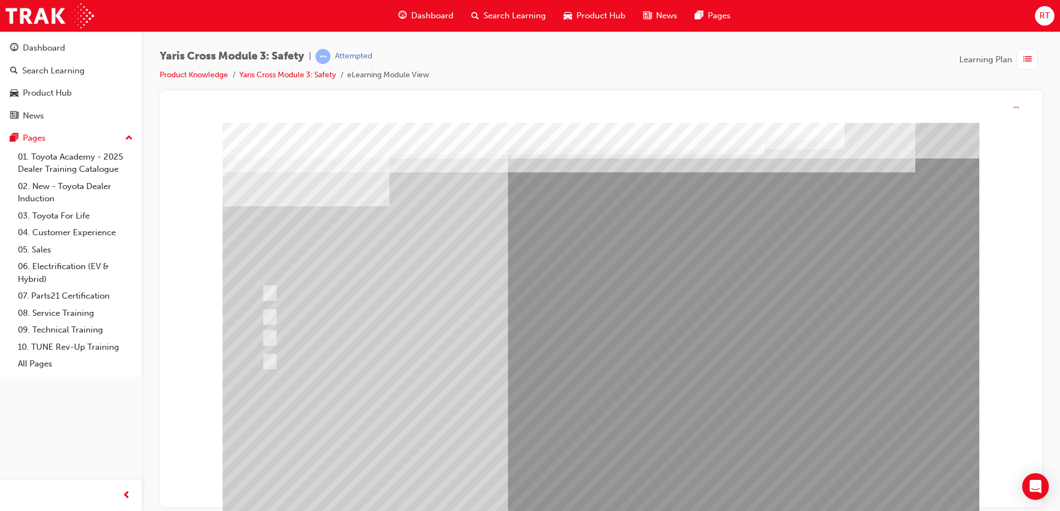
click at [618, 417] on div at bounding box center [601, 323] width 757 height 401
